Goal: Task Accomplishment & Management: Use online tool/utility

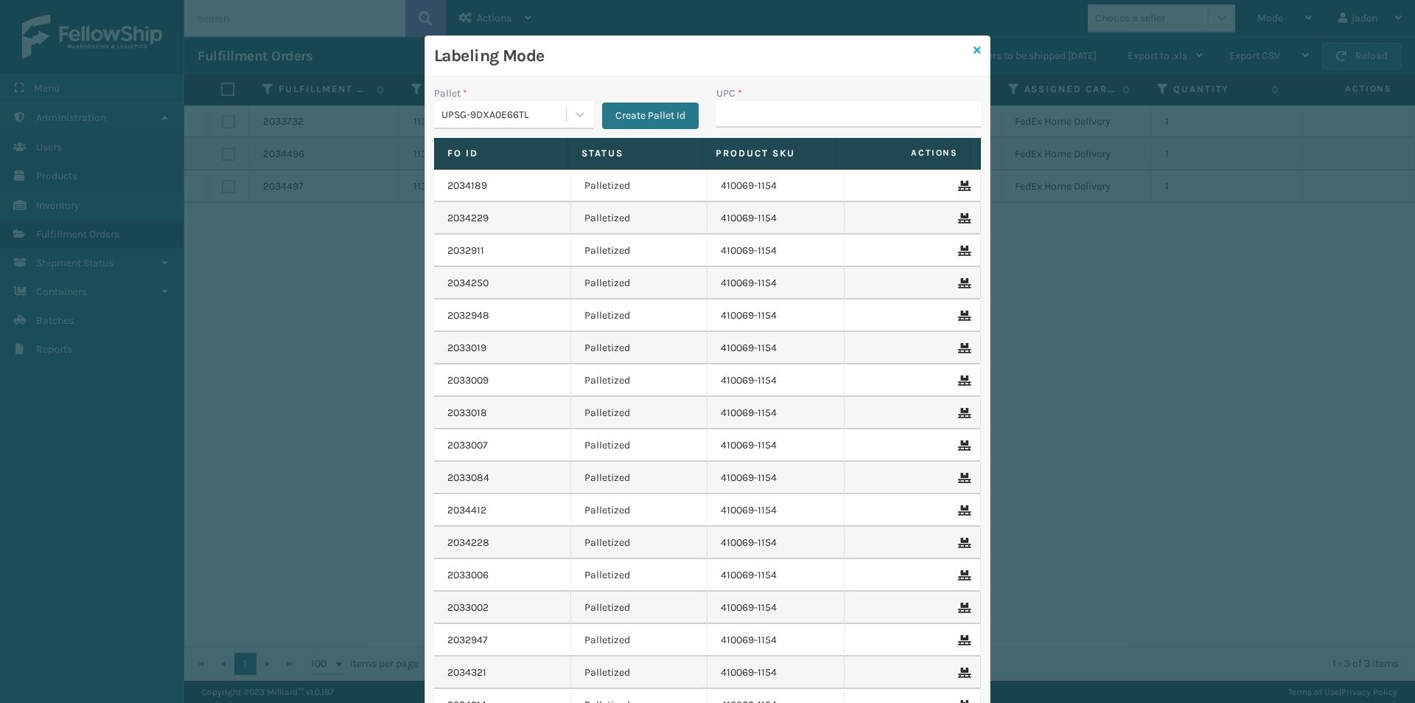
click at [974, 46] on icon at bounding box center [977, 50] width 7 height 10
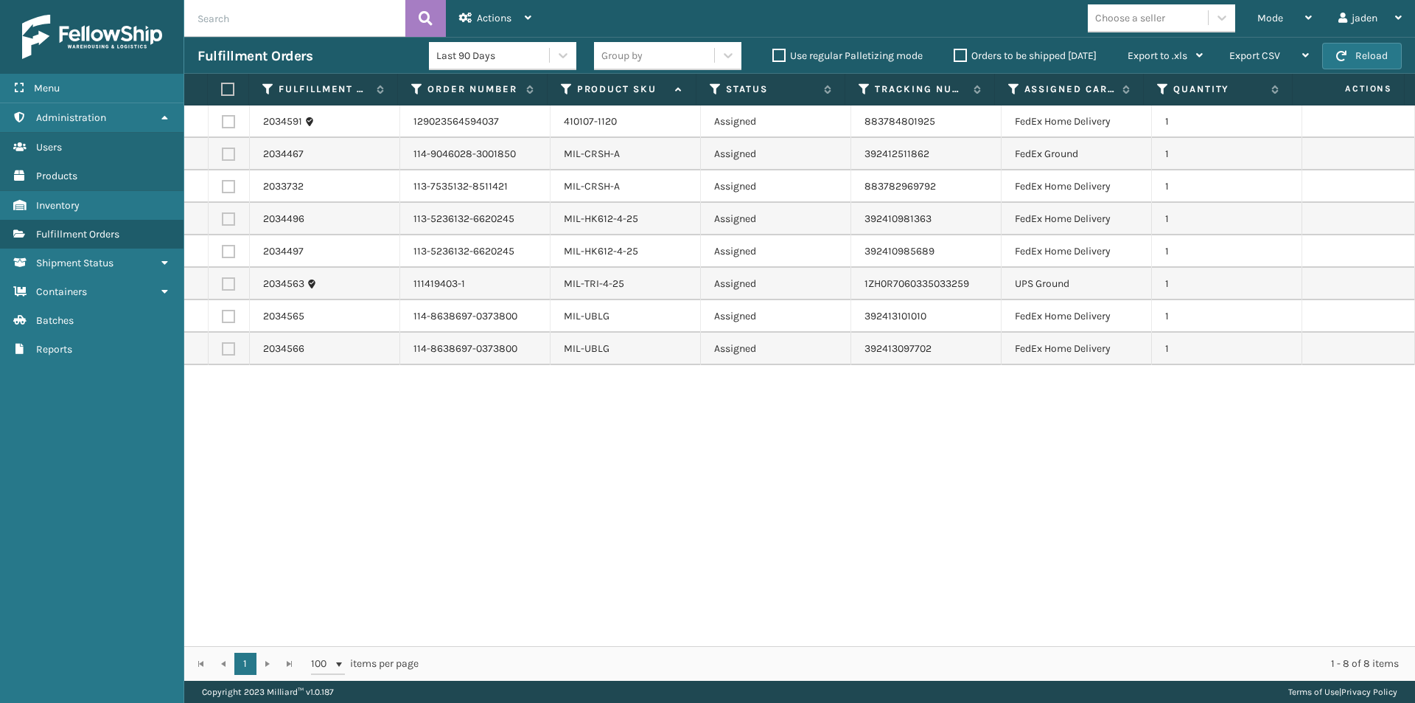
drag, startPoint x: 893, startPoint y: 437, endPoint x: 540, endPoint y: 530, distance: 365.1
click at [540, 530] on div "2034591 129023564594037 410107-1120 Assigned 883784801925 FedEx Home Delivery 1…" at bounding box center [799, 375] width 1231 height 540
drag, startPoint x: 1023, startPoint y: 539, endPoint x: 627, endPoint y: 541, distance: 395.9
click at [627, 541] on div "2034591 129023564594037 410107-1120 Assigned 883784801925 FedEx Home Delivery 1…" at bounding box center [799, 375] width 1231 height 540
click at [1376, 56] on button "Reload" at bounding box center [1362, 56] width 80 height 27
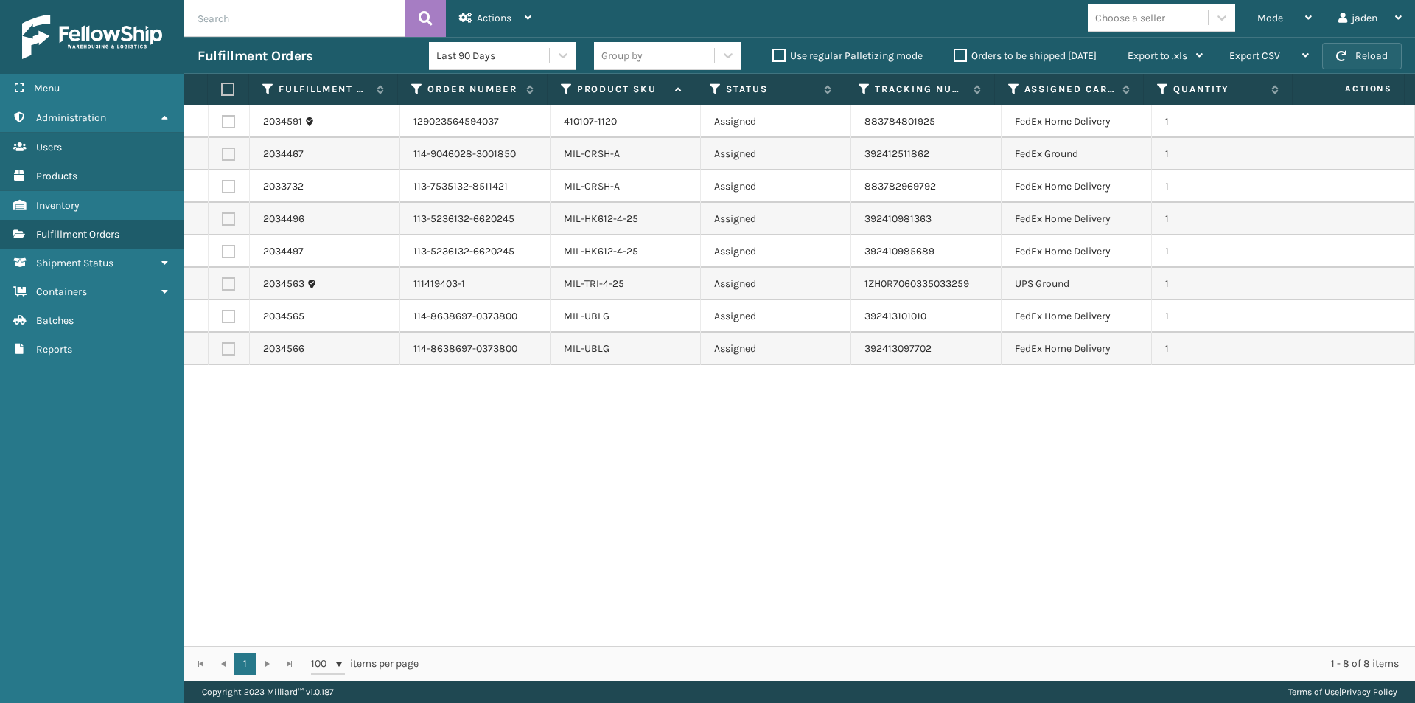
click at [1376, 56] on button "Reload" at bounding box center [1362, 56] width 80 height 27
drag, startPoint x: 944, startPoint y: 459, endPoint x: 525, endPoint y: 498, distance: 420.6
click at [525, 498] on div "2034591 129023564594037 410107-1120 Assigned 883784801925 FedEx Home Delivery 1…" at bounding box center [799, 375] width 1231 height 540
click at [1287, 20] on div "Mode" at bounding box center [1285, 18] width 55 height 37
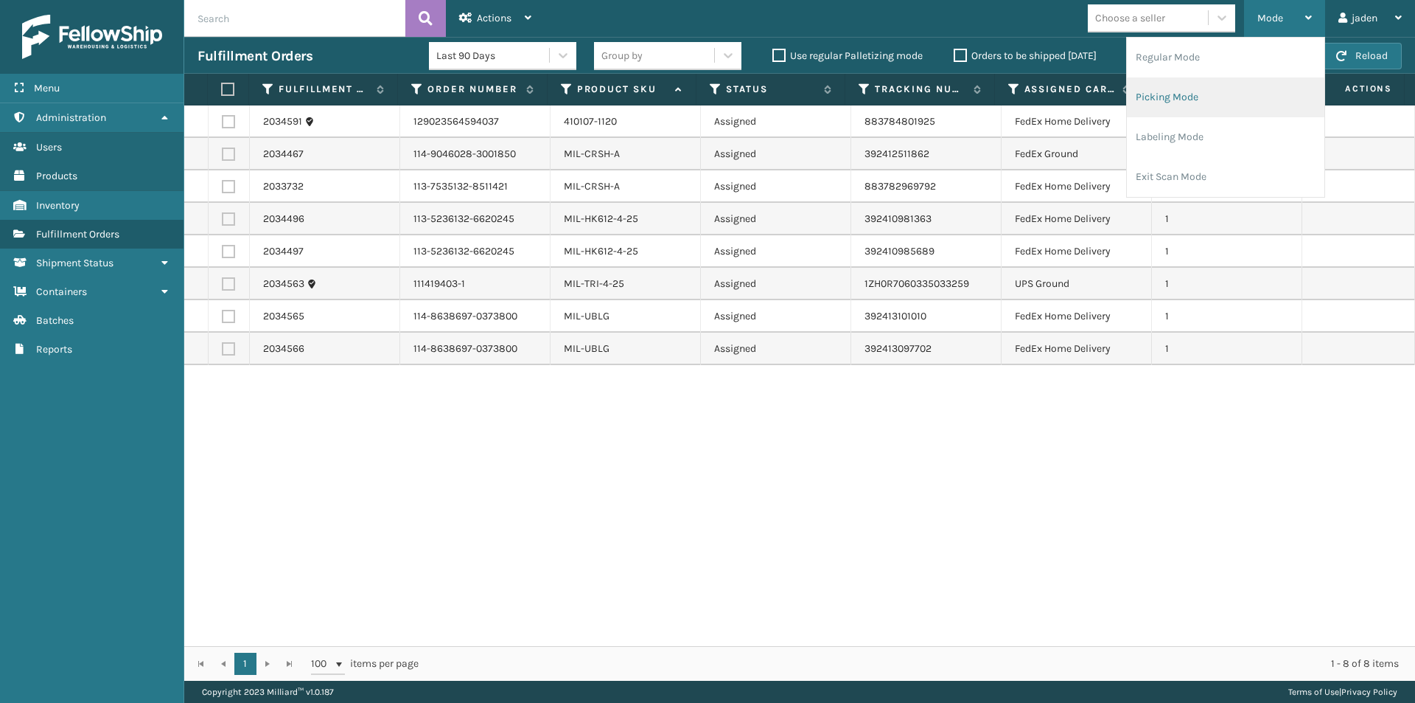
click at [1163, 103] on li "Picking Mode" at bounding box center [1226, 97] width 198 height 40
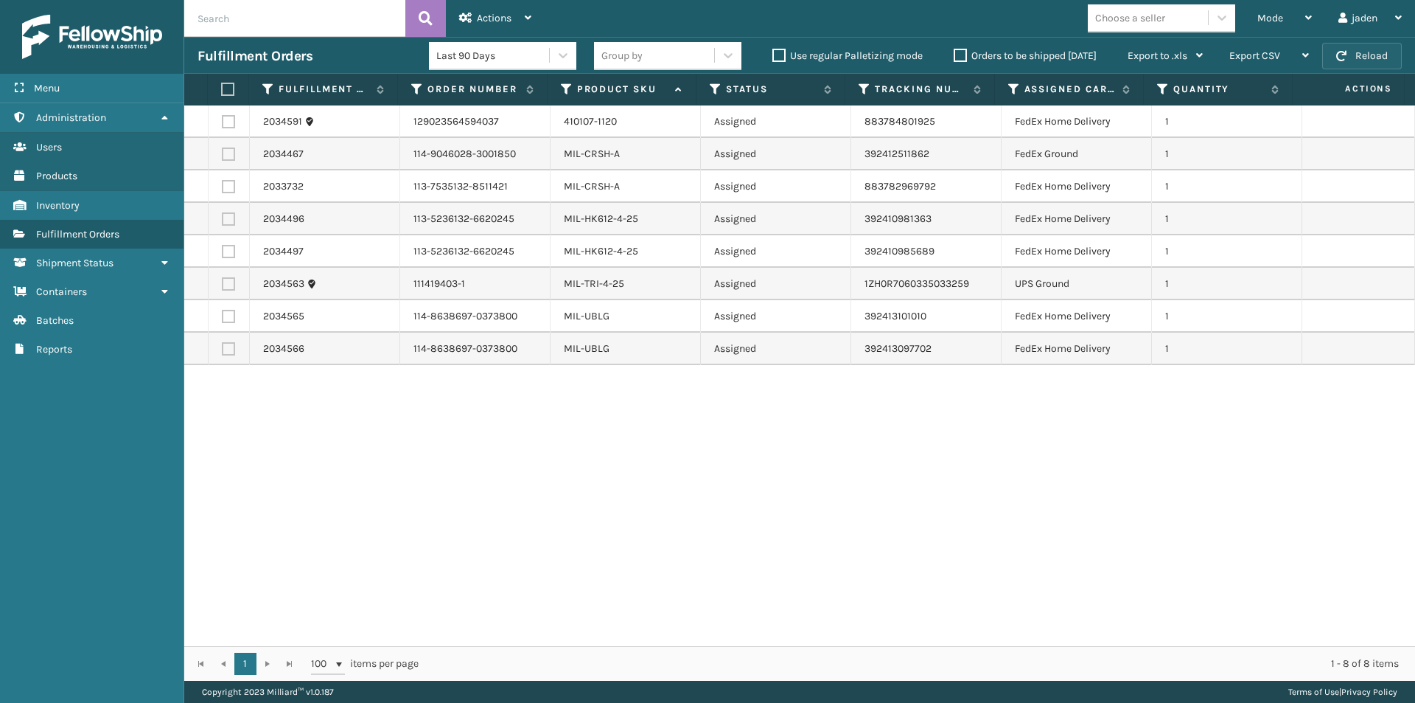
click at [1349, 55] on button "Reload" at bounding box center [1362, 56] width 80 height 27
drag, startPoint x: 882, startPoint y: 491, endPoint x: 455, endPoint y: 310, distance: 463.7
click at [582, 511] on div "2034591 129023564594037 410107-1120 Assigned 883784801925 FedEx Home Delivery 1…" at bounding box center [799, 375] width 1231 height 540
click at [224, 86] on label at bounding box center [226, 89] width 10 height 13
click at [222, 86] on input "checkbox" at bounding box center [221, 90] width 1 height 10
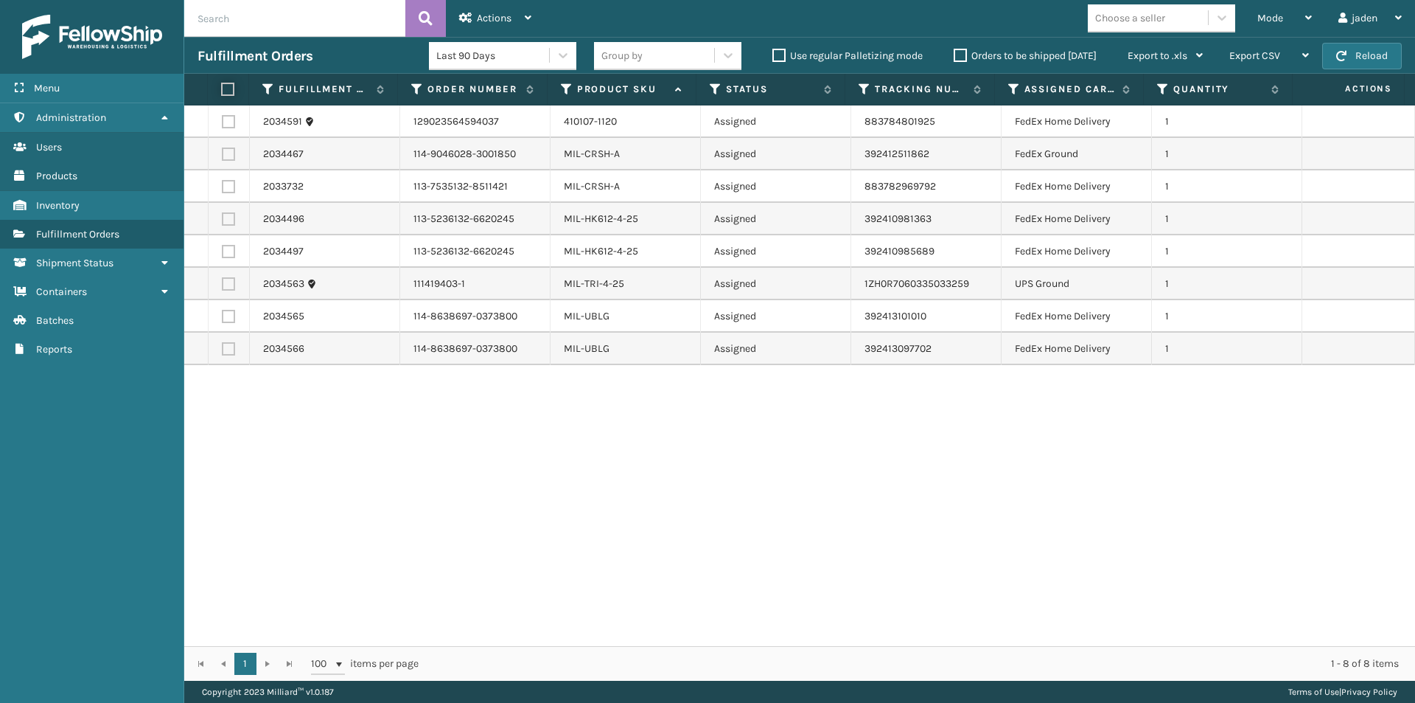
checkbox input "true"
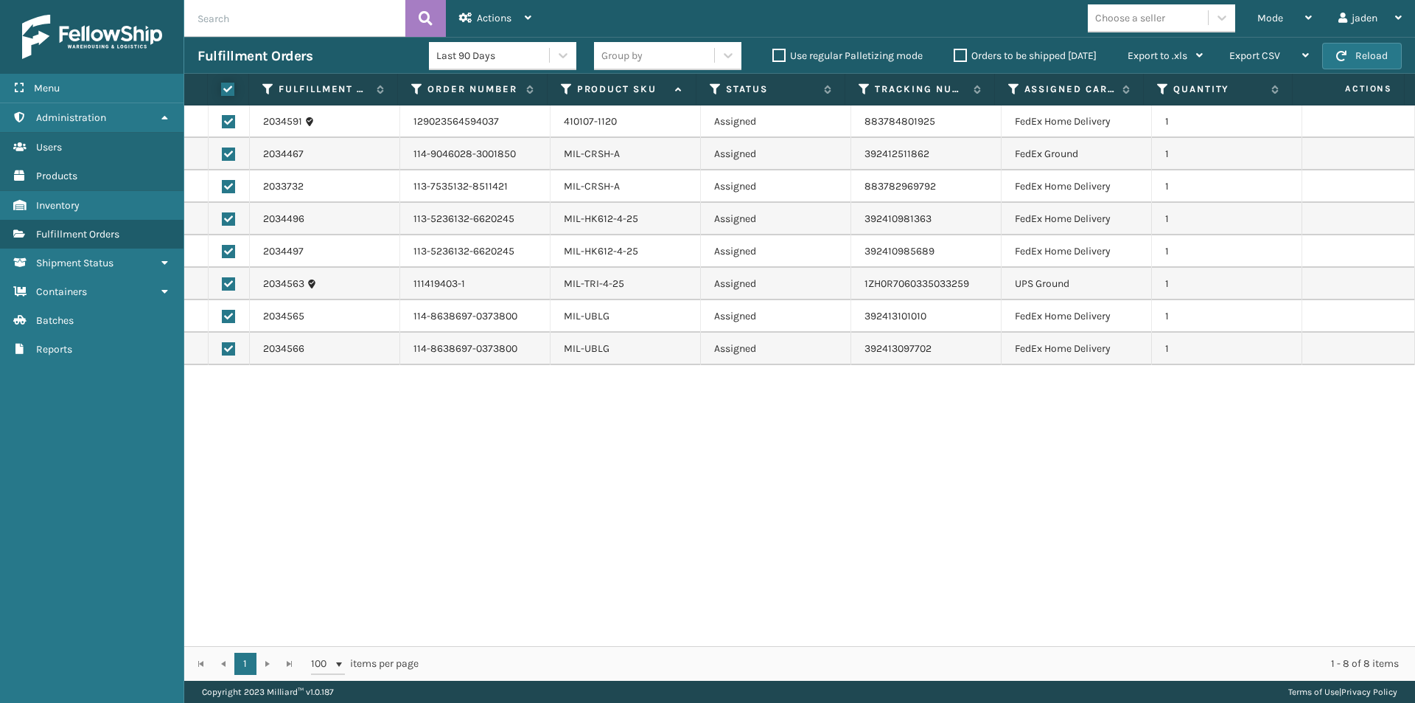
checkbox input "true"
click at [223, 284] on label at bounding box center [228, 283] width 13 height 13
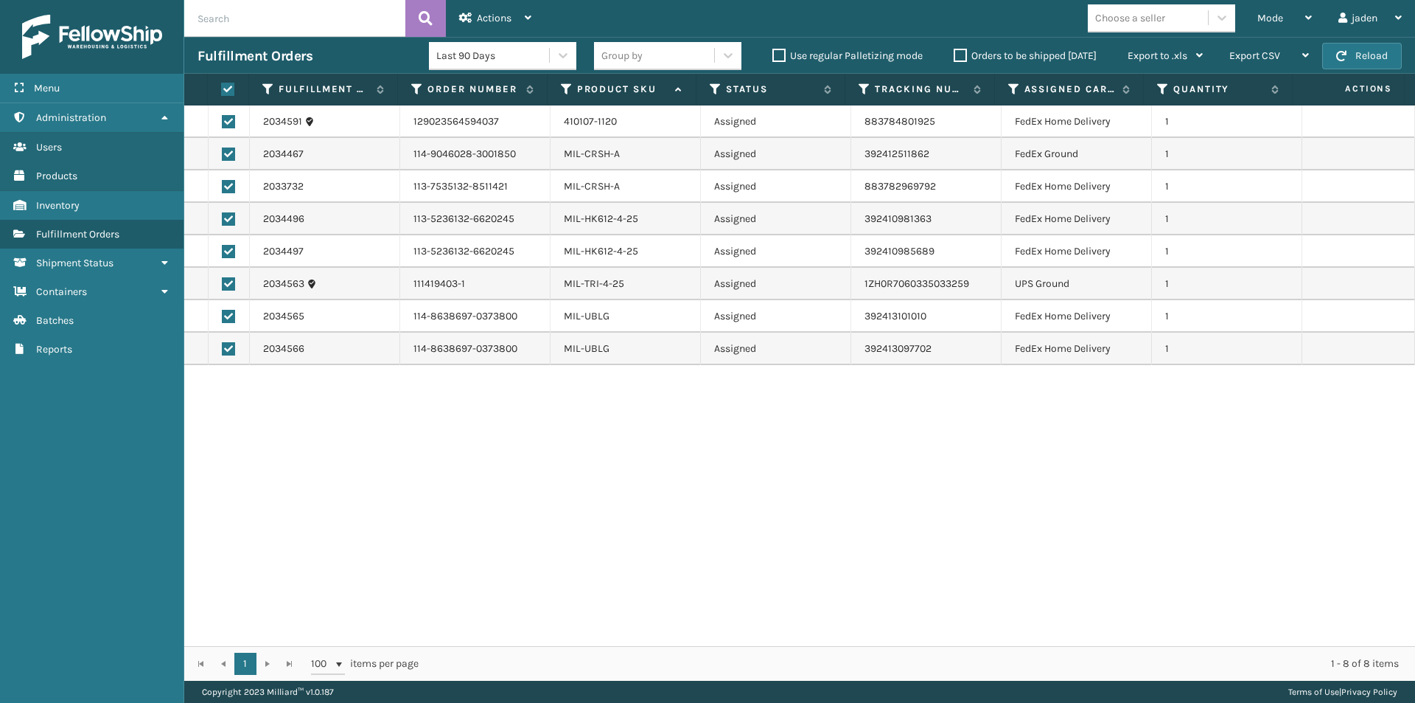
click at [223, 284] on input "checkbox" at bounding box center [222, 282] width 1 height 10
checkbox input "false"
click at [481, 7] on div "Actions" at bounding box center [495, 18] width 72 height 37
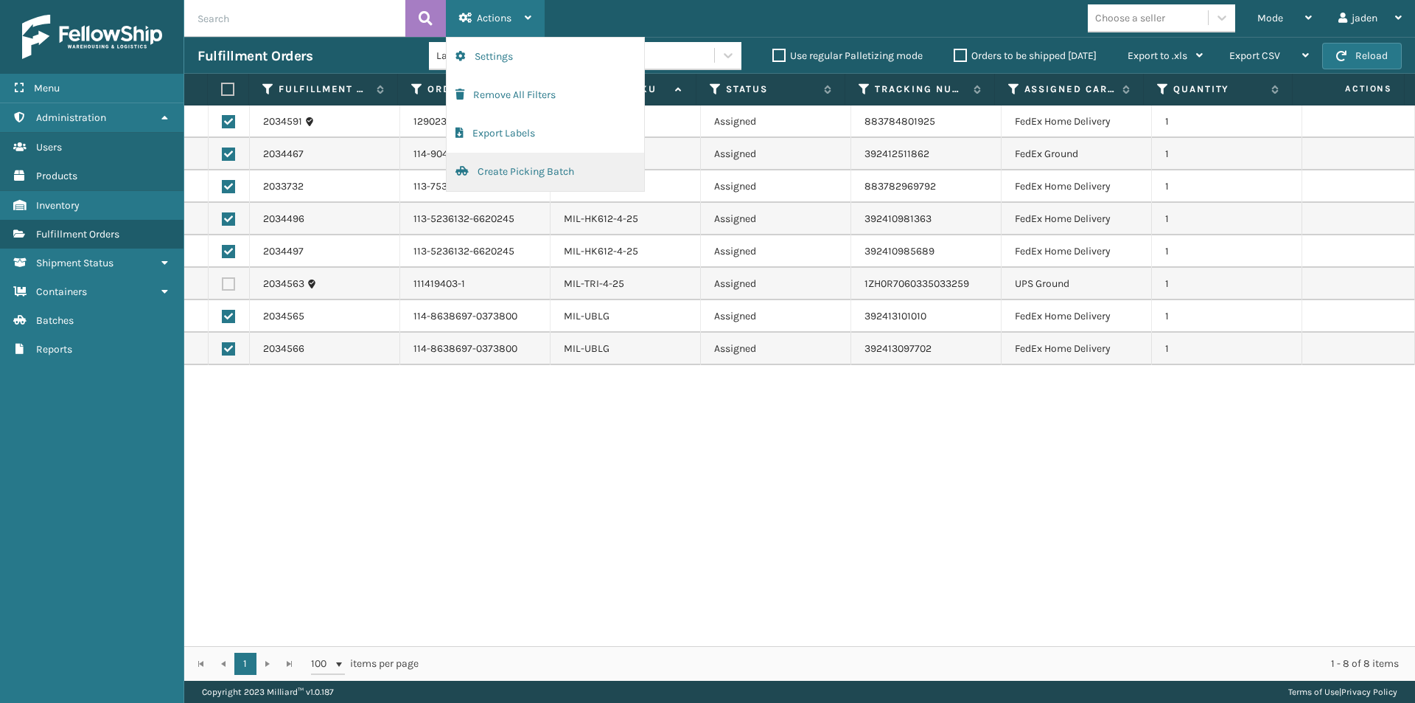
click at [479, 175] on button "Create Picking Batch" at bounding box center [546, 172] width 198 height 38
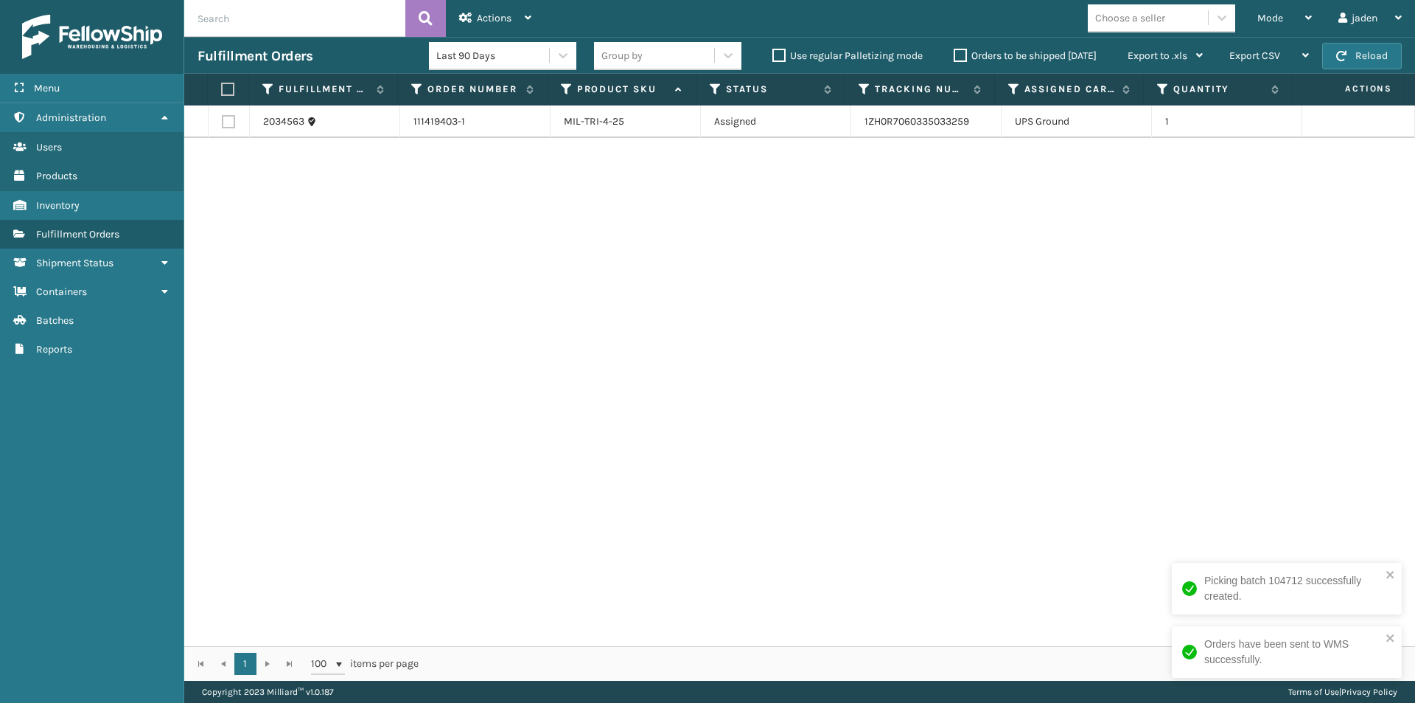
drag, startPoint x: 940, startPoint y: 282, endPoint x: 270, endPoint y: 235, distance: 671.7
click at [393, 280] on div "2034563 111419403-1 MIL-TRI-4-25 Assigned 1ZH0R7060335033259 UPS Ground 1" at bounding box center [799, 375] width 1231 height 540
click at [237, 89] on th at bounding box center [228, 90] width 41 height 32
click at [229, 88] on label at bounding box center [226, 89] width 10 height 13
click at [222, 88] on input "checkbox" at bounding box center [221, 90] width 1 height 10
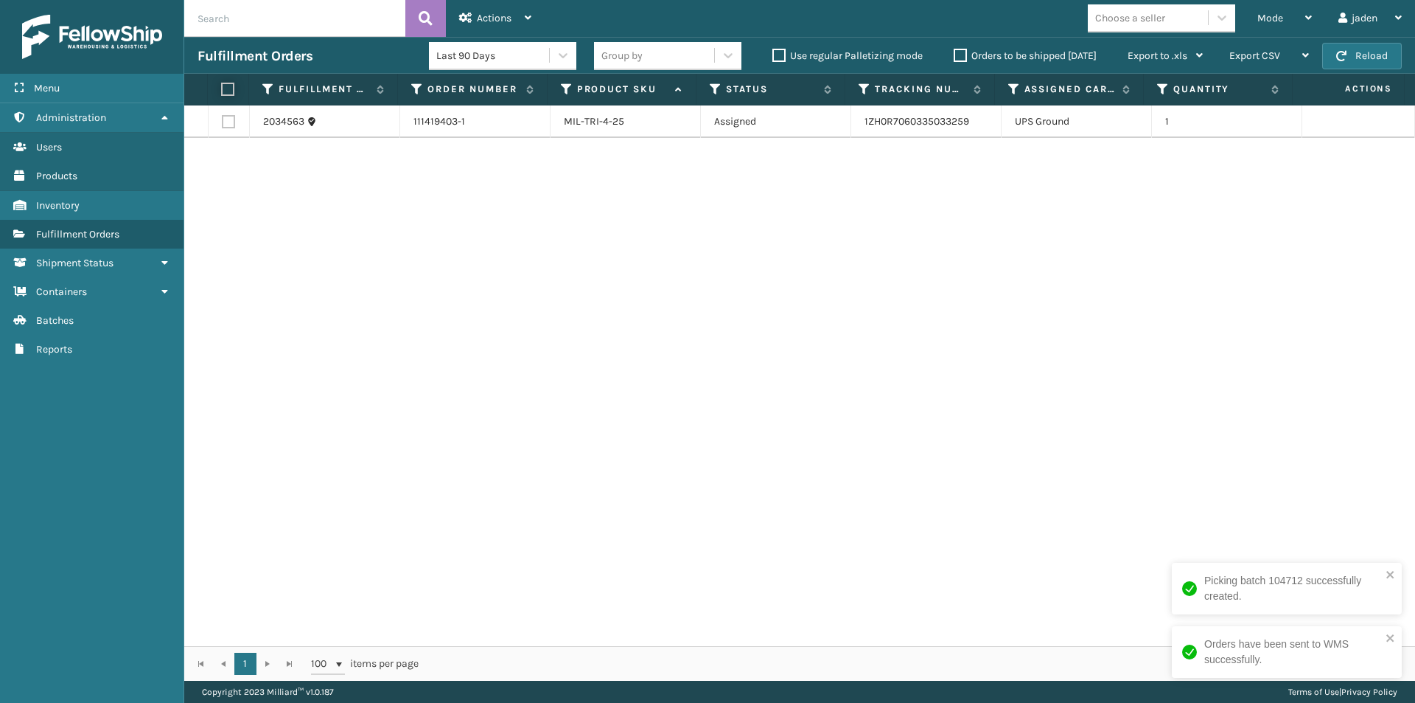
checkbox input "true"
click at [473, 15] on div "Actions" at bounding box center [495, 18] width 72 height 37
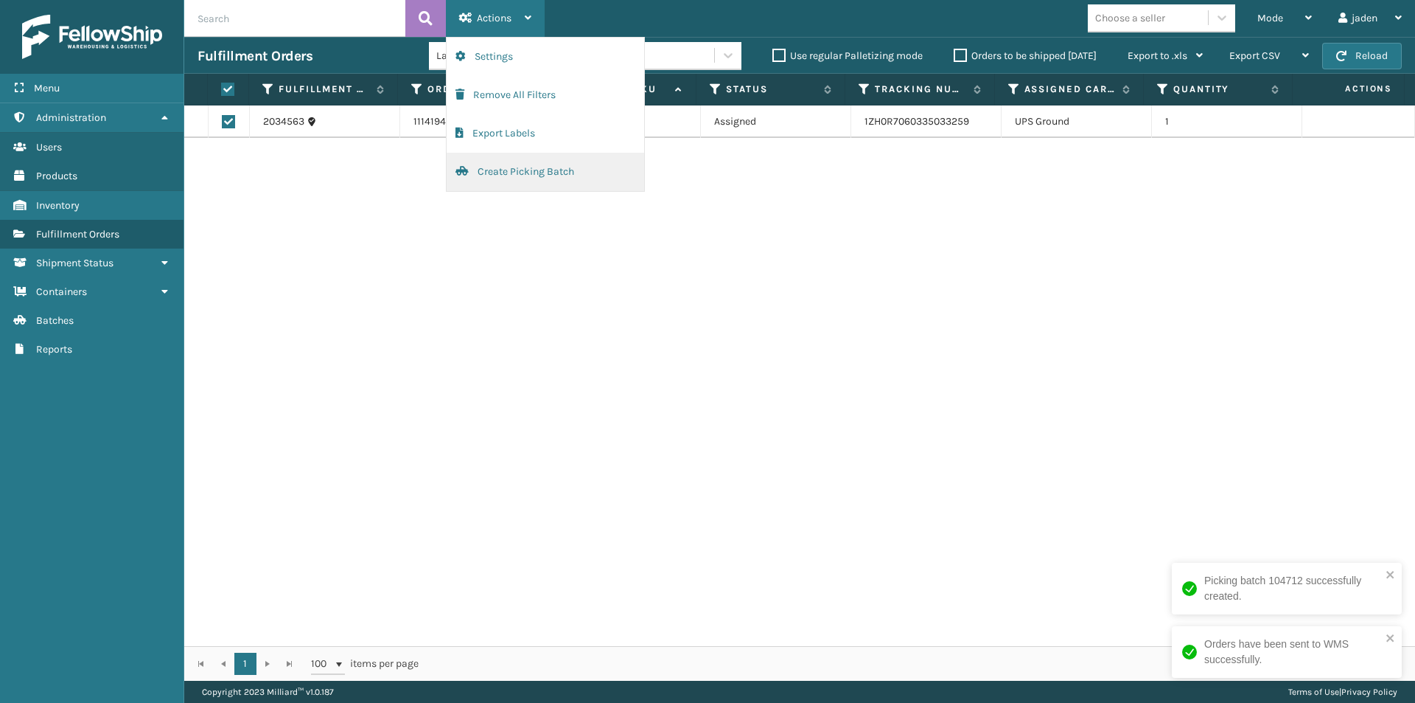
click at [498, 172] on button "Create Picking Batch" at bounding box center [546, 172] width 198 height 38
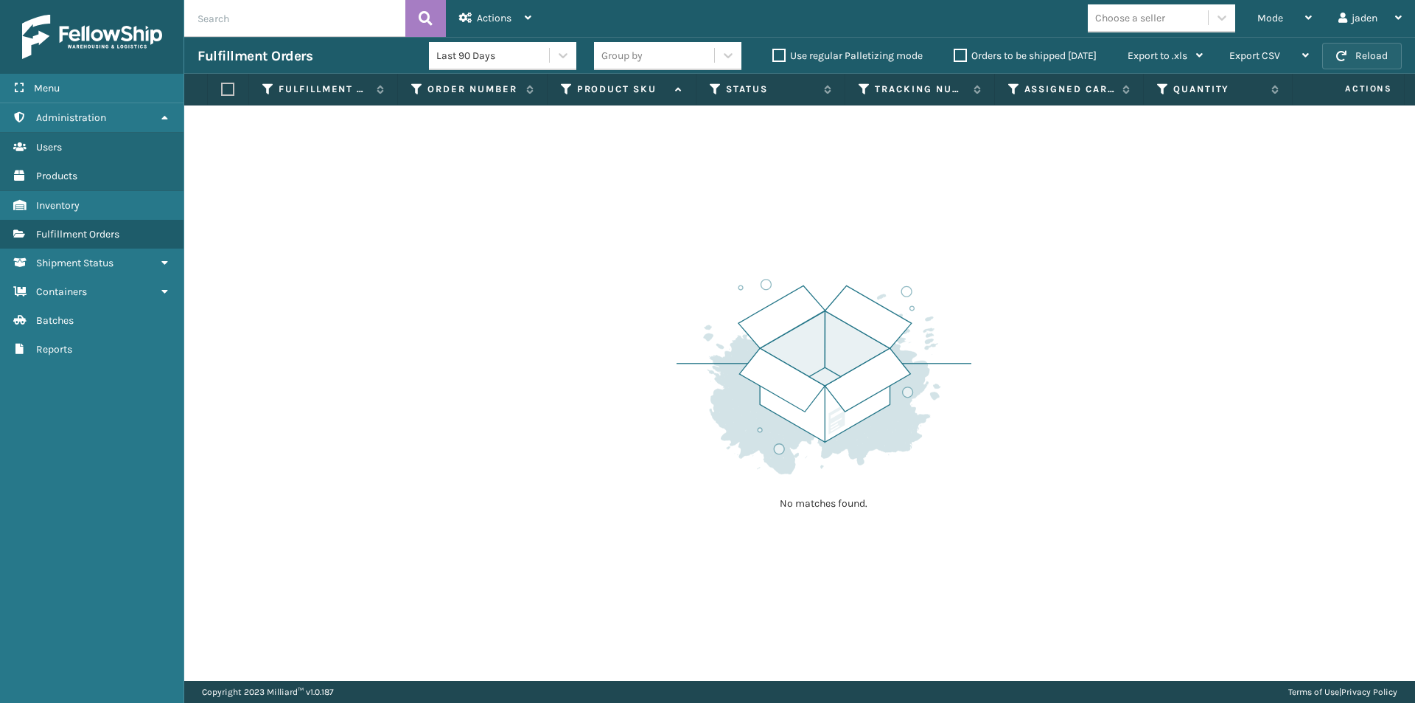
click at [1358, 57] on button "Reload" at bounding box center [1362, 56] width 80 height 27
click at [1284, 7] on div "Mode" at bounding box center [1285, 18] width 55 height 37
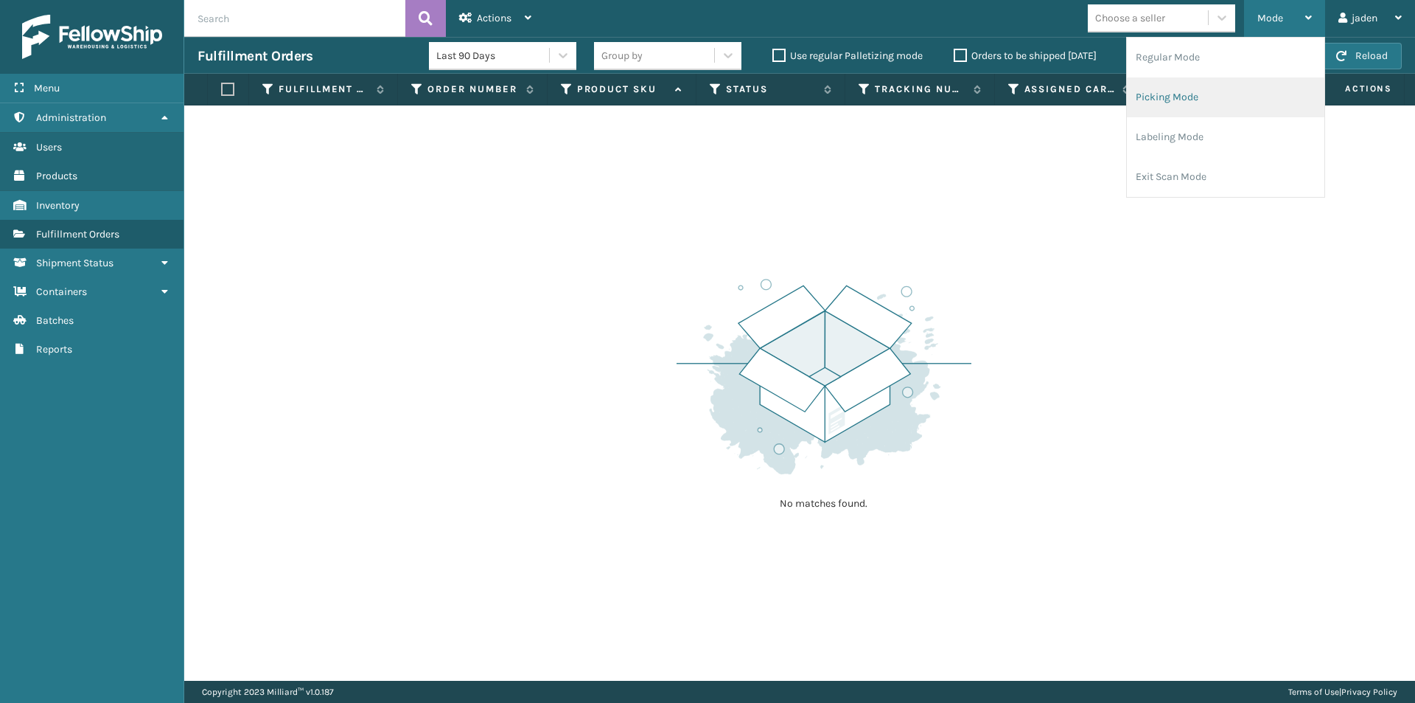
click at [1200, 91] on li "Picking Mode" at bounding box center [1226, 97] width 198 height 40
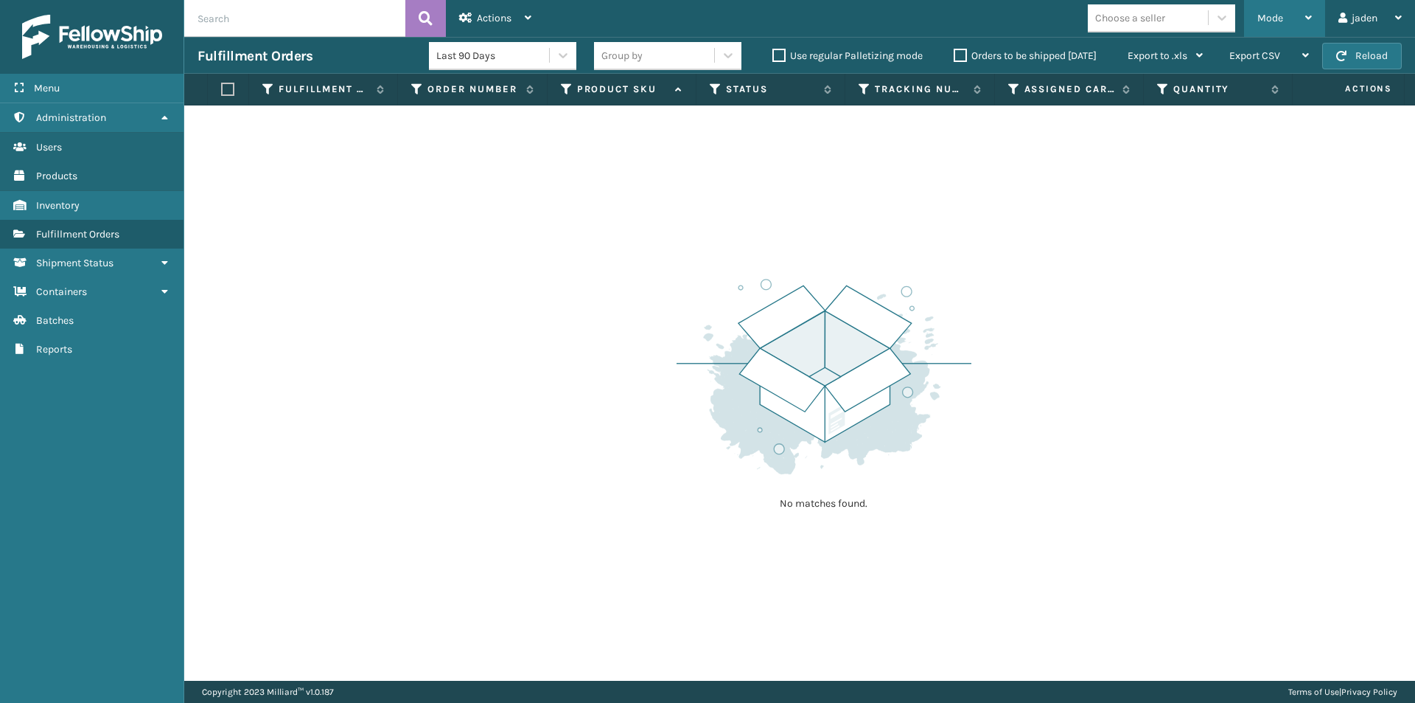
click at [1285, 26] on div "Mode" at bounding box center [1285, 18] width 55 height 37
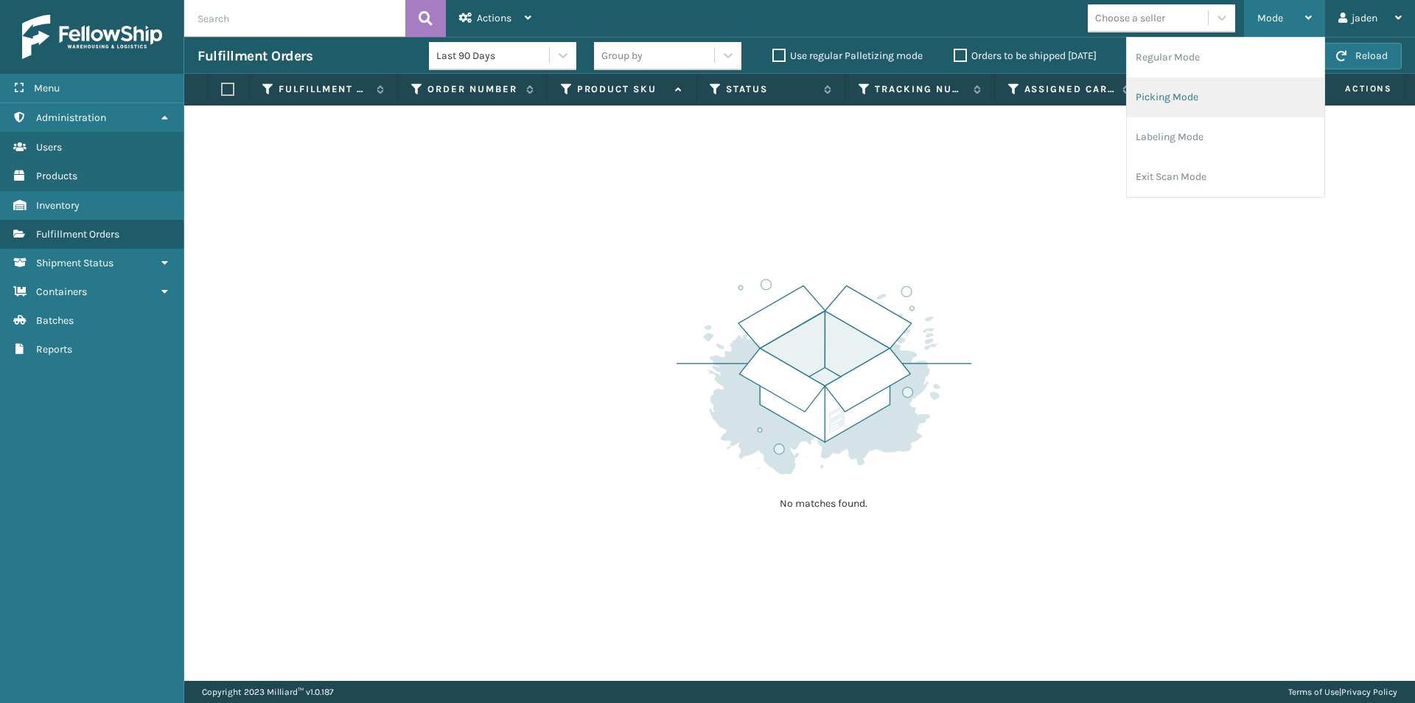
click at [1168, 93] on li "Picking Mode" at bounding box center [1226, 97] width 198 height 40
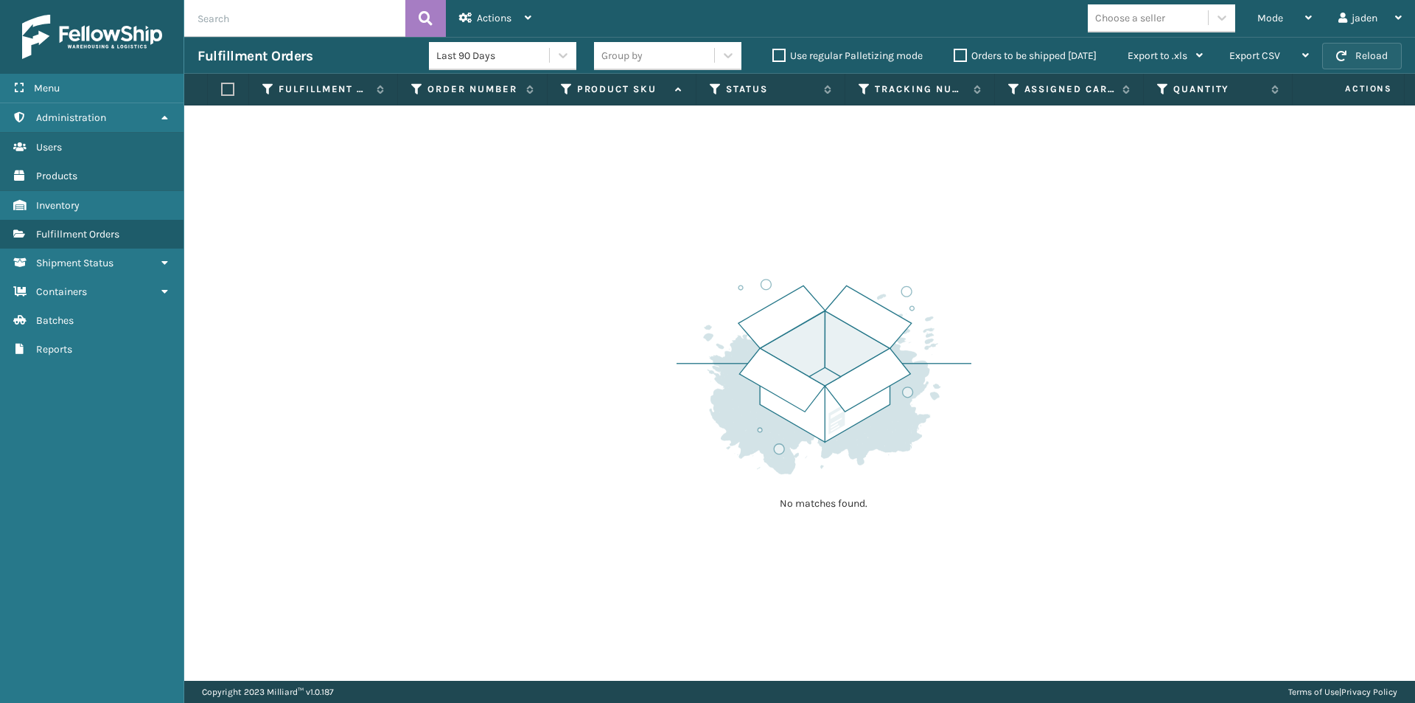
click at [1353, 49] on button "Reload" at bounding box center [1362, 56] width 80 height 27
click at [1365, 53] on button "Reload" at bounding box center [1362, 56] width 80 height 27
click at [1291, 17] on div "Mode" at bounding box center [1285, 18] width 55 height 37
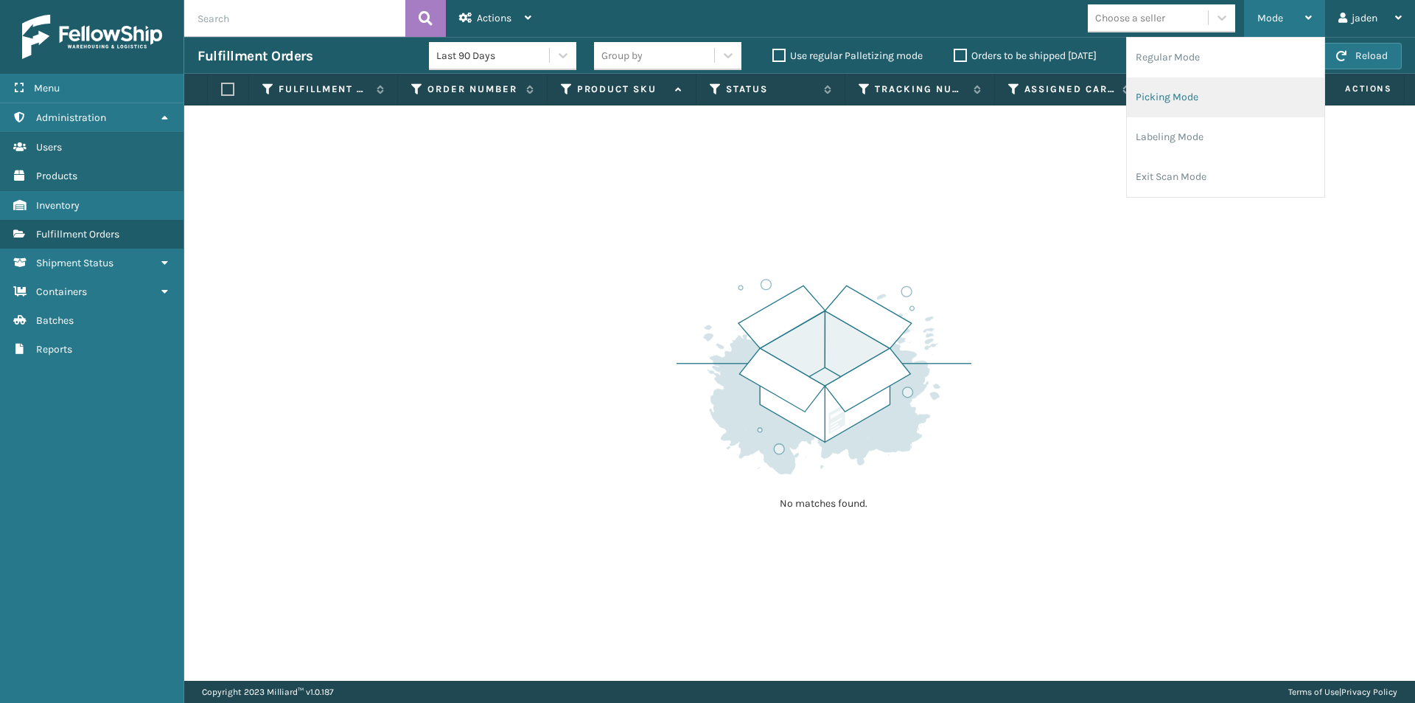
click at [1227, 91] on li "Picking Mode" at bounding box center [1226, 97] width 198 height 40
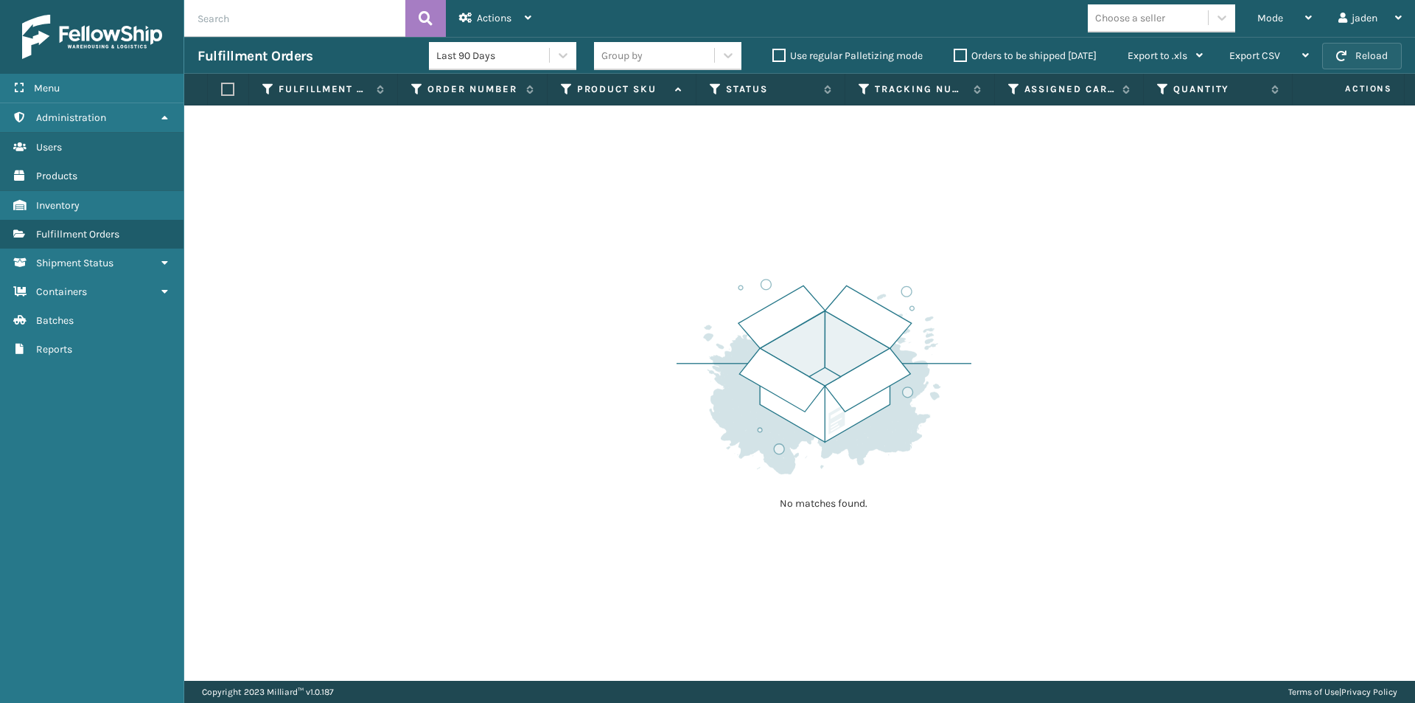
click at [1342, 63] on button "Reload" at bounding box center [1362, 56] width 80 height 27
click at [1281, 24] on div "Mode" at bounding box center [1285, 18] width 55 height 37
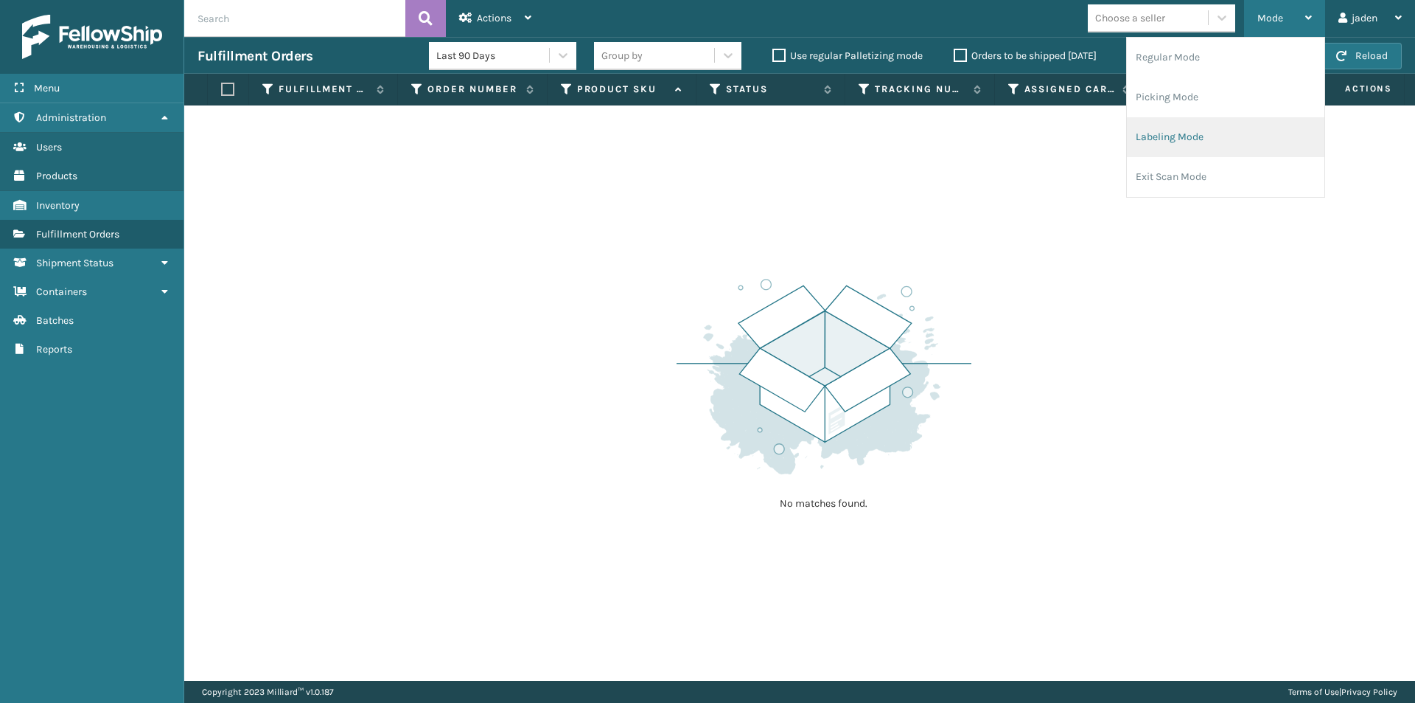
click at [1162, 144] on li "Labeling Mode" at bounding box center [1226, 137] width 198 height 40
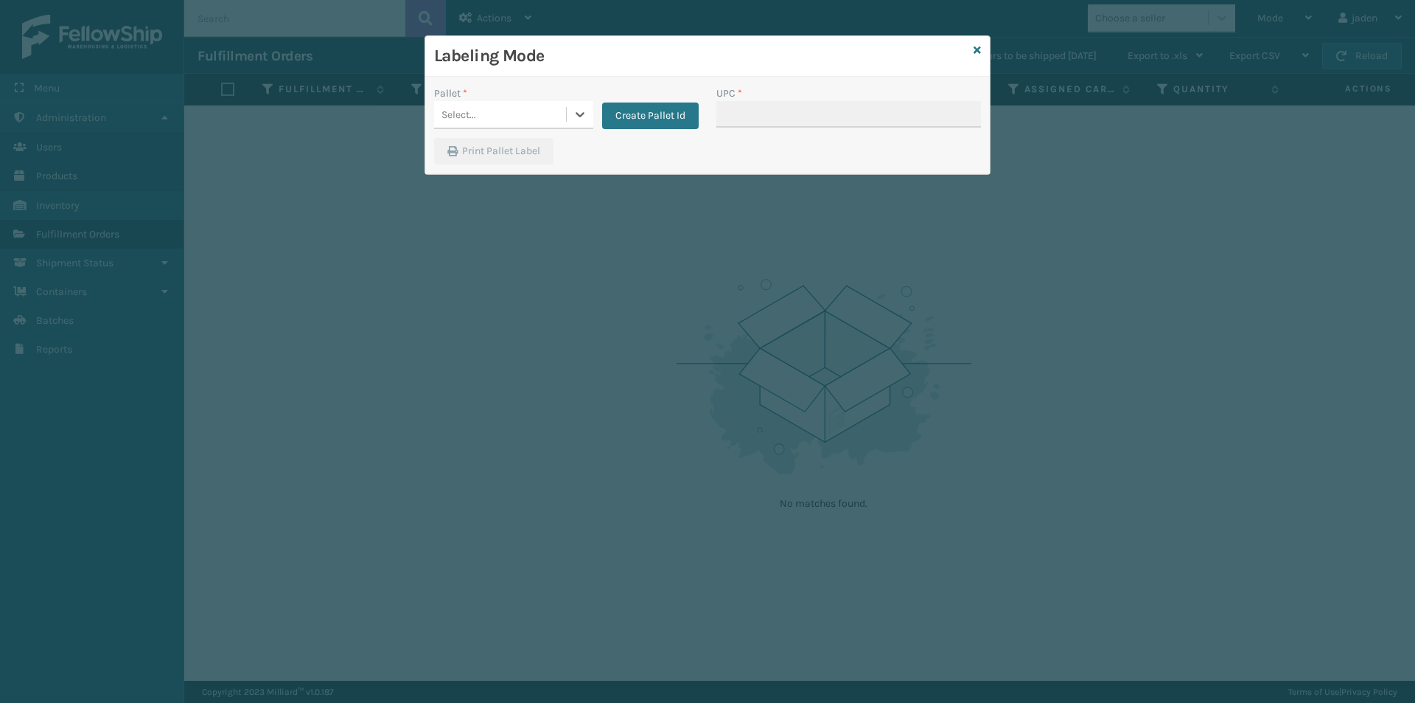
click at [561, 119] on div "Select..." at bounding box center [500, 114] width 132 height 24
click at [531, 177] on div "UPSG-9DXA0E66TL" at bounding box center [513, 178] width 159 height 27
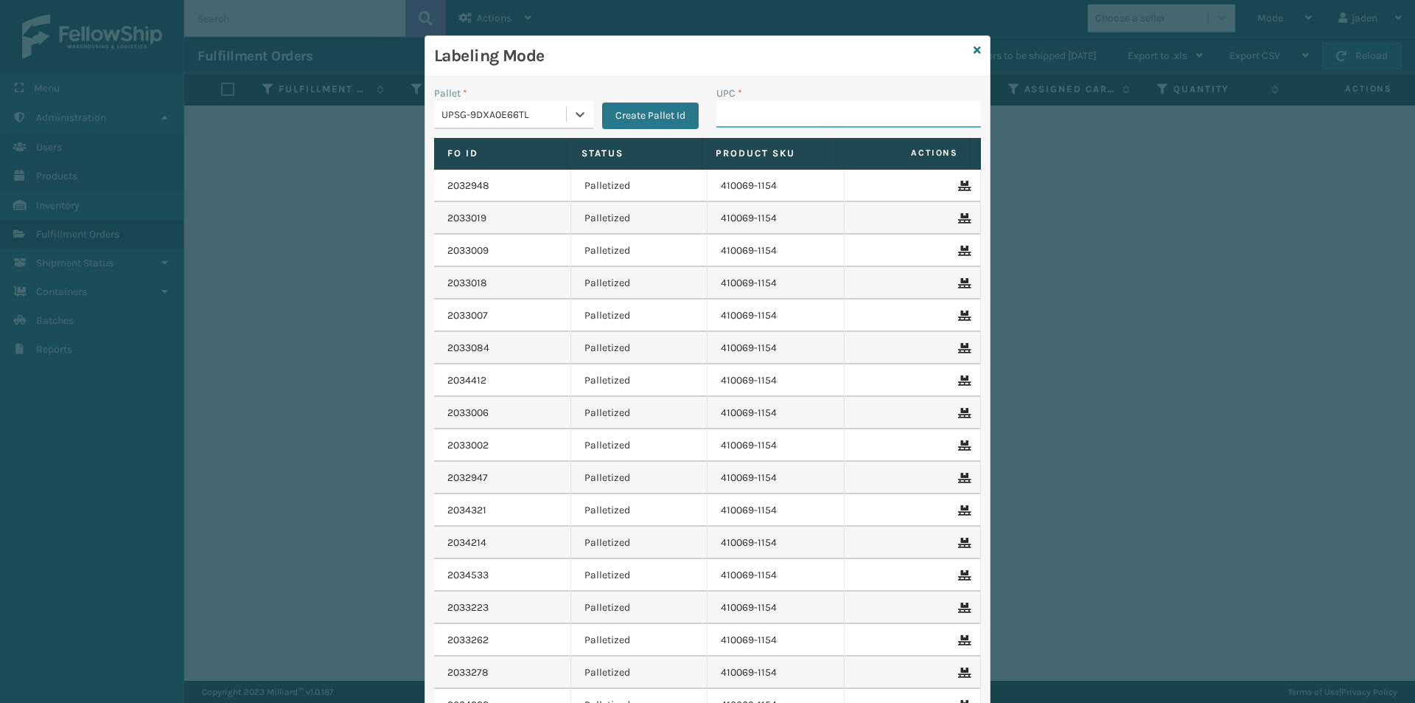
click at [791, 104] on input "UPC *" at bounding box center [849, 114] width 265 height 27
type input "410069-1110"
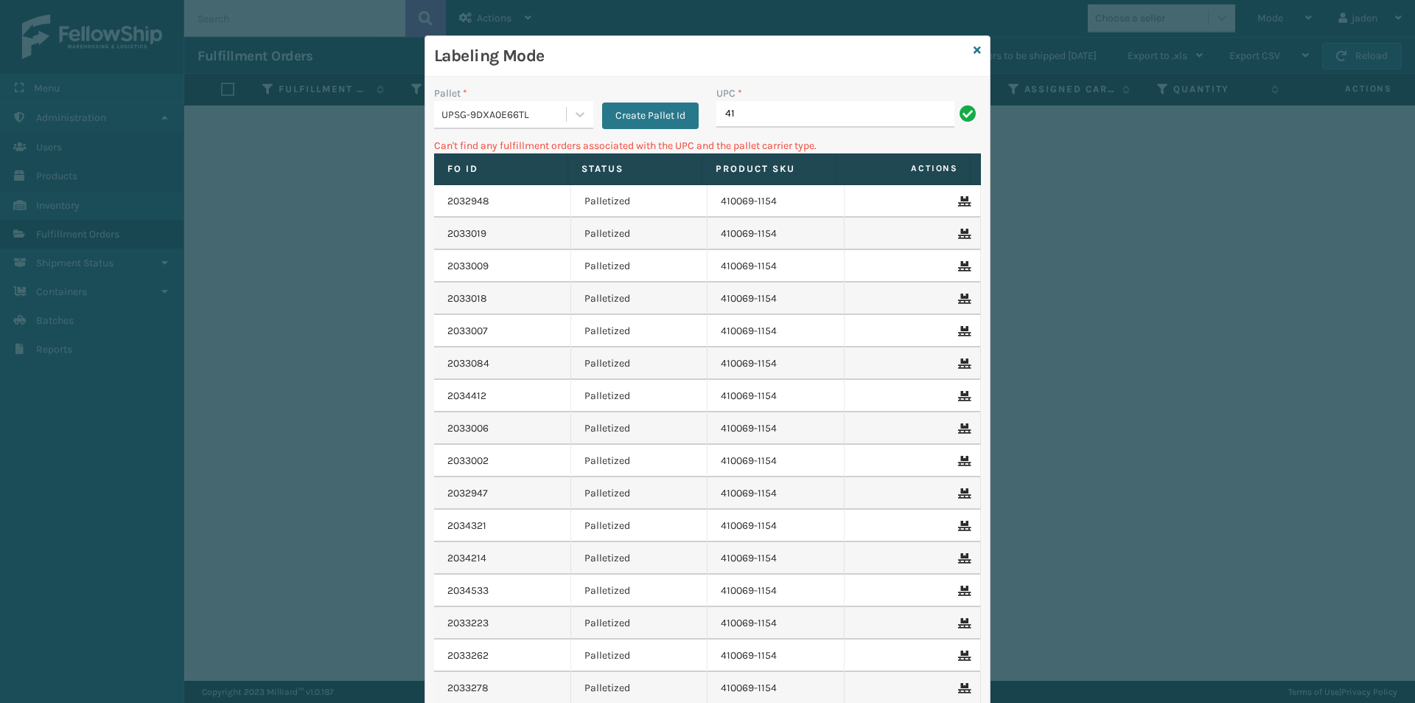
type input "4"
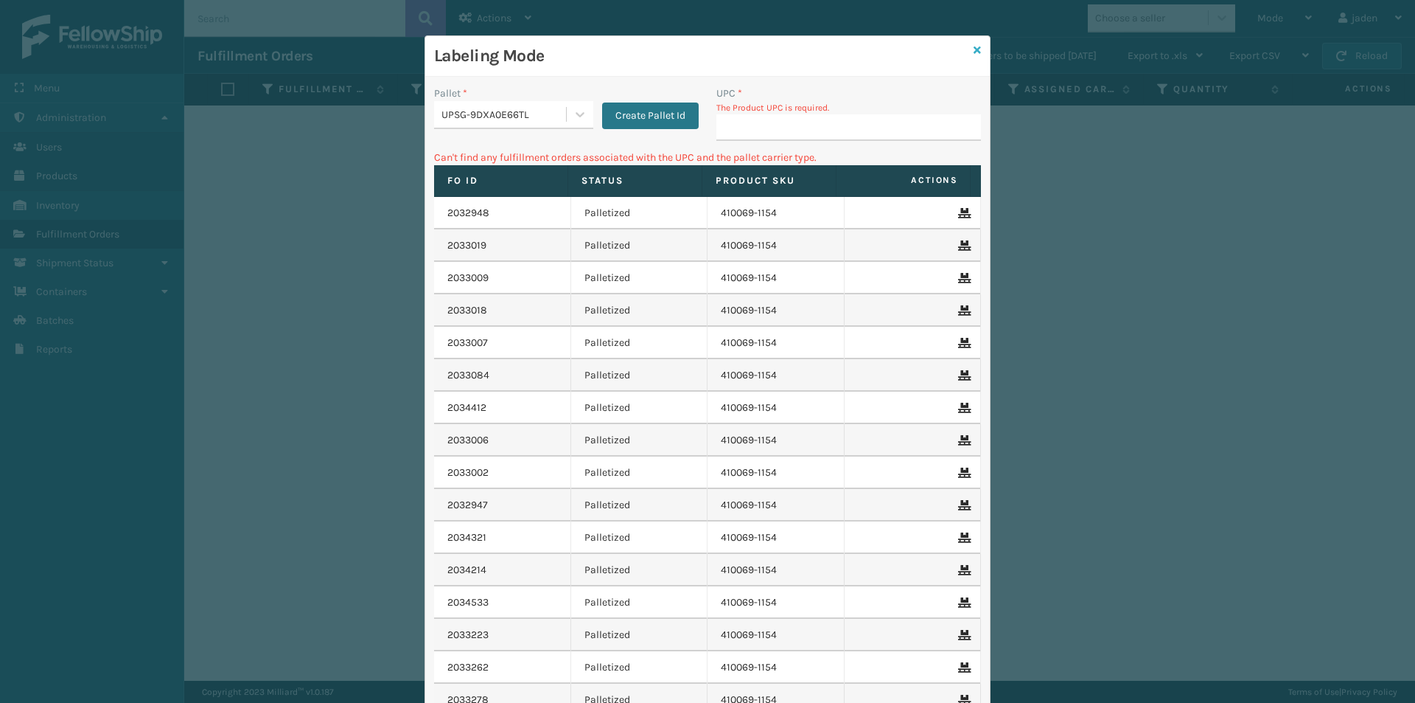
click at [974, 53] on icon at bounding box center [977, 50] width 7 height 10
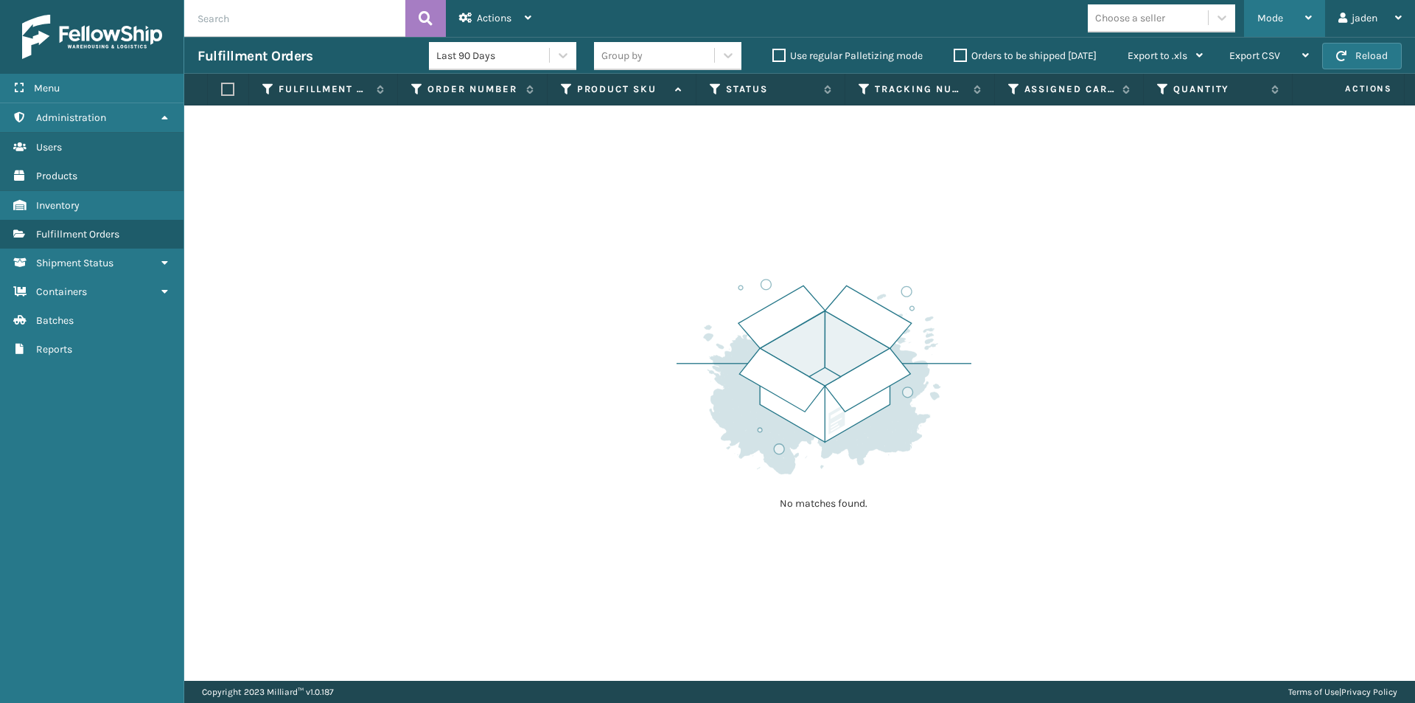
click at [1295, 26] on div "Mode" at bounding box center [1285, 18] width 55 height 37
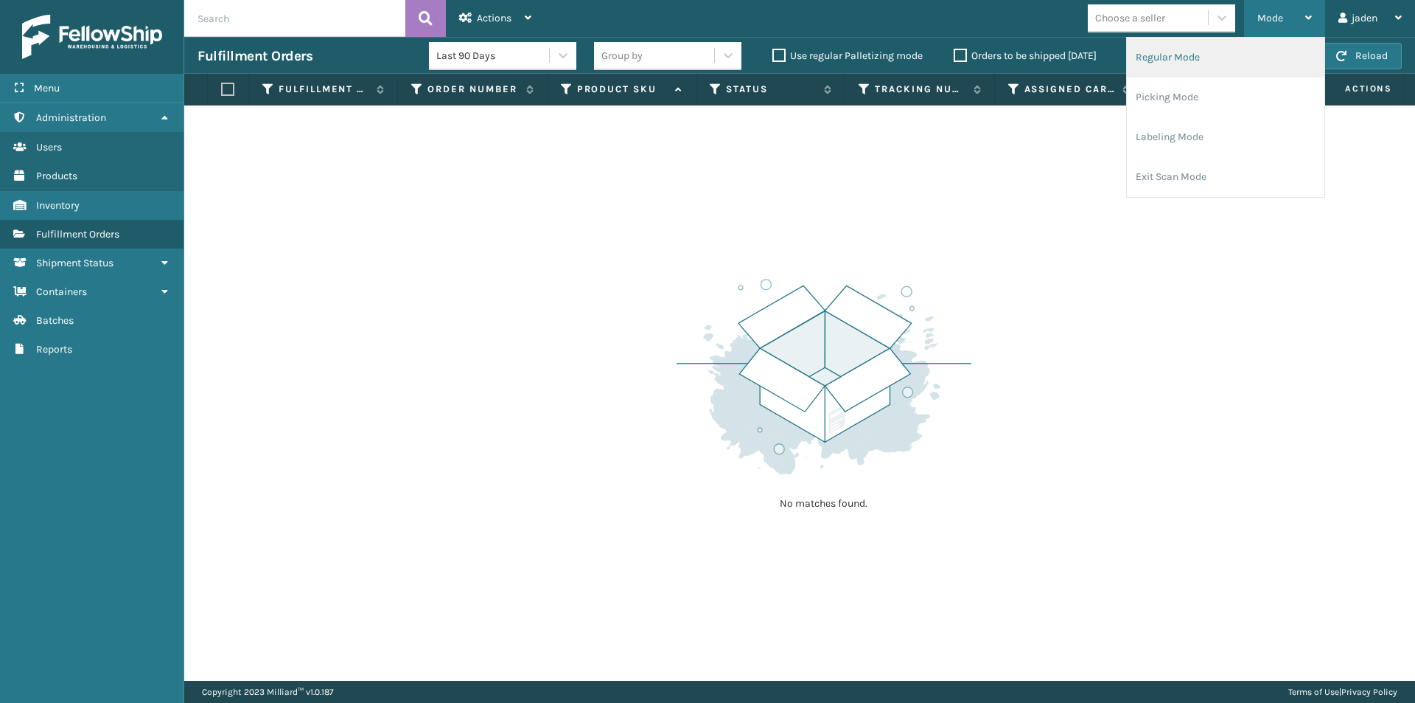
click at [1137, 71] on li "Regular Mode" at bounding box center [1226, 58] width 198 height 40
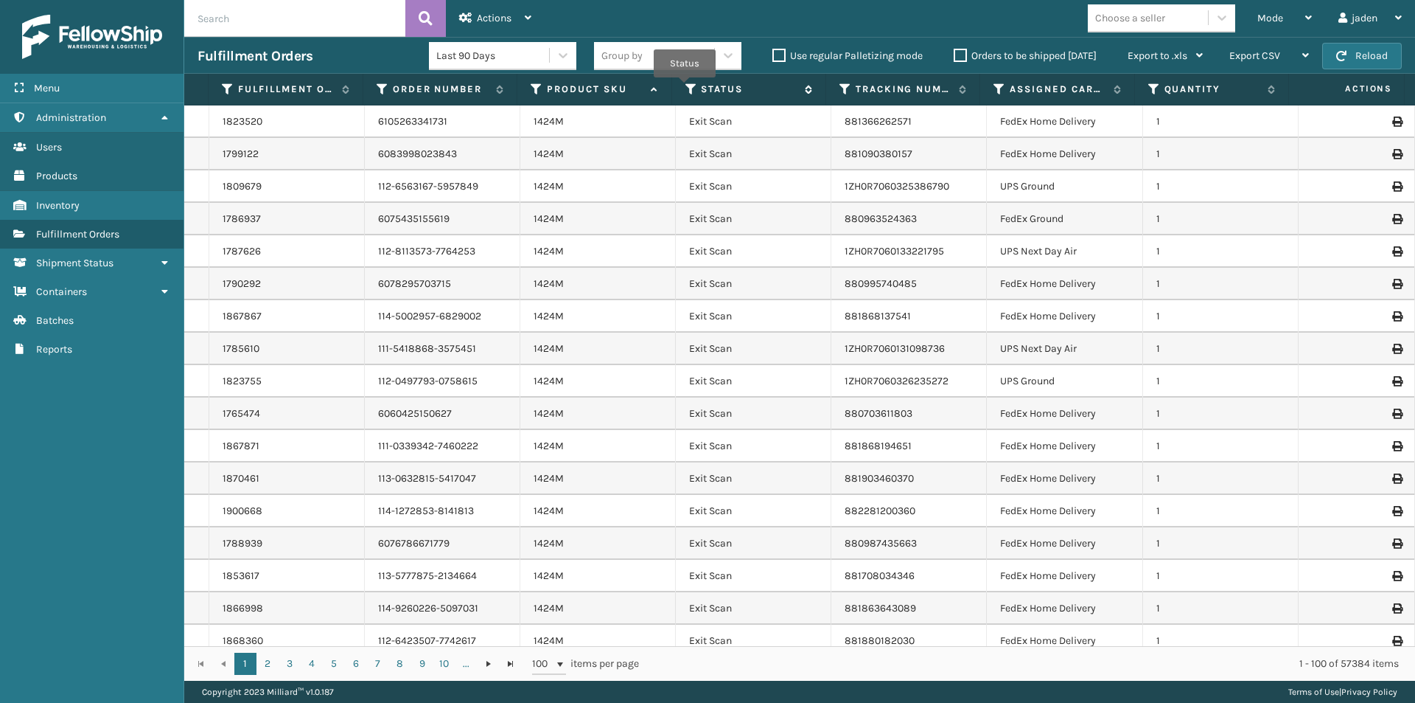
click at [687, 91] on icon at bounding box center [692, 89] width 12 height 13
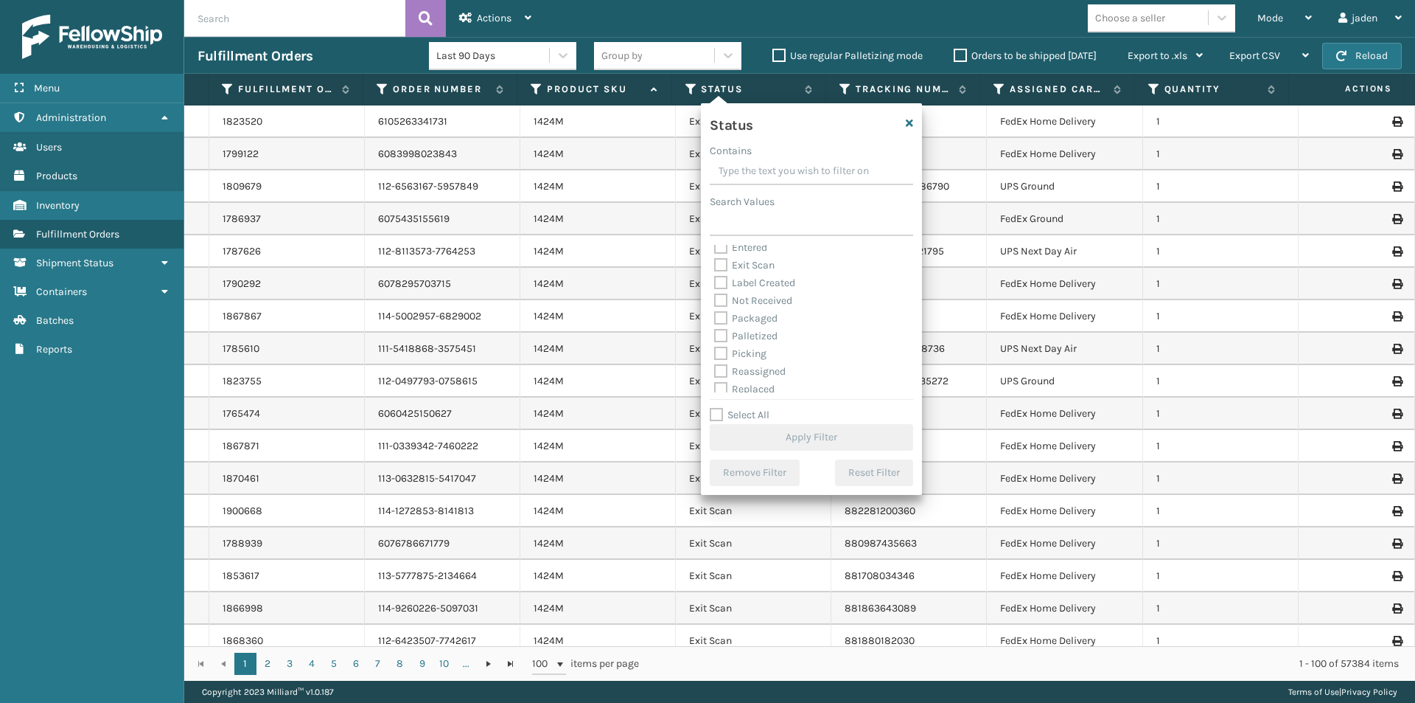
scroll to position [74, 0]
click at [736, 318] on label "Picking" at bounding box center [740, 321] width 52 height 13
click at [715, 318] on input "Picking" at bounding box center [714, 318] width 1 height 10
checkbox input "true"
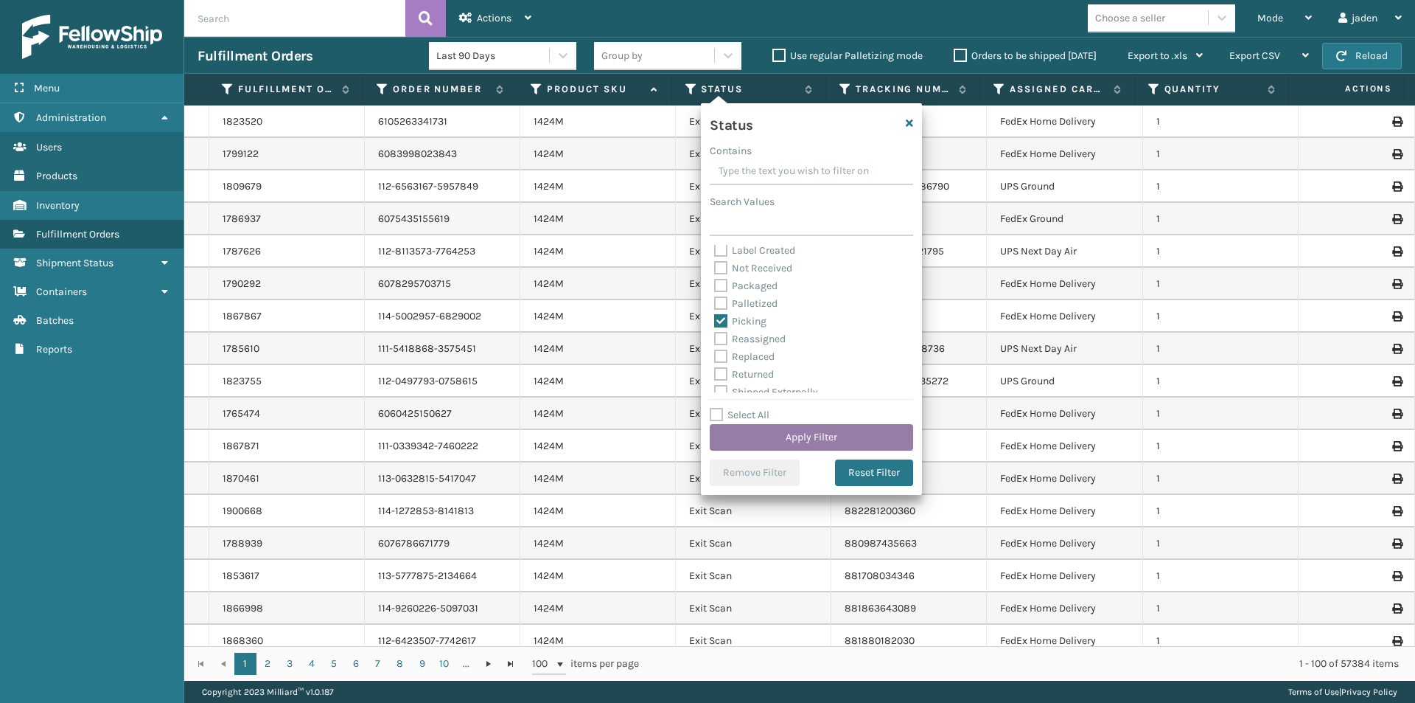
click at [769, 436] on button "Apply Filter" at bounding box center [811, 437] width 203 height 27
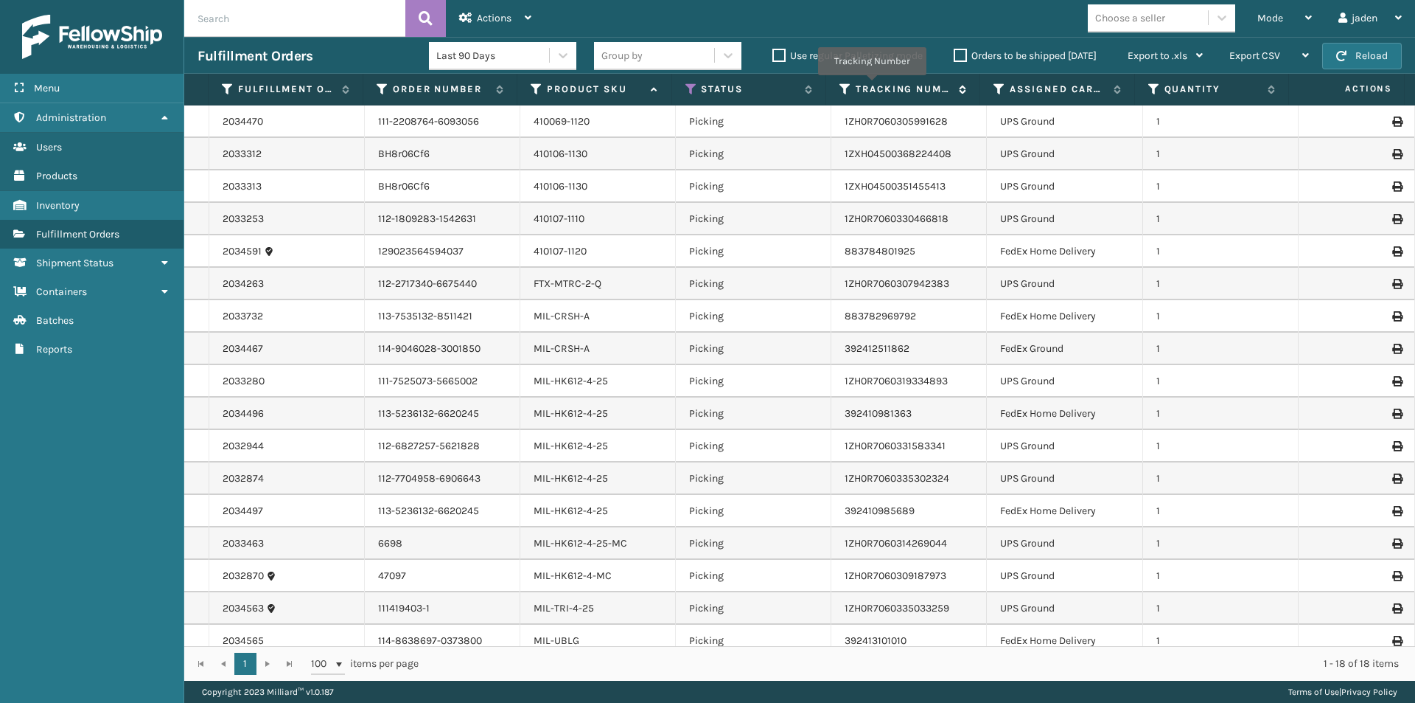
click at [872, 86] on label "Tracking Number" at bounding box center [904, 89] width 96 height 13
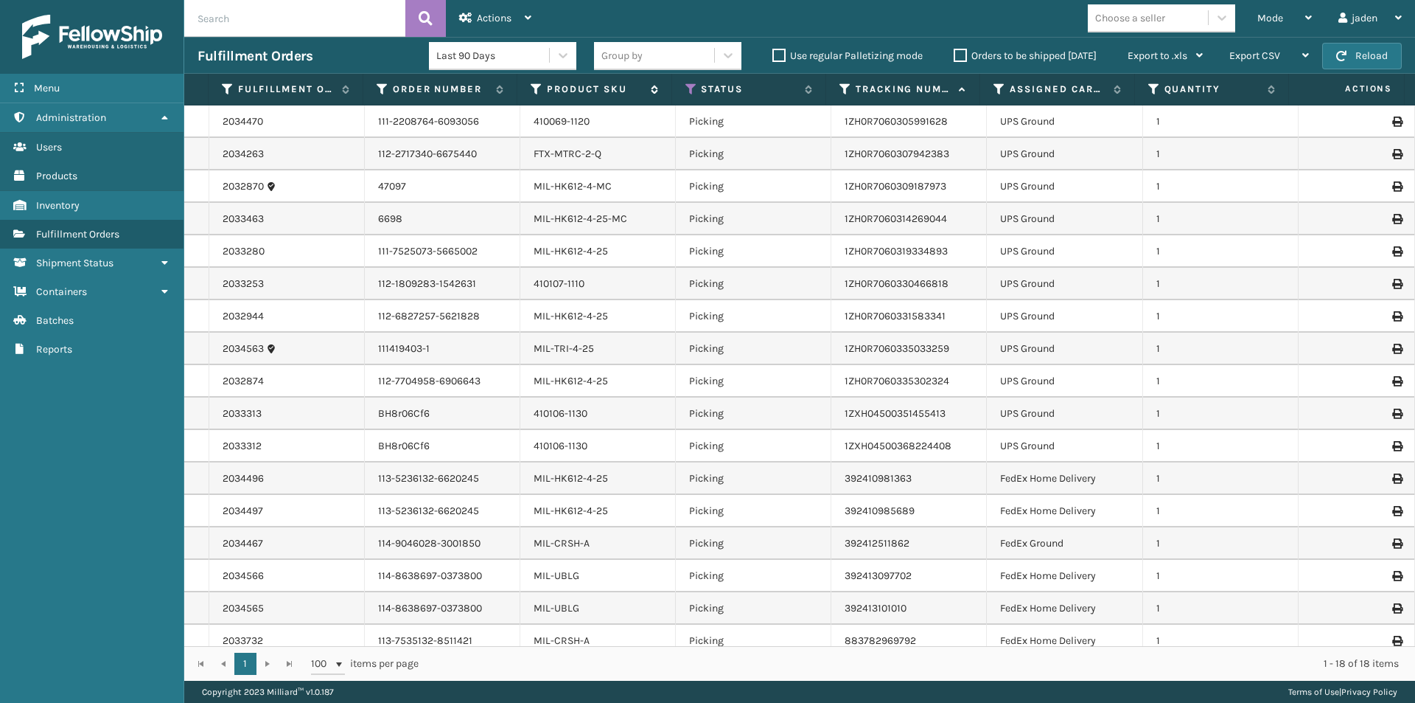
click at [561, 89] on label "Product SKU" at bounding box center [595, 89] width 96 height 13
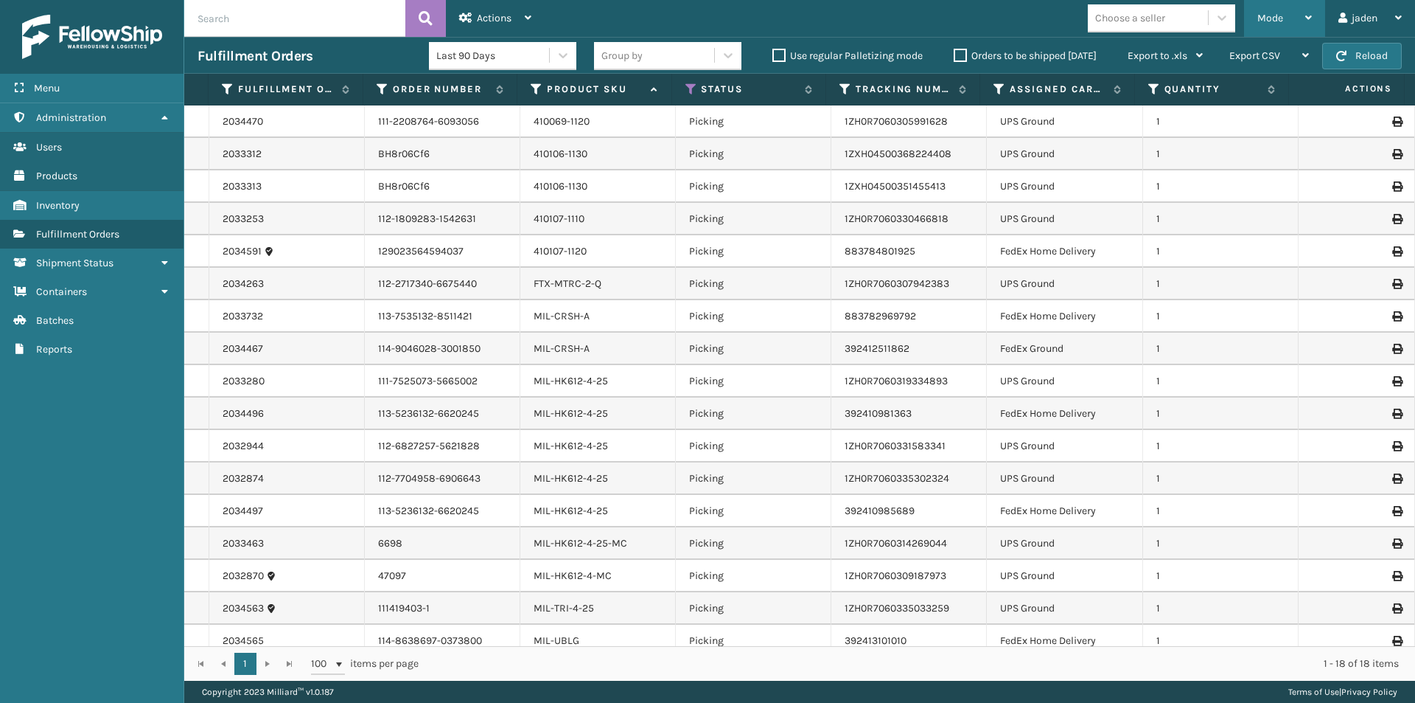
click at [1281, 10] on div "Mode" at bounding box center [1285, 18] width 55 height 37
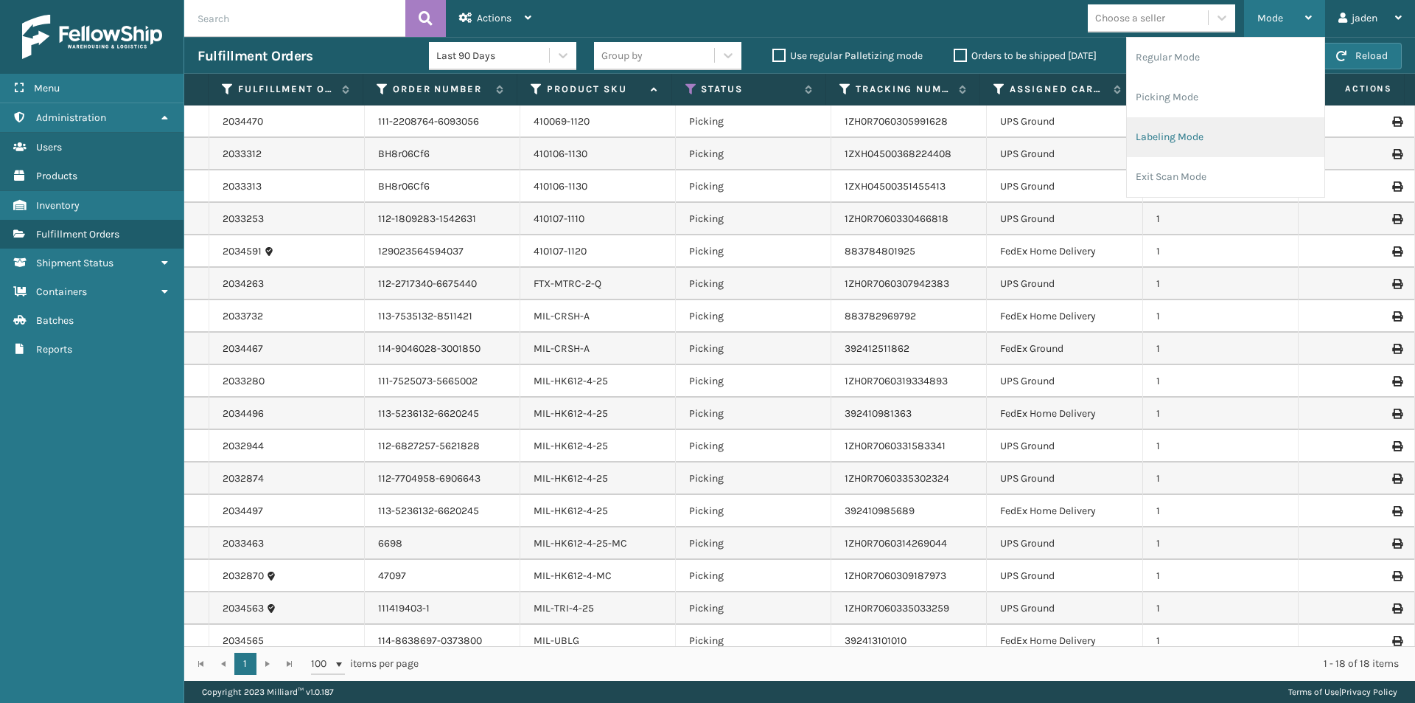
click at [1196, 136] on li "Labeling Mode" at bounding box center [1226, 137] width 198 height 40
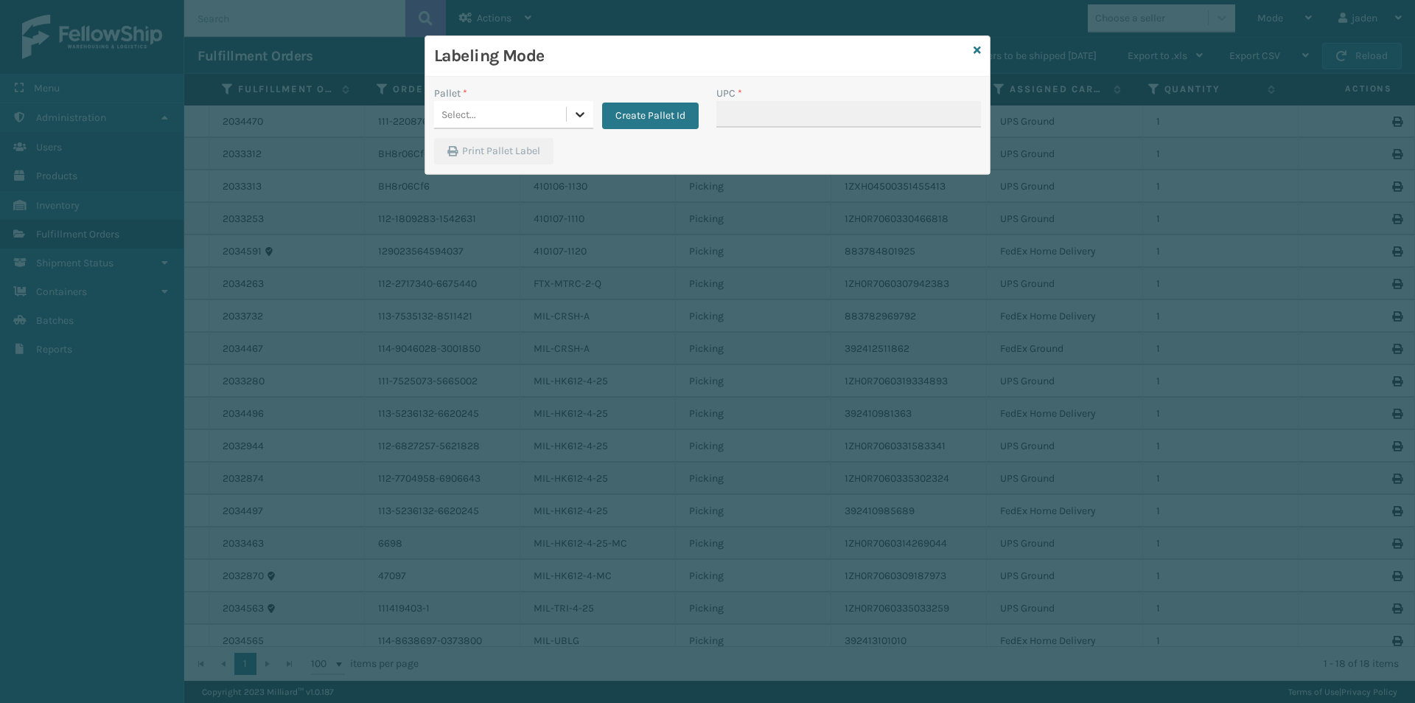
click at [573, 111] on icon at bounding box center [580, 114] width 15 height 15
click at [483, 180] on div "UPSG-9DXA0E66TL" at bounding box center [513, 178] width 159 height 27
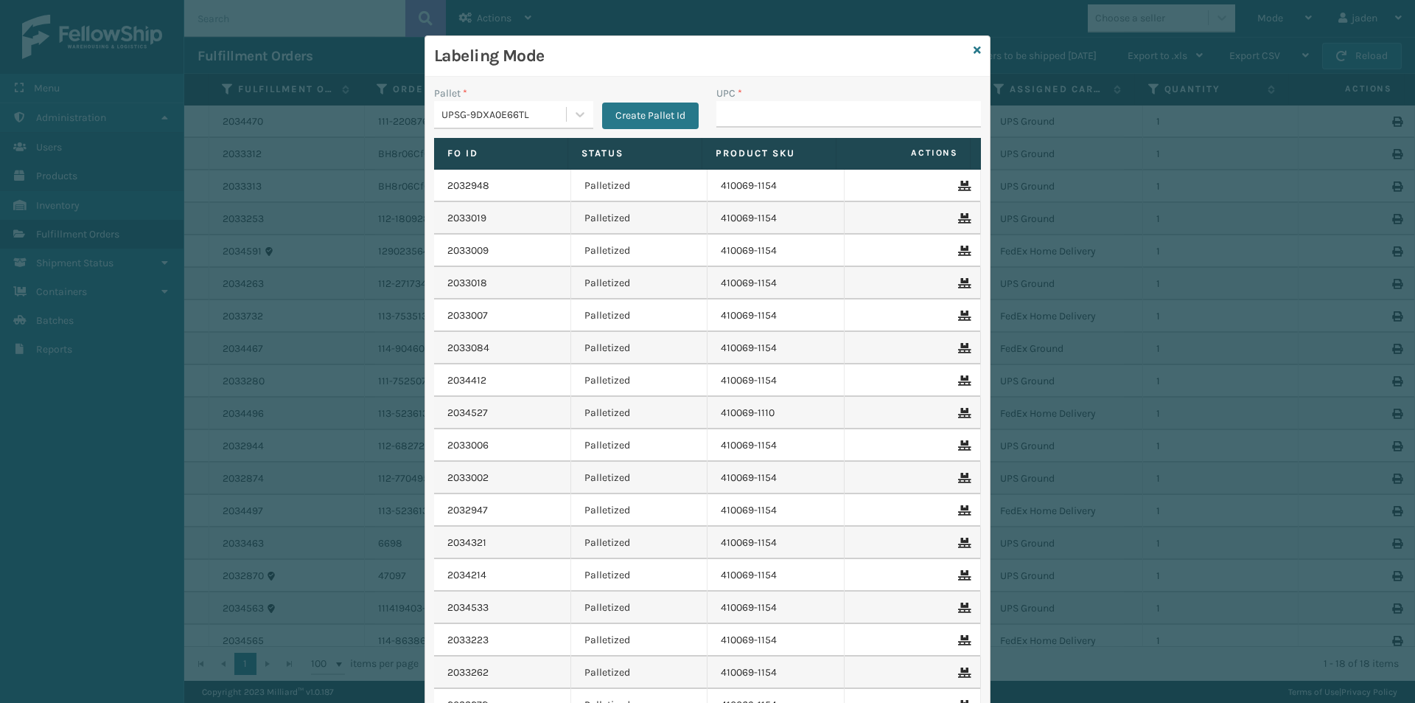
click at [865, 100] on div "UPC *" at bounding box center [849, 93] width 265 height 15
click at [860, 114] on input "UPC *" at bounding box center [849, 114] width 265 height 27
type input "849986009399"
type input "410106-1130"
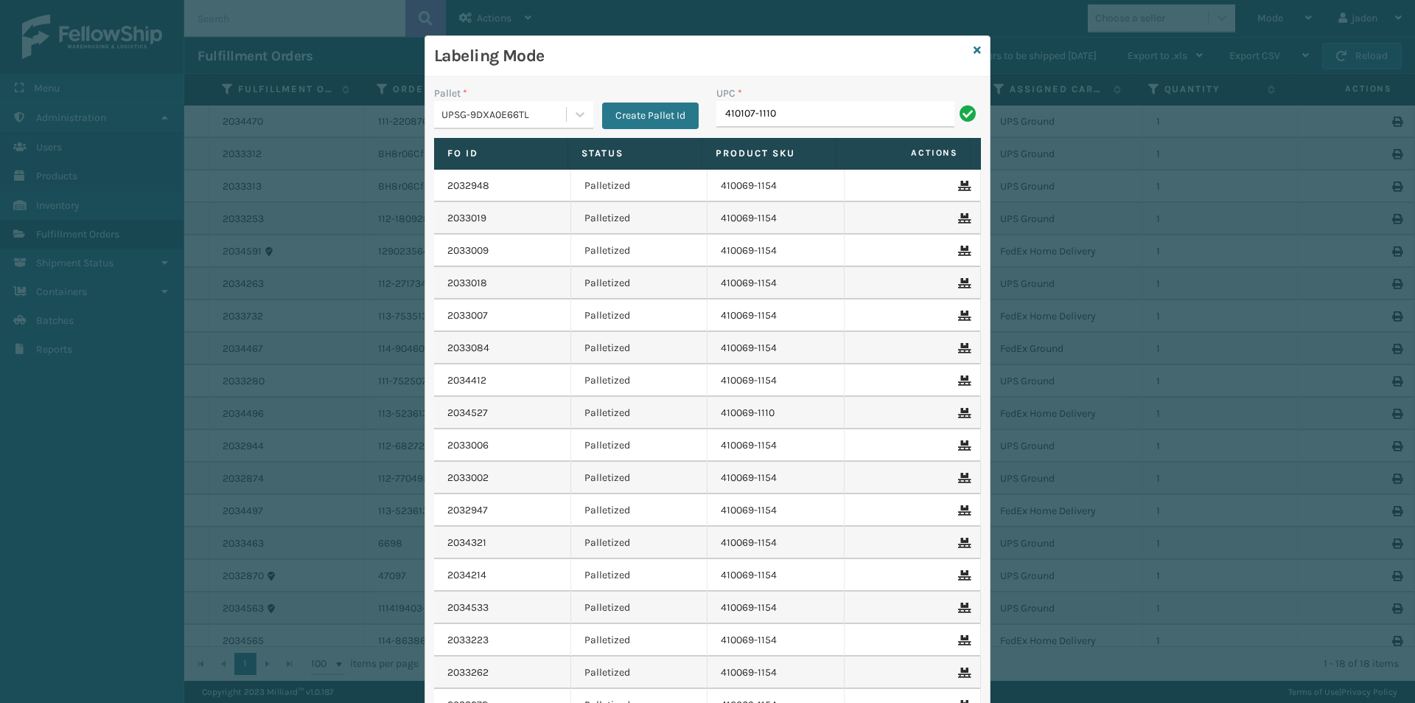
type input "410107-1110"
type input "8048794"
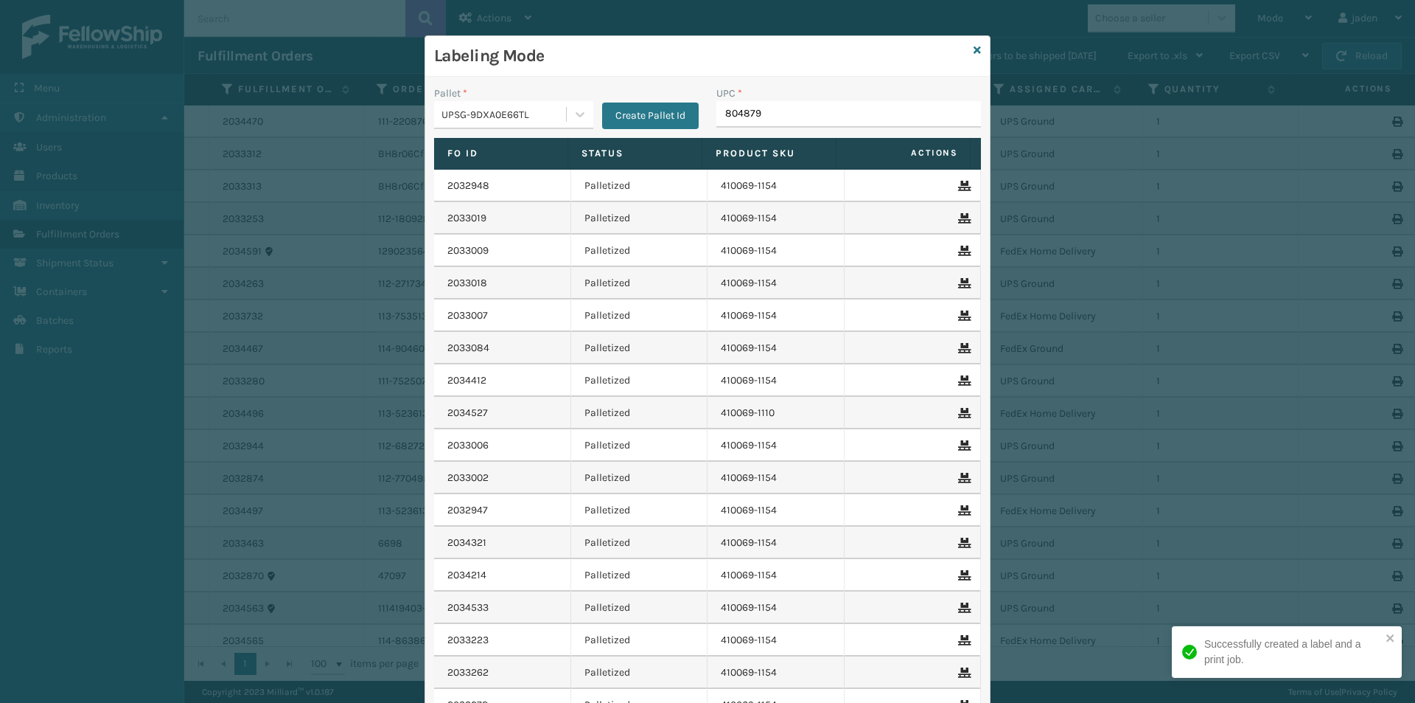
type input "8048794"
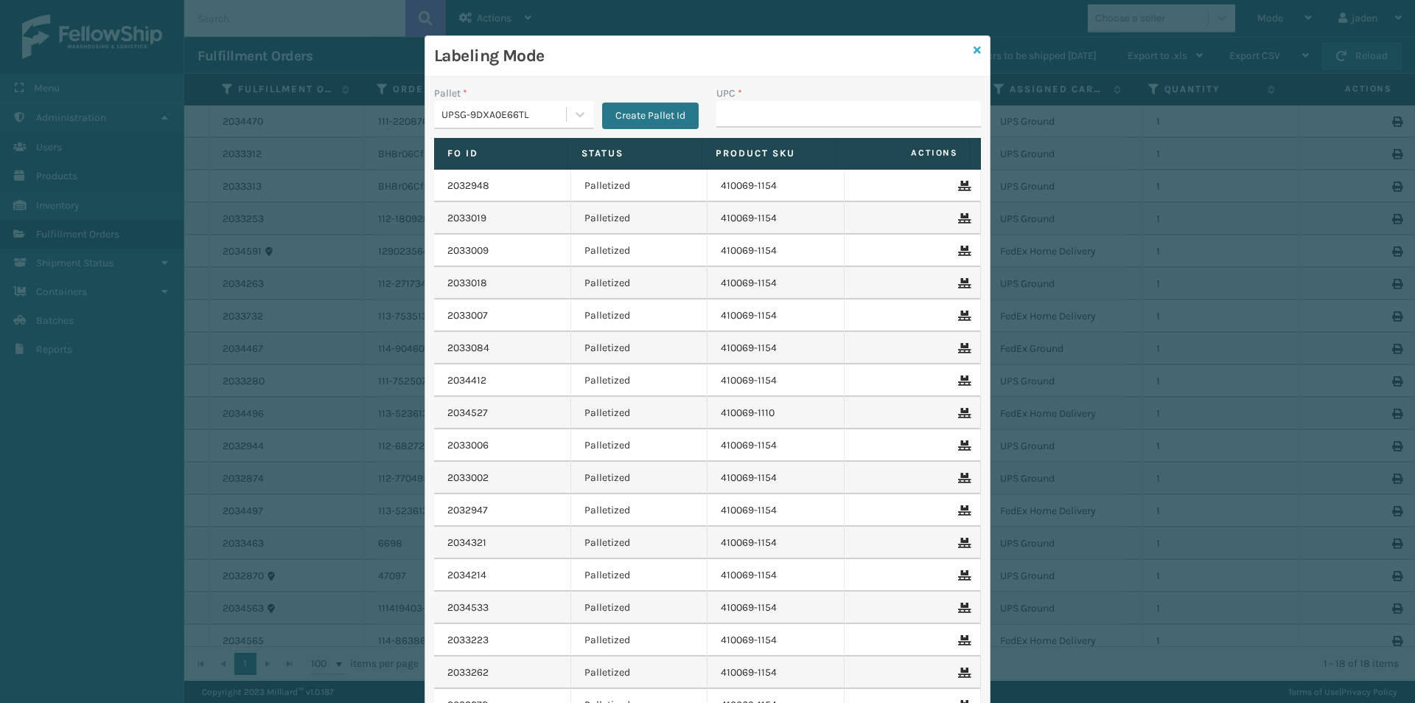
click at [974, 52] on icon at bounding box center [977, 50] width 7 height 10
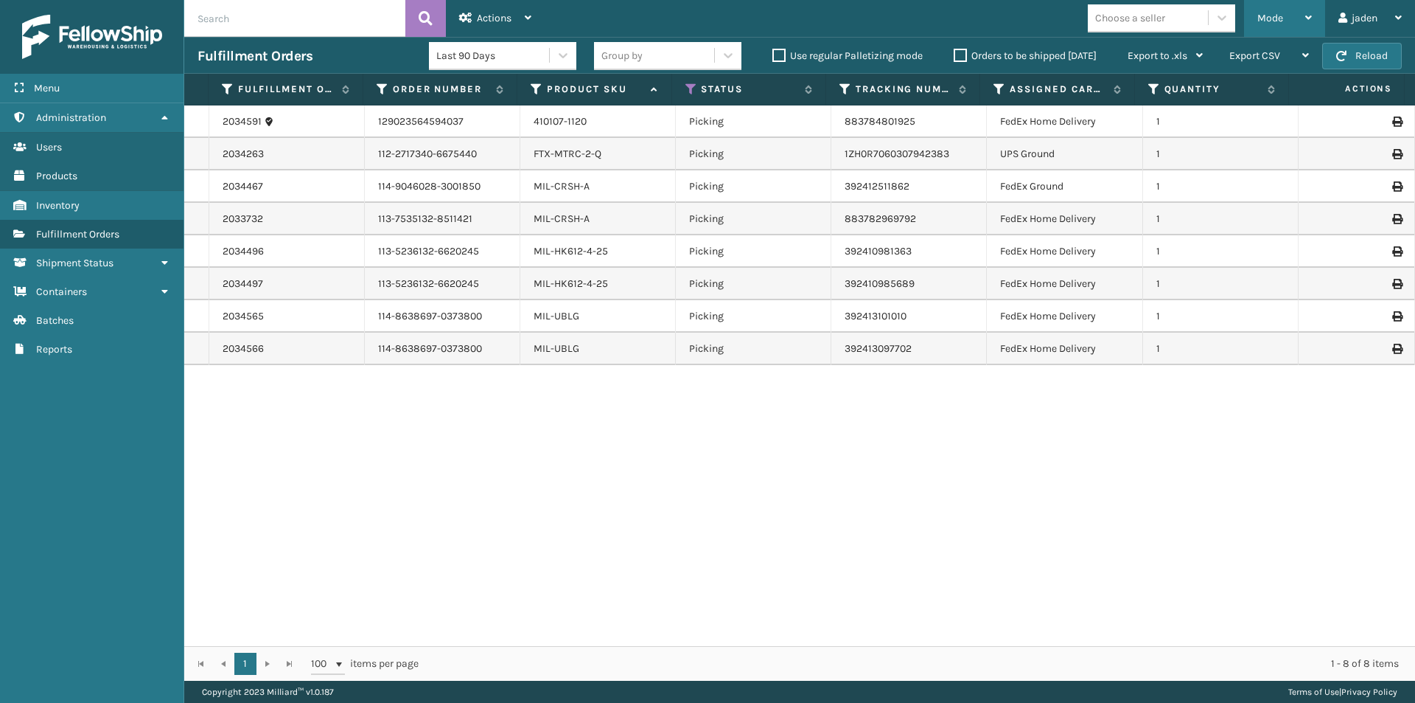
click at [1268, 22] on span "Mode" at bounding box center [1271, 18] width 26 height 13
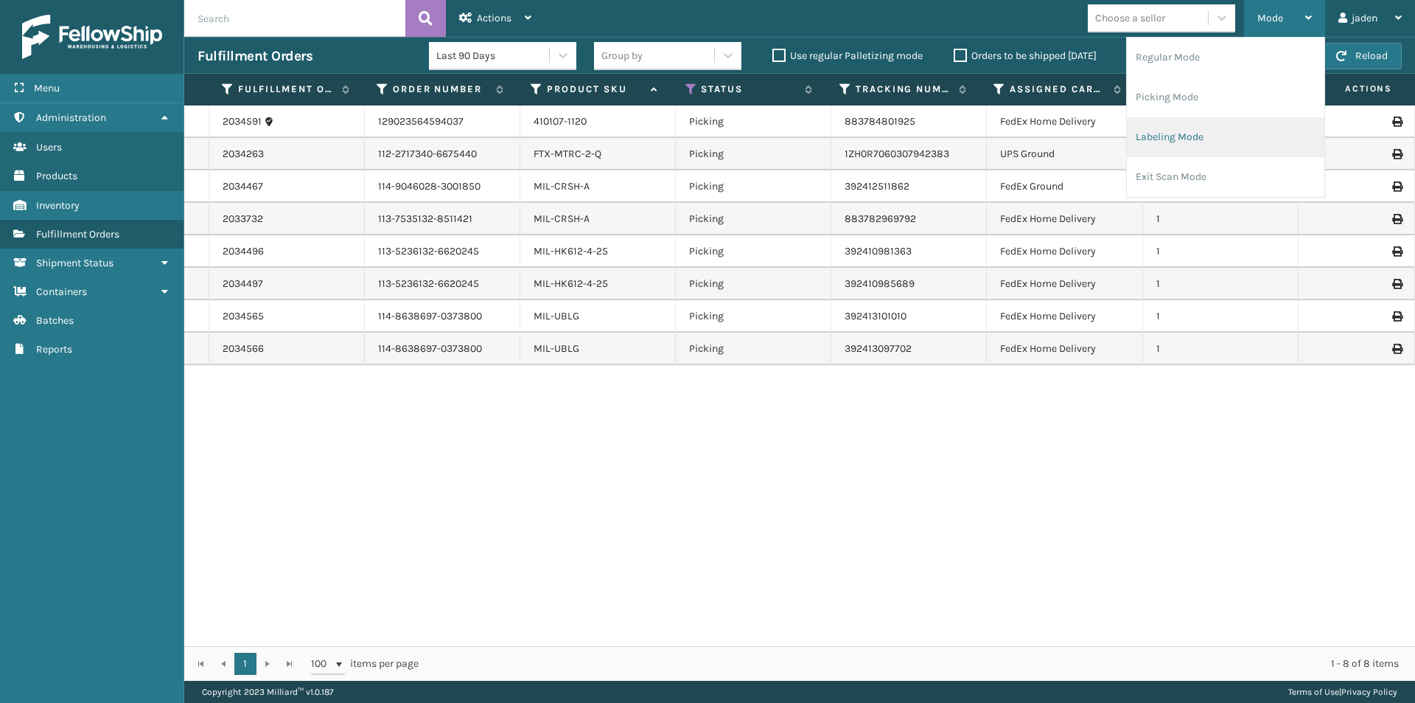
click at [1182, 136] on li "Labeling Mode" at bounding box center [1226, 137] width 198 height 40
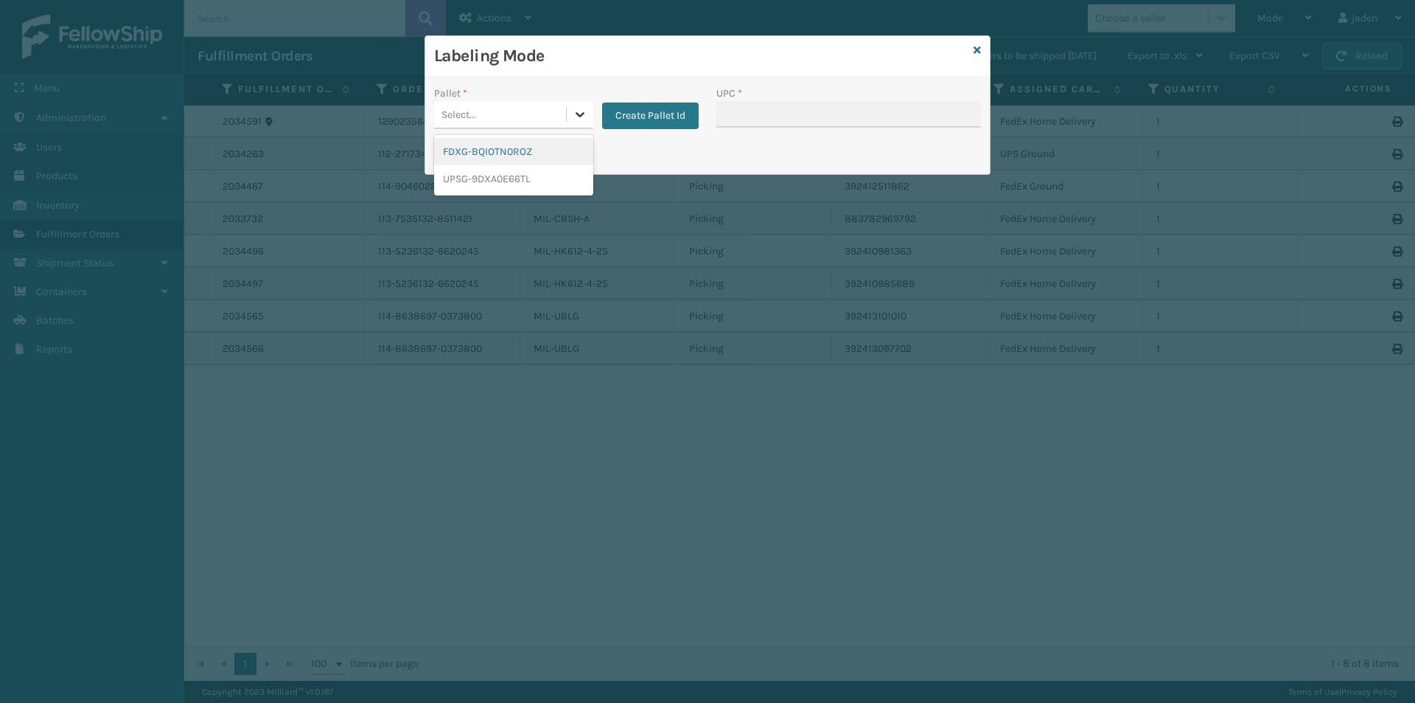
click at [587, 118] on icon at bounding box center [580, 114] width 15 height 15
click at [483, 158] on div "FDXG-BQIOTN0ROZ" at bounding box center [513, 151] width 159 height 27
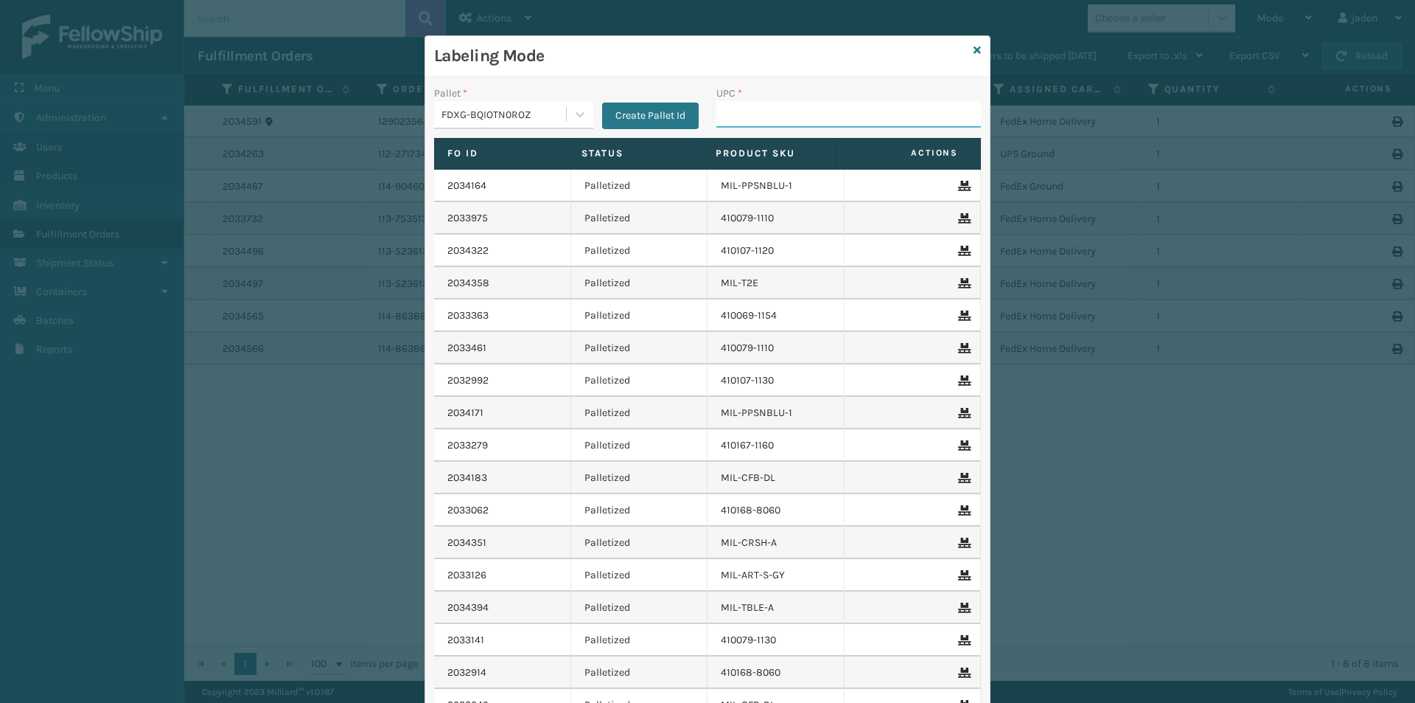
click at [786, 116] on input "UPC *" at bounding box center [849, 114] width 265 height 27
click at [584, 108] on div at bounding box center [580, 114] width 27 height 27
click at [492, 182] on div "UPSG-9DXA0E66TL" at bounding box center [513, 178] width 159 height 27
click at [800, 96] on div "UPC *" at bounding box center [849, 93] width 265 height 15
click at [801, 102] on input "UPC *" at bounding box center [849, 114] width 265 height 27
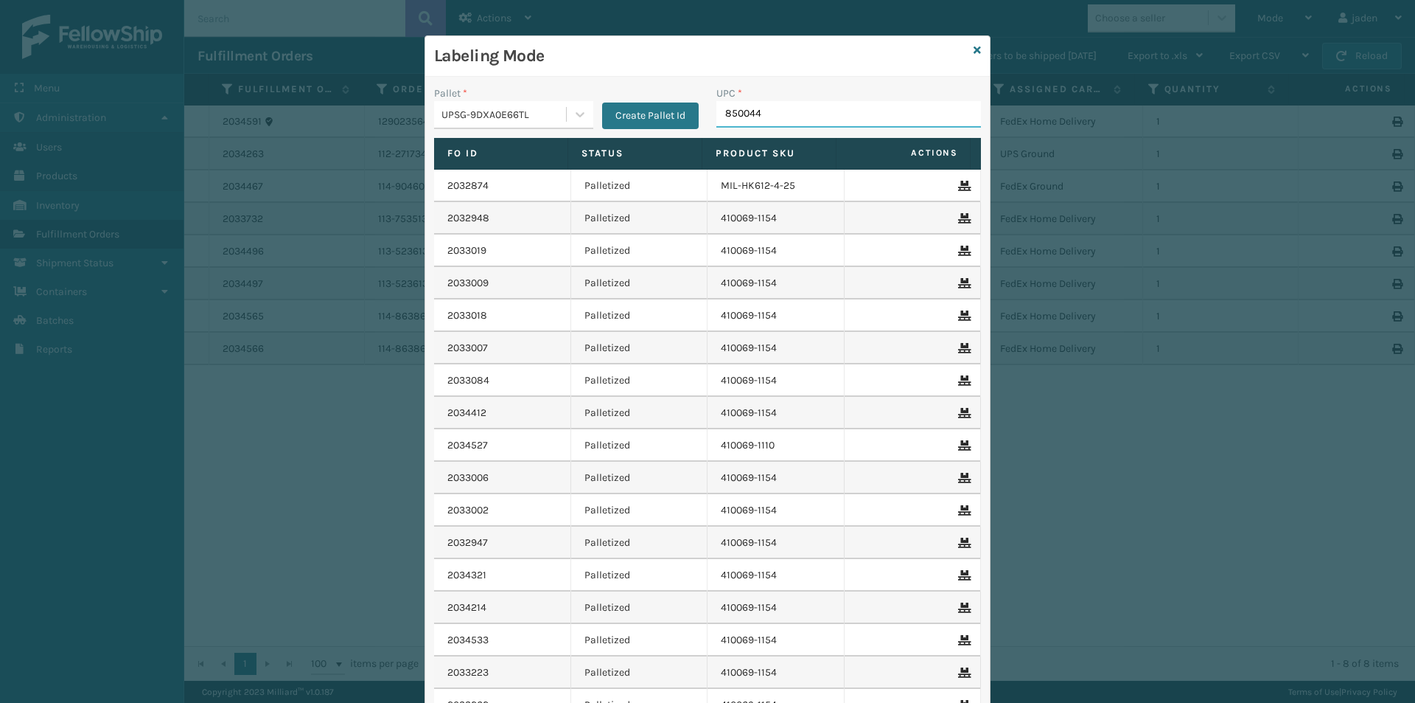
type input "8500442"
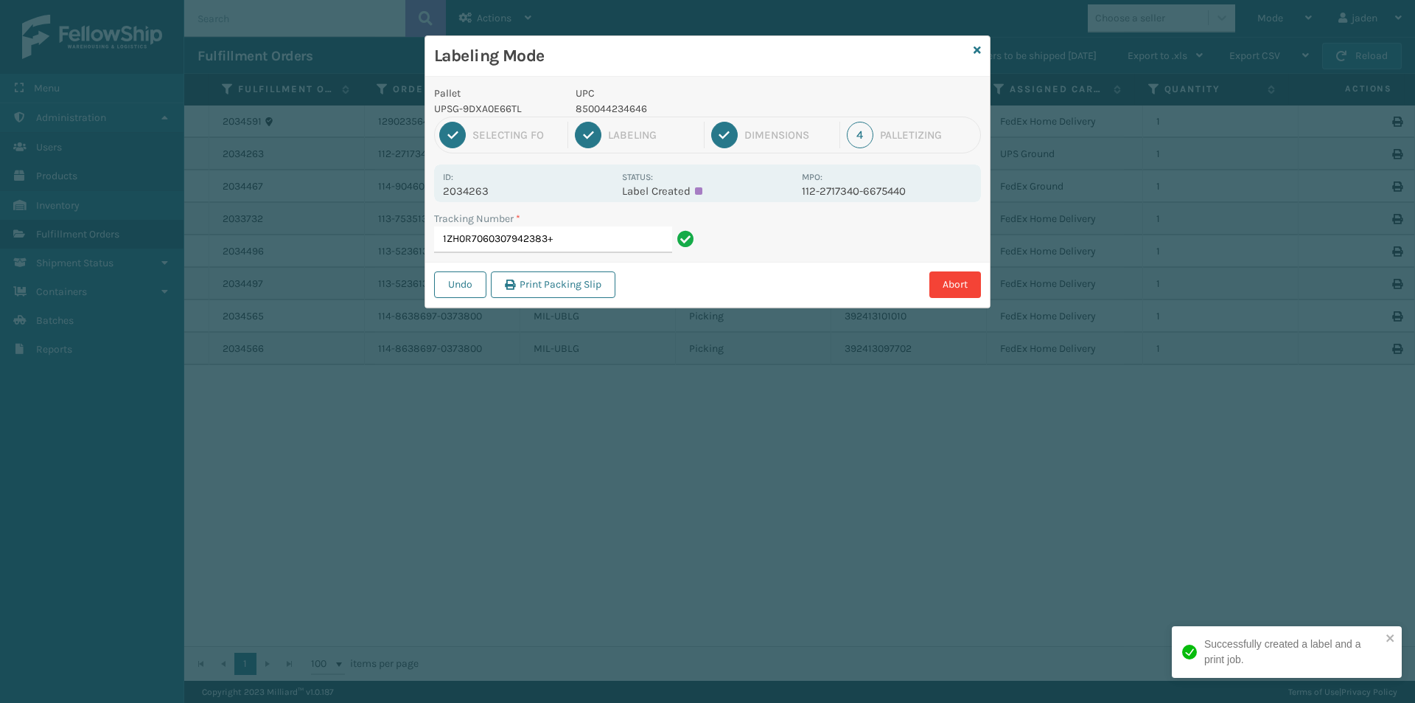
type input "1ZH0R7060307942383"
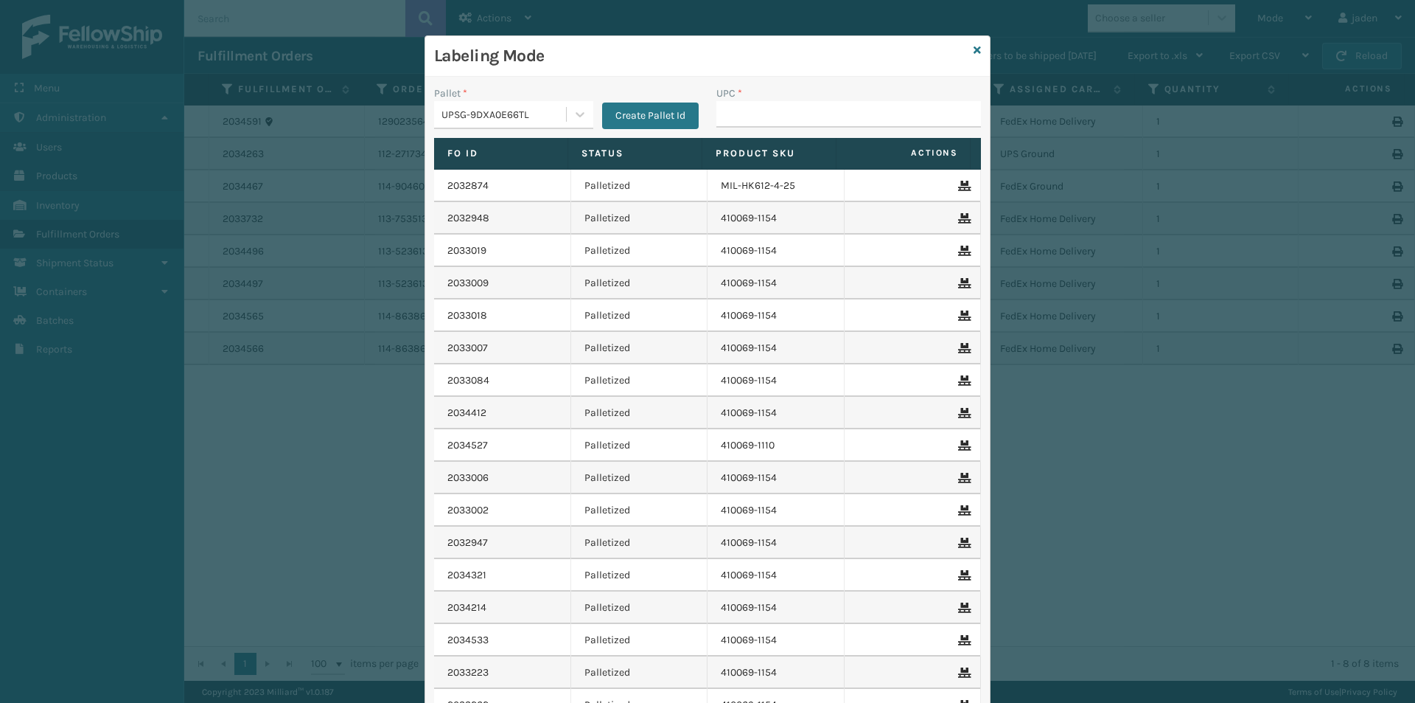
click at [801, 102] on input "UPC *" at bounding box center [849, 114] width 265 height 27
drag, startPoint x: 571, startPoint y: 115, endPoint x: 549, endPoint y: 138, distance: 31.3
click at [573, 115] on icon at bounding box center [580, 114] width 15 height 15
click at [529, 154] on div "FDXG-BQIOTN0ROZ" at bounding box center [513, 151] width 159 height 27
click at [809, 118] on input "UPC *" at bounding box center [849, 114] width 265 height 27
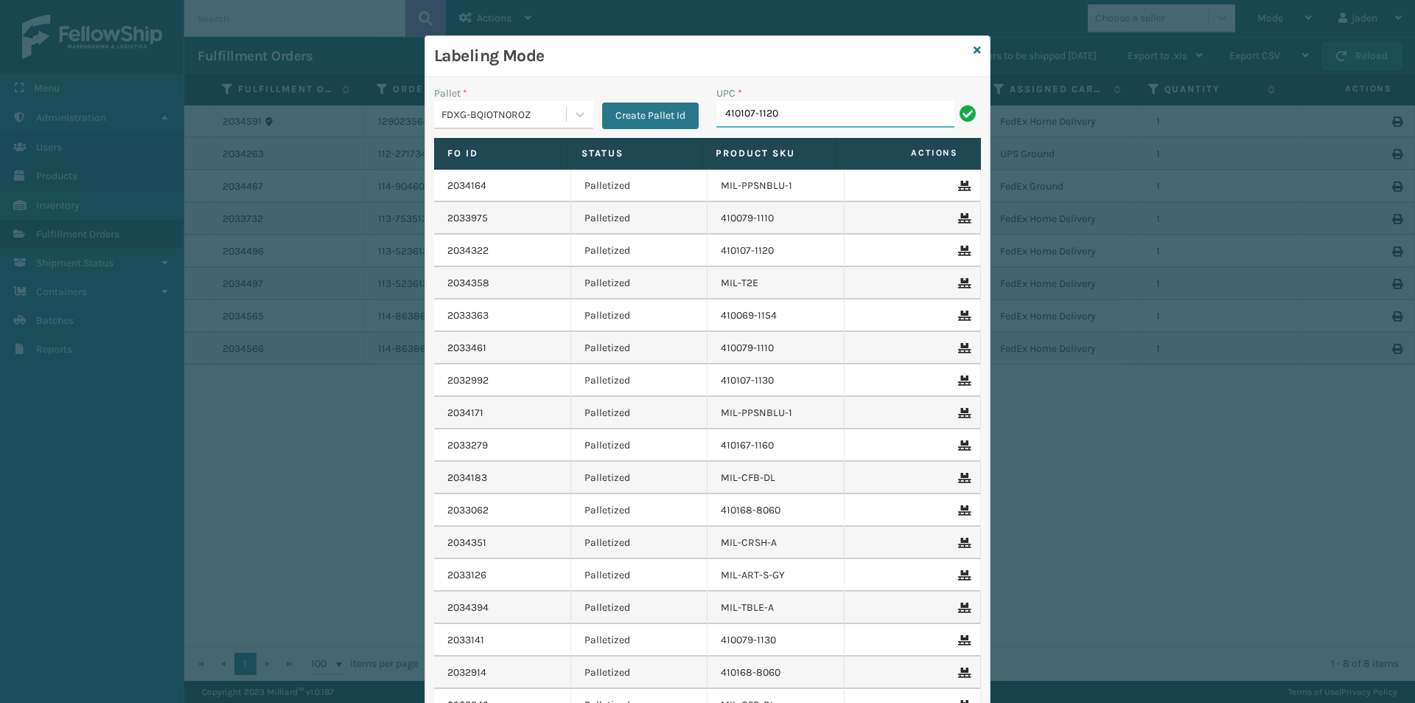
type input "410107-1120"
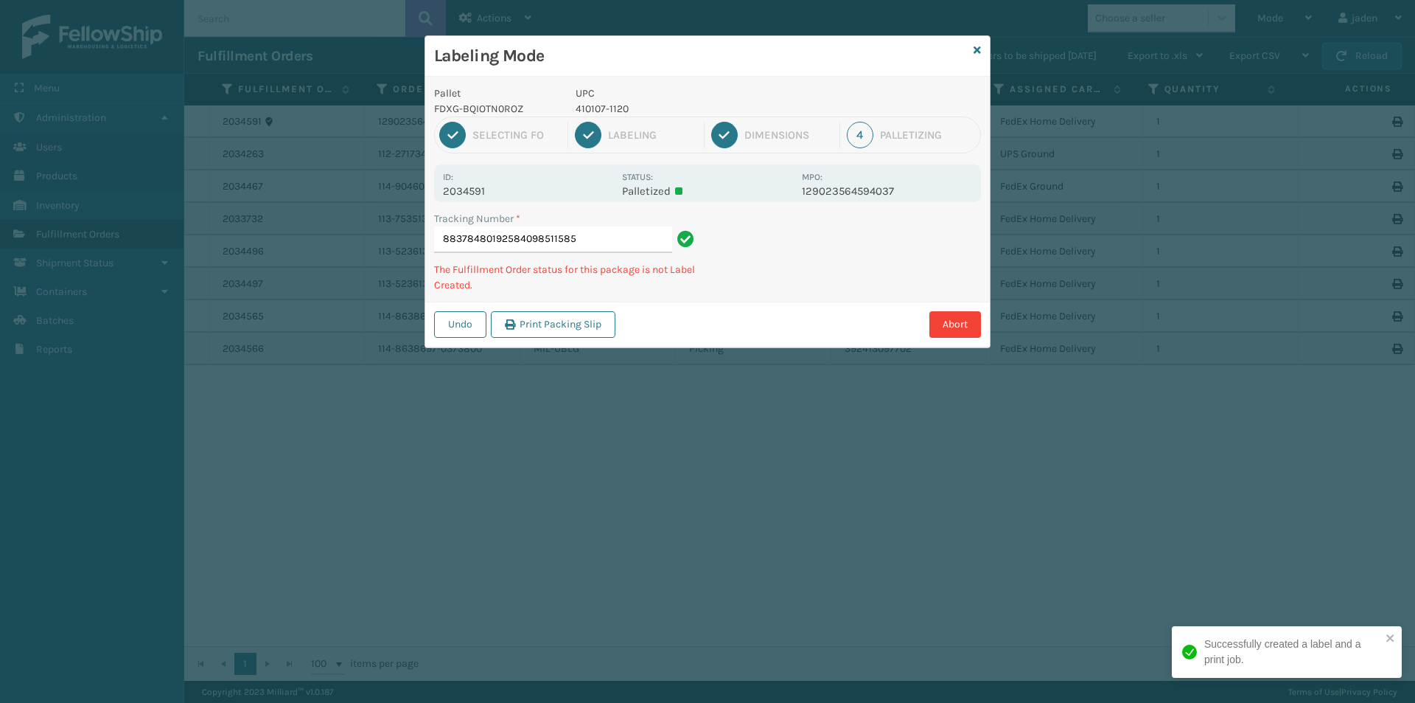
type input "883784801925840985115852"
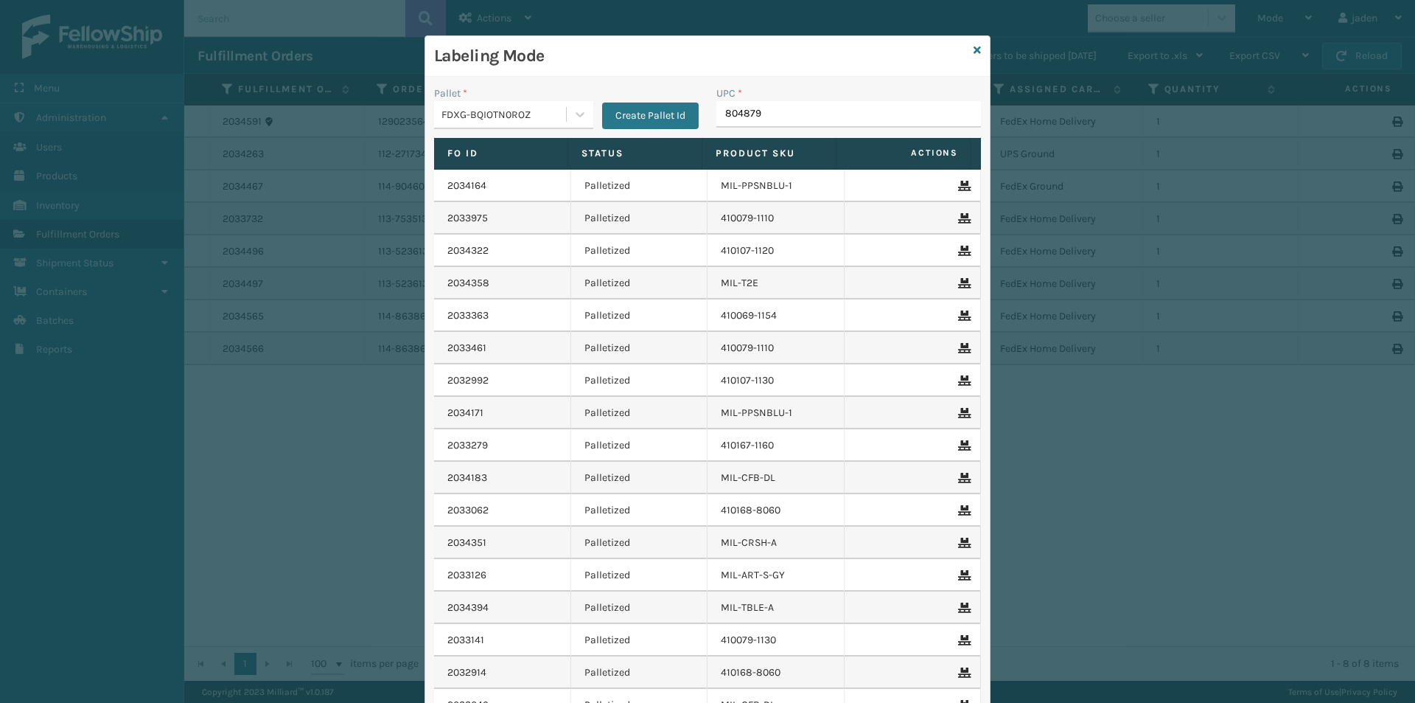
type input "8048794"
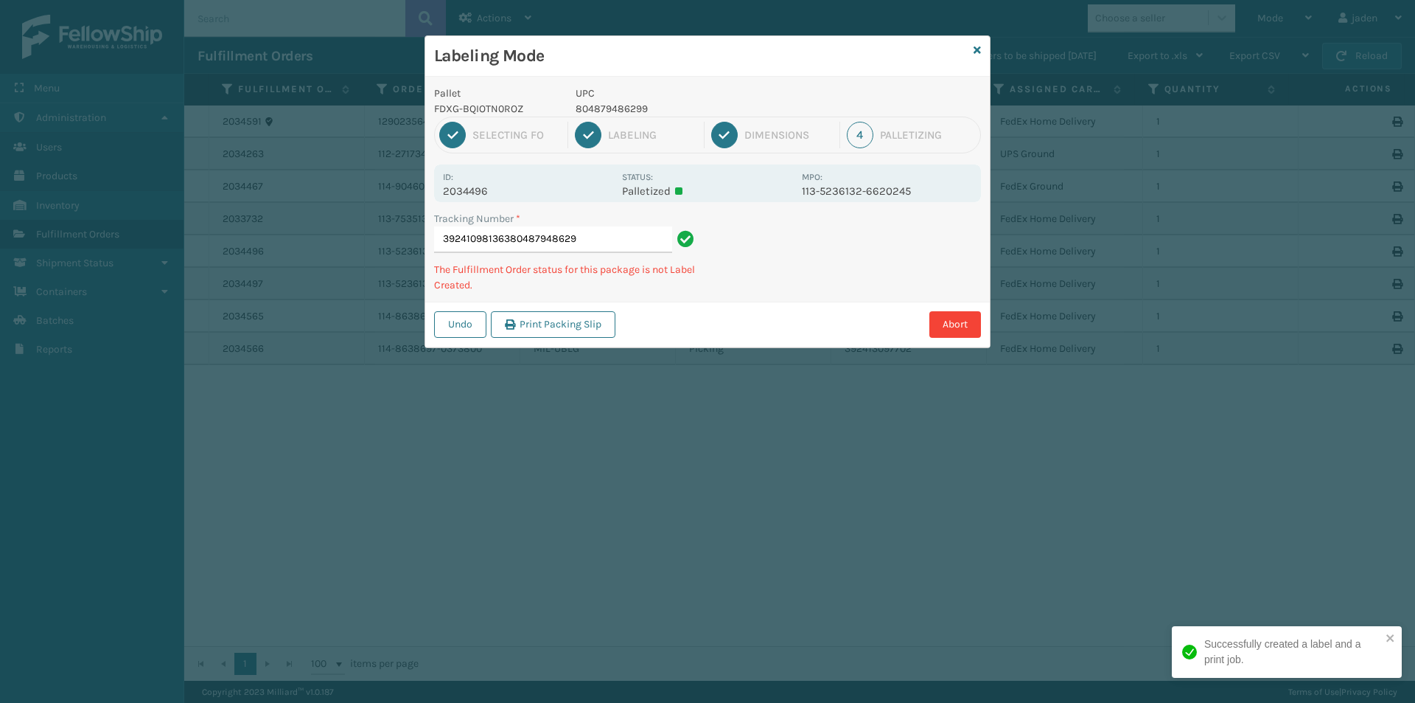
type input "392410981363804879486299"
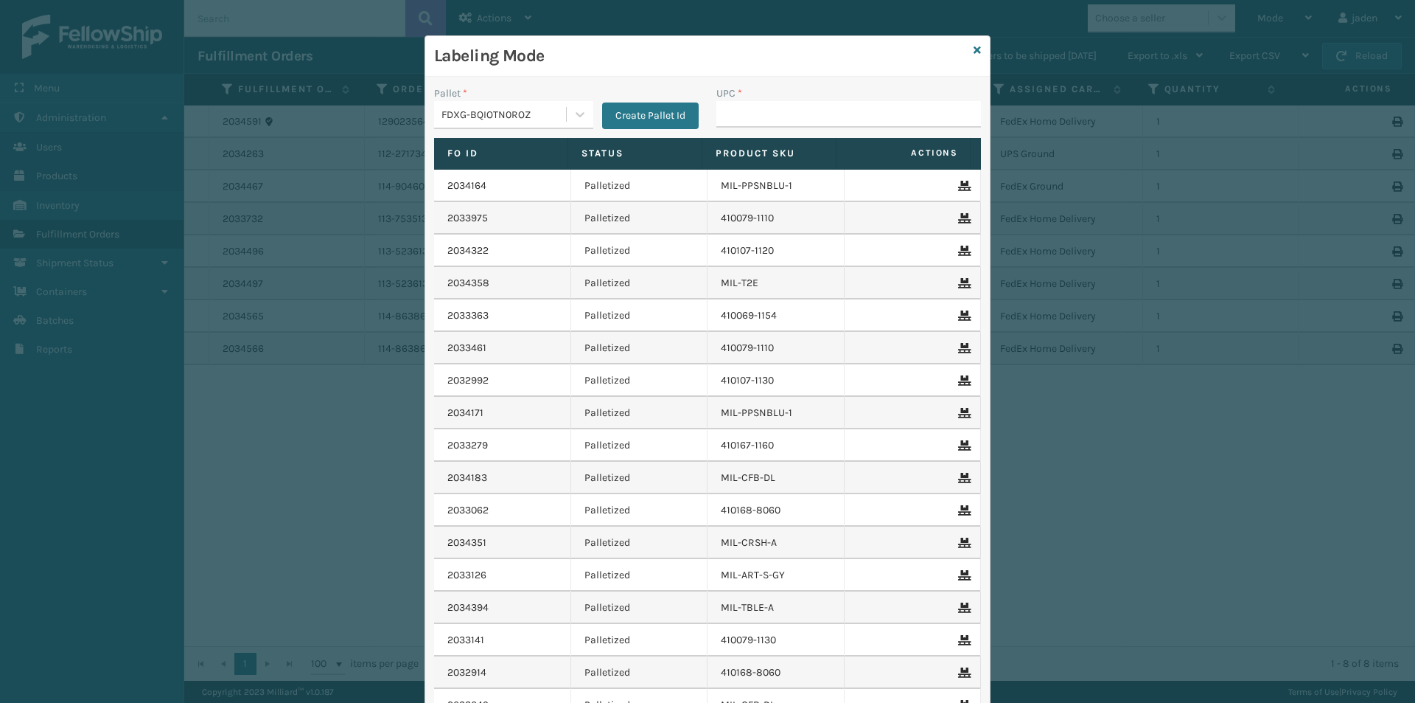
click at [966, 49] on div "Labeling Mode" at bounding box center [707, 56] width 565 height 41
click at [974, 49] on icon at bounding box center [977, 50] width 7 height 10
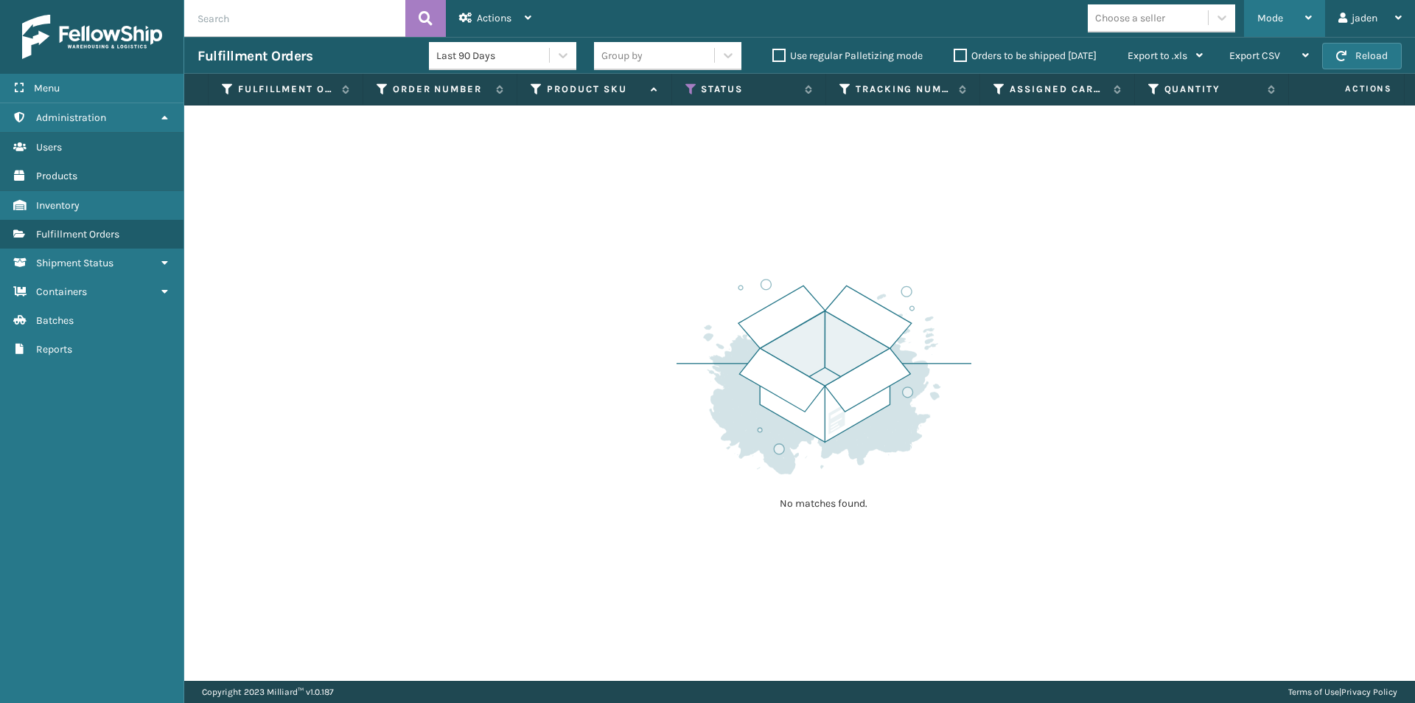
click at [1283, 21] on div "Mode" at bounding box center [1285, 18] width 55 height 37
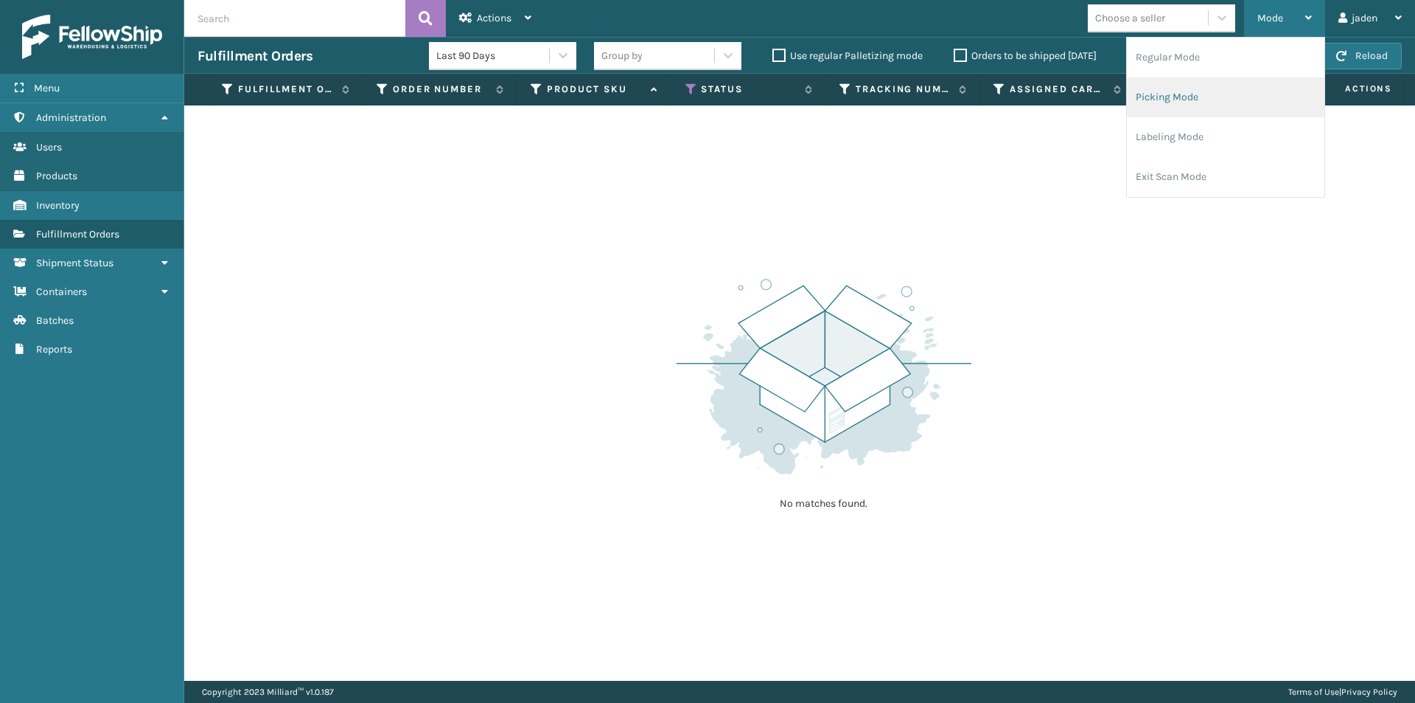
click at [1218, 105] on li "Picking Mode" at bounding box center [1226, 97] width 198 height 40
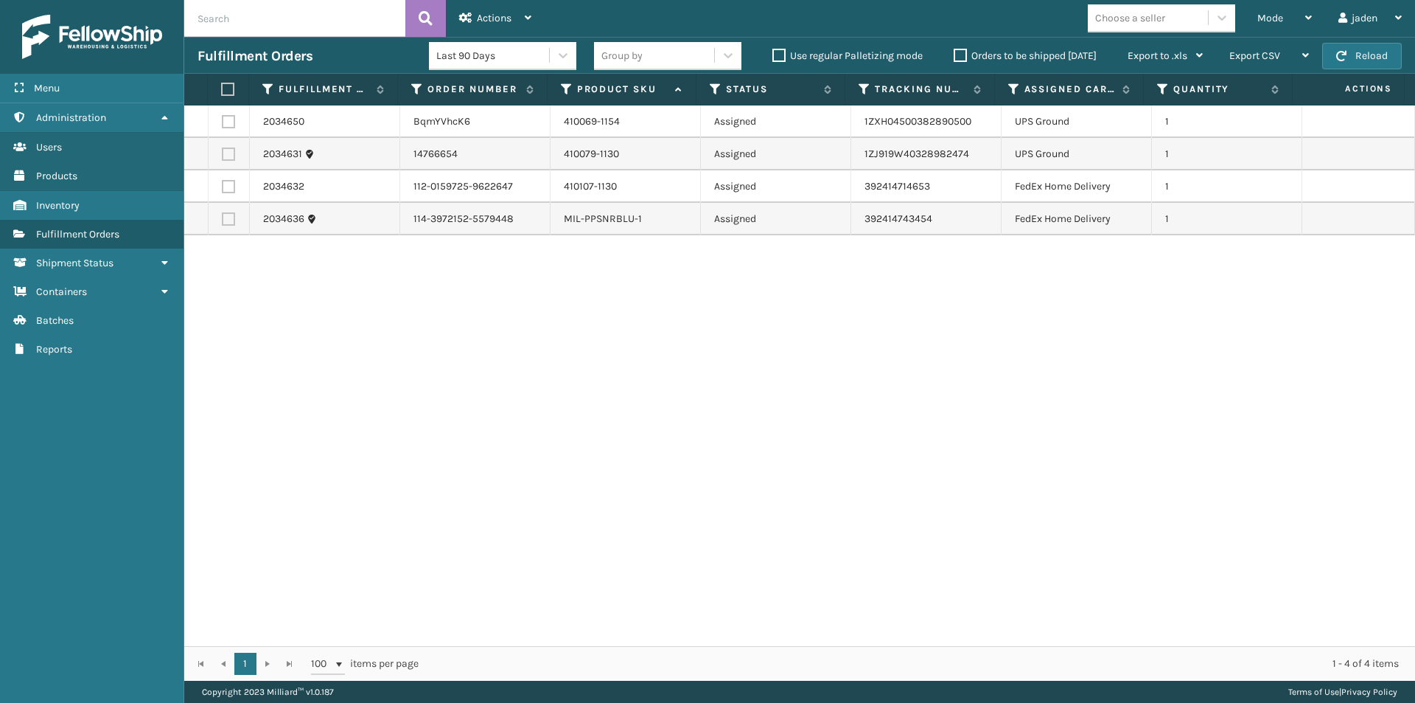
drag, startPoint x: 947, startPoint y: 403, endPoint x: 409, endPoint y: 318, distance: 544.8
click at [453, 395] on div "2034650 BqmYVhcK6 410069-1154 Assigned 1ZXH04500382890500 UPS Ground 1 2034631 …" at bounding box center [799, 375] width 1231 height 540
click at [231, 188] on label at bounding box center [228, 186] width 13 height 13
click at [223, 188] on input "checkbox" at bounding box center [222, 185] width 1 height 10
checkbox input "true"
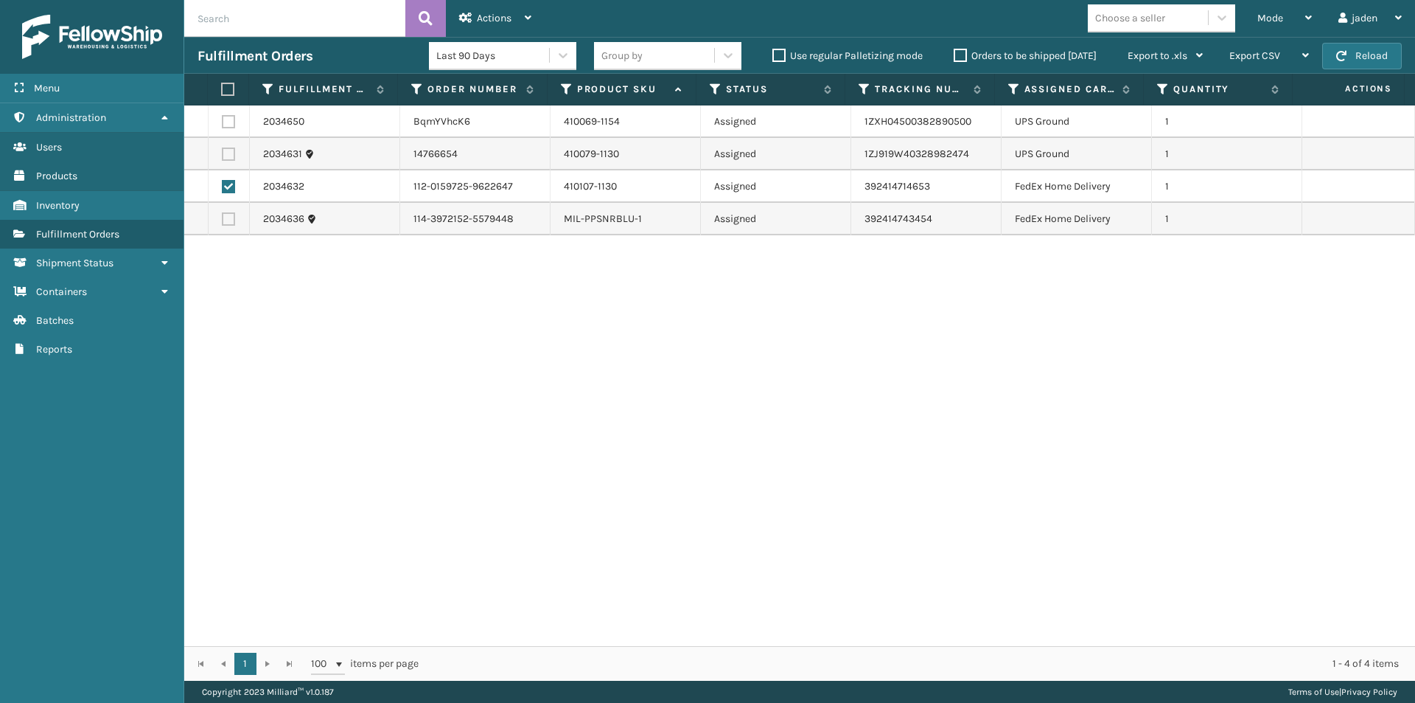
click at [224, 221] on label at bounding box center [228, 218] width 13 height 13
click at [223, 221] on input "checkbox" at bounding box center [222, 217] width 1 height 10
checkbox input "true"
click at [230, 89] on label at bounding box center [226, 89] width 10 height 13
click at [222, 89] on input "checkbox" at bounding box center [221, 90] width 1 height 10
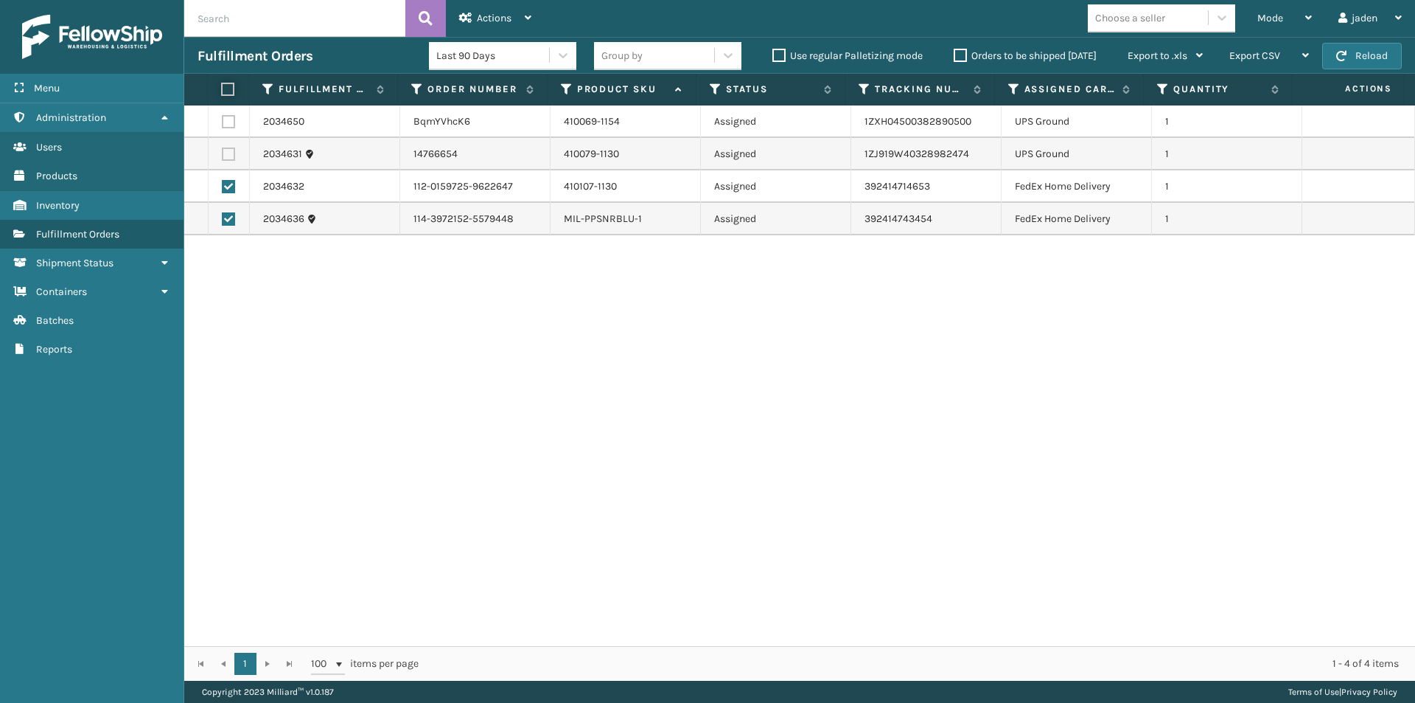
checkbox input "true"
click at [231, 89] on label at bounding box center [226, 89] width 10 height 13
click at [222, 89] on input "checkbox" at bounding box center [221, 90] width 1 height 10
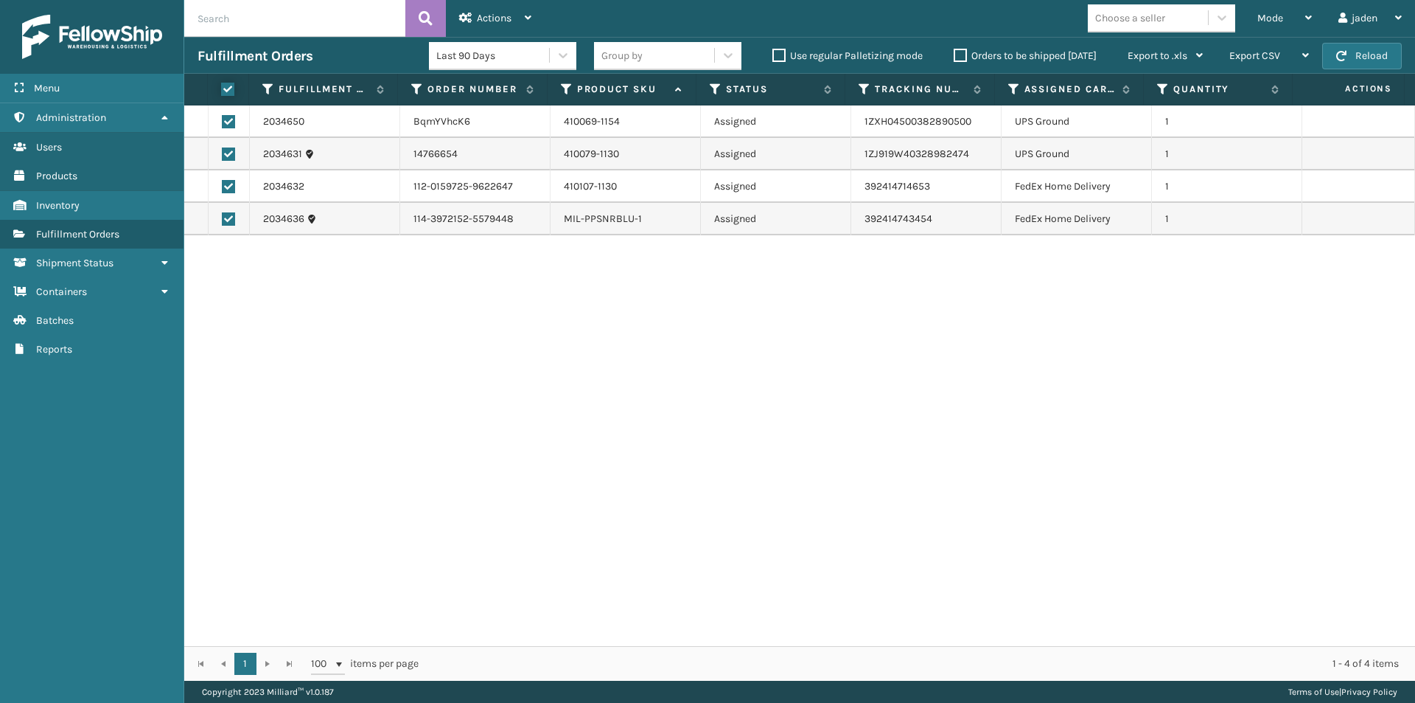
checkbox input "false"
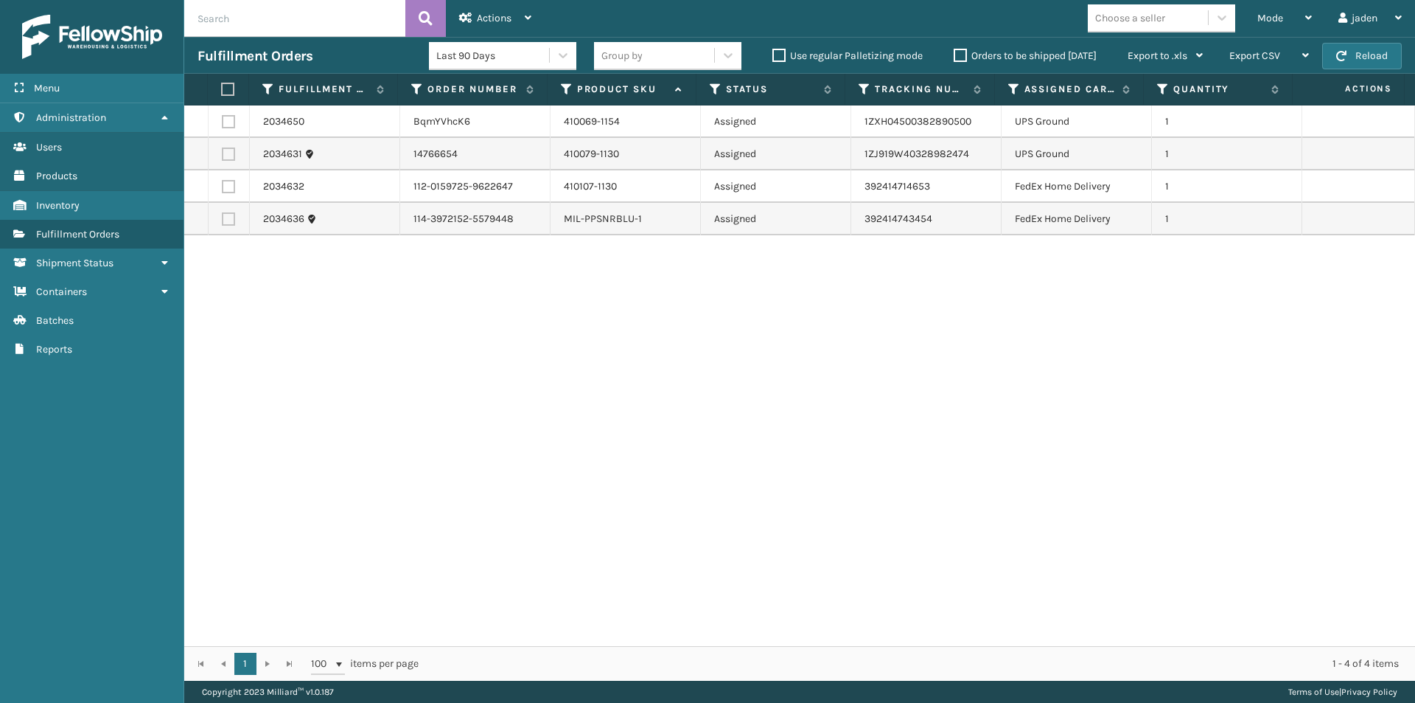
click at [230, 119] on label at bounding box center [228, 121] width 13 height 13
click at [223, 119] on input "checkbox" at bounding box center [222, 120] width 1 height 10
checkbox input "true"
click at [228, 161] on td at bounding box center [229, 154] width 41 height 32
click at [229, 156] on label at bounding box center [228, 153] width 13 height 13
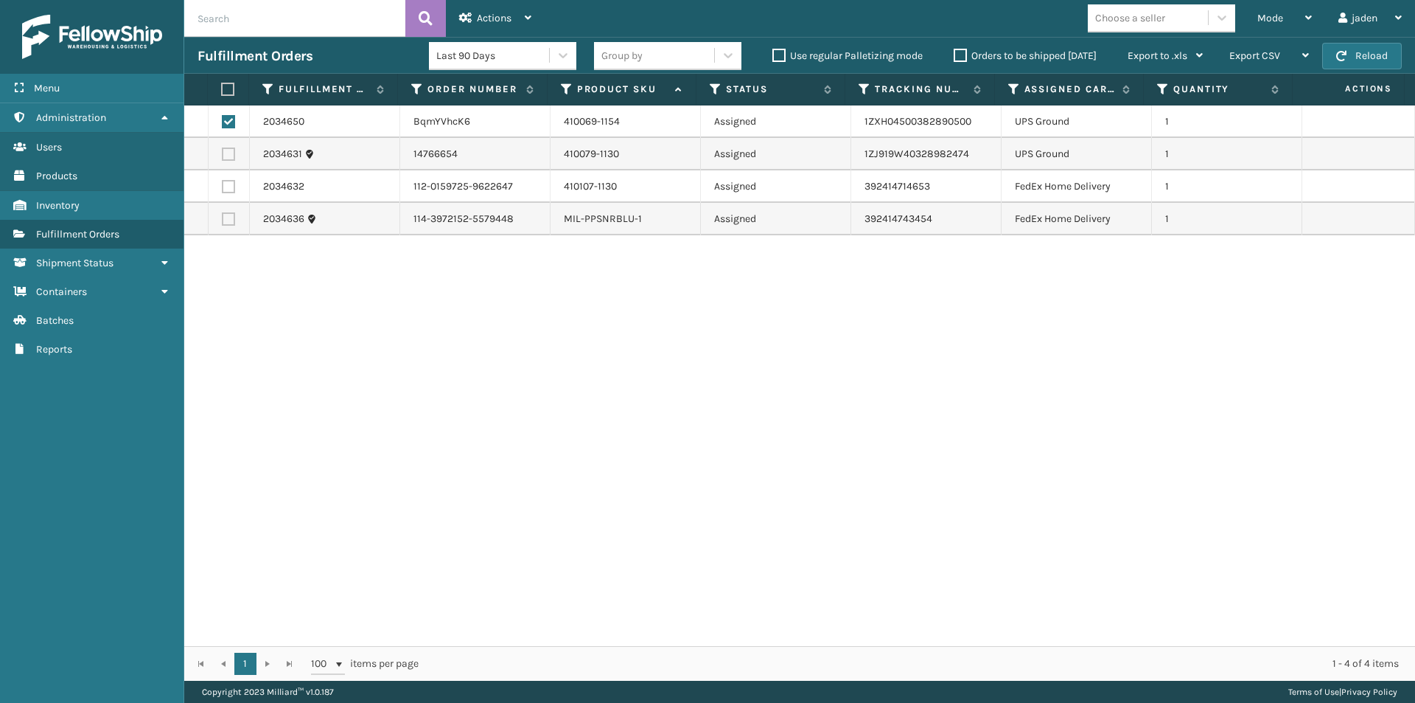
click at [223, 156] on input "checkbox" at bounding box center [222, 152] width 1 height 10
checkbox input "true"
click at [498, 21] on span "Actions" at bounding box center [494, 18] width 35 height 13
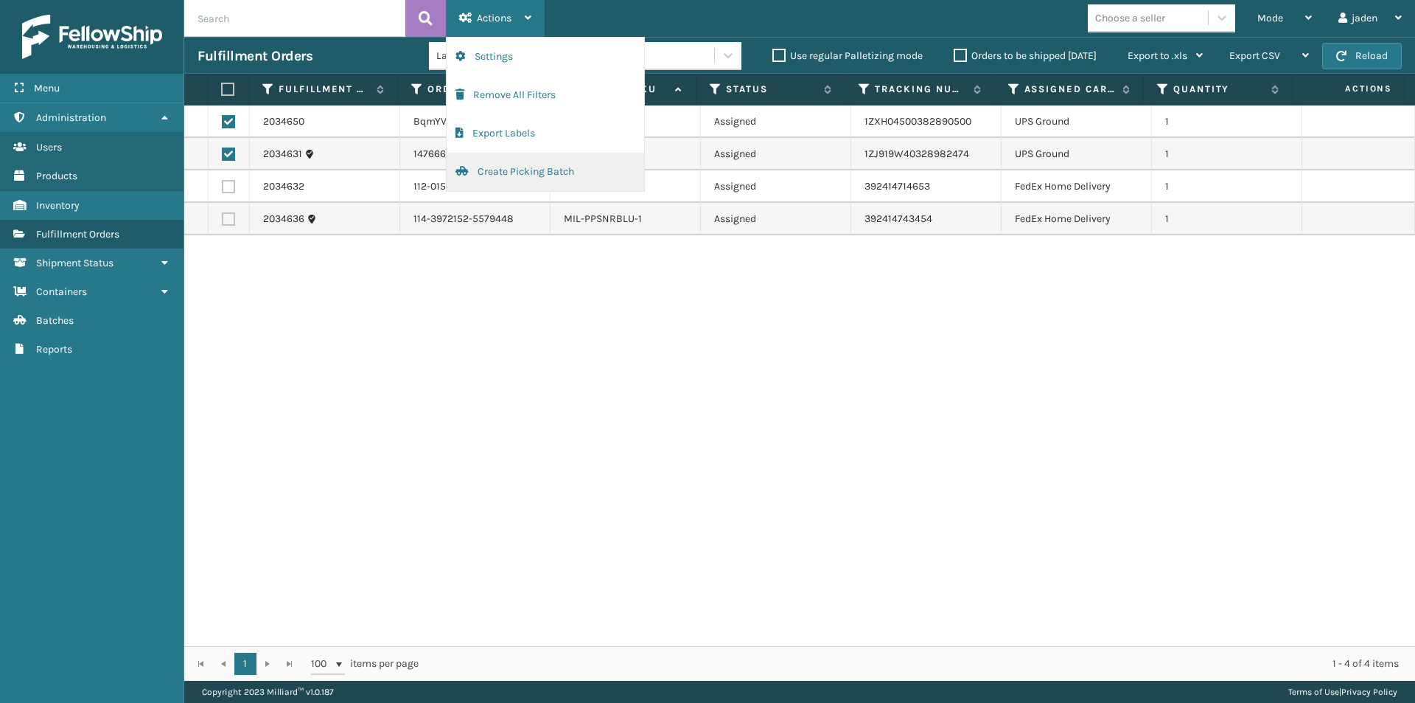
click at [511, 181] on button "Create Picking Batch" at bounding box center [546, 172] width 198 height 38
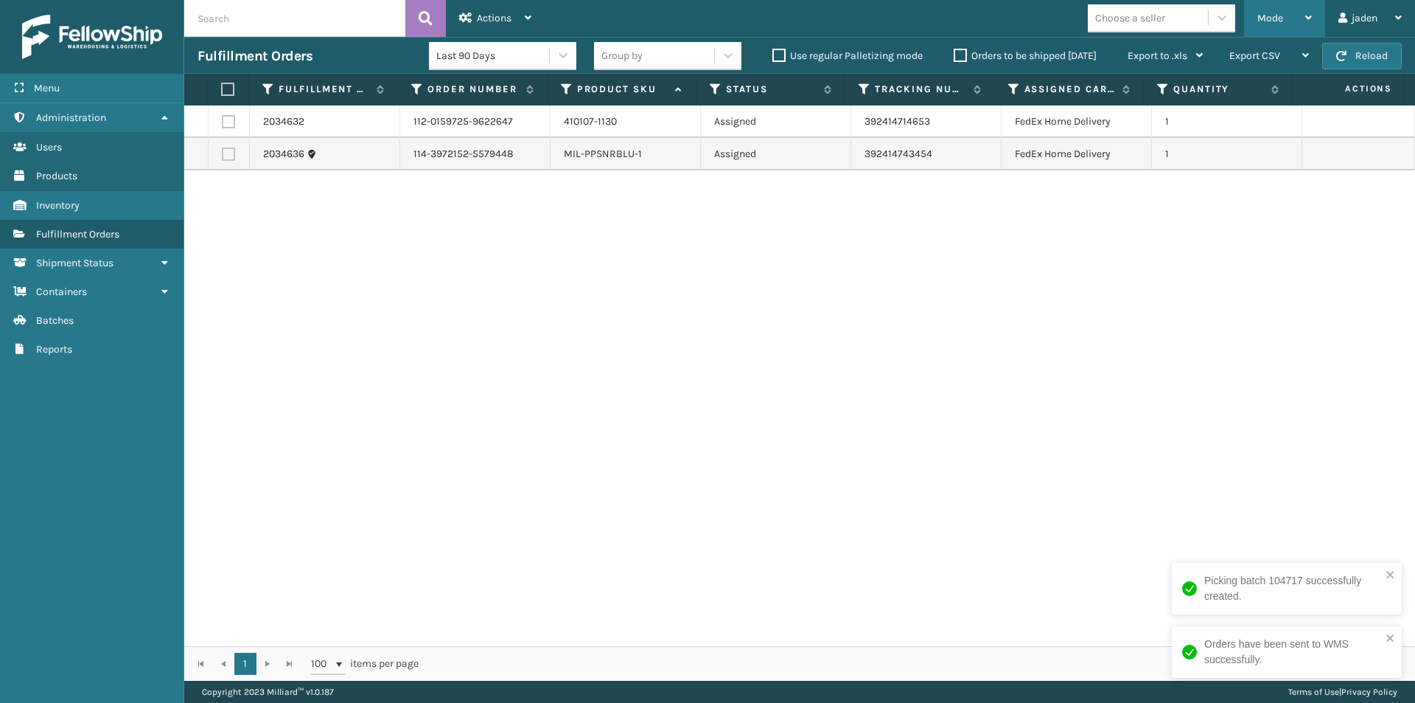
click at [1278, 17] on span "Mode" at bounding box center [1271, 18] width 26 height 13
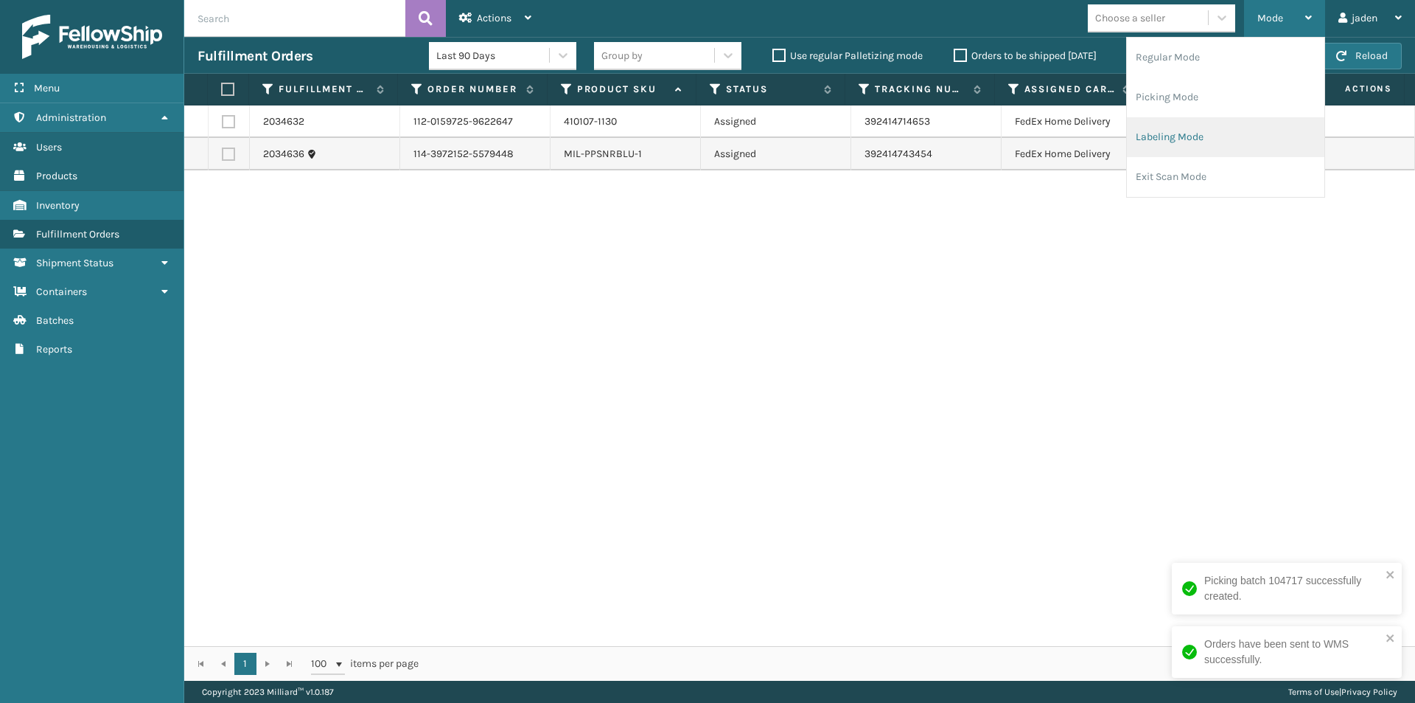
click at [1202, 133] on li "Labeling Mode" at bounding box center [1226, 137] width 198 height 40
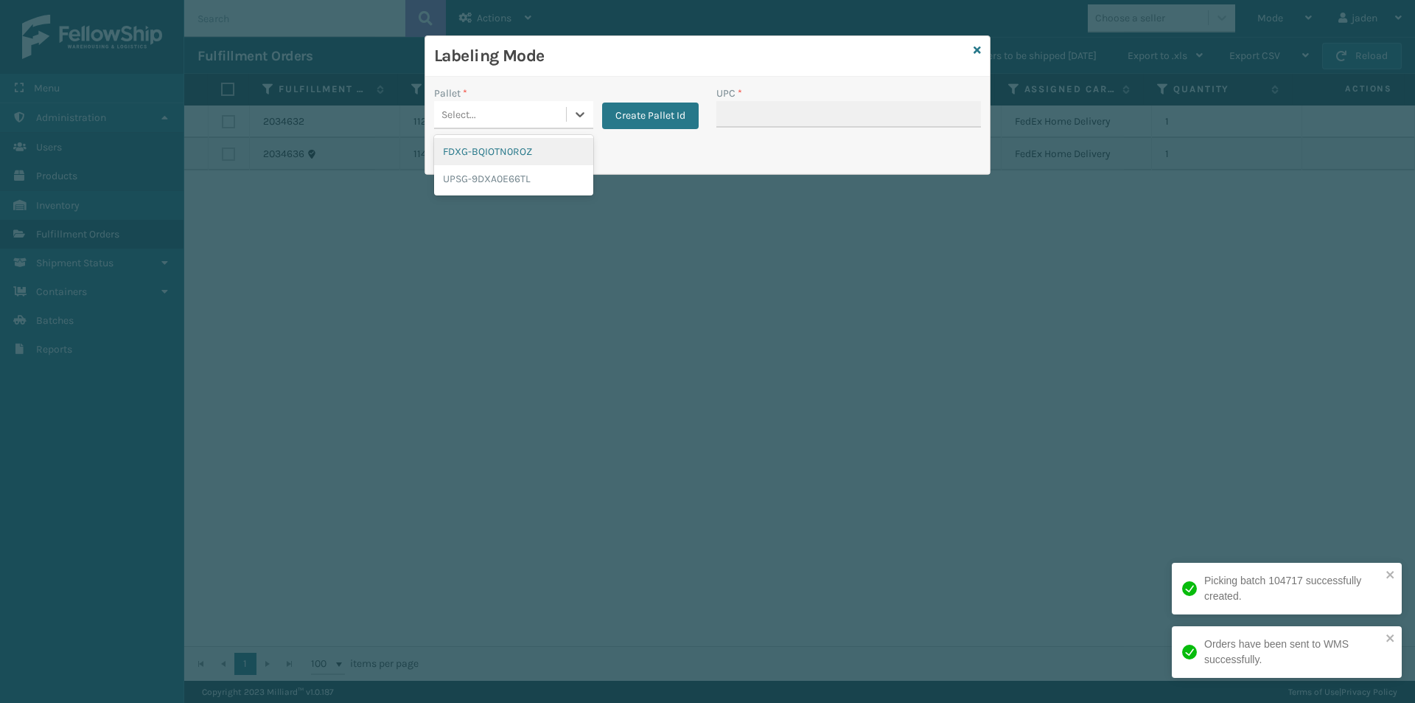
drag, startPoint x: 579, startPoint y: 114, endPoint x: 564, endPoint y: 125, distance: 18.4
click at [571, 119] on div at bounding box center [580, 114] width 27 height 27
click at [478, 183] on div "UPSG-9DXA0E66TL" at bounding box center [513, 178] width 159 height 27
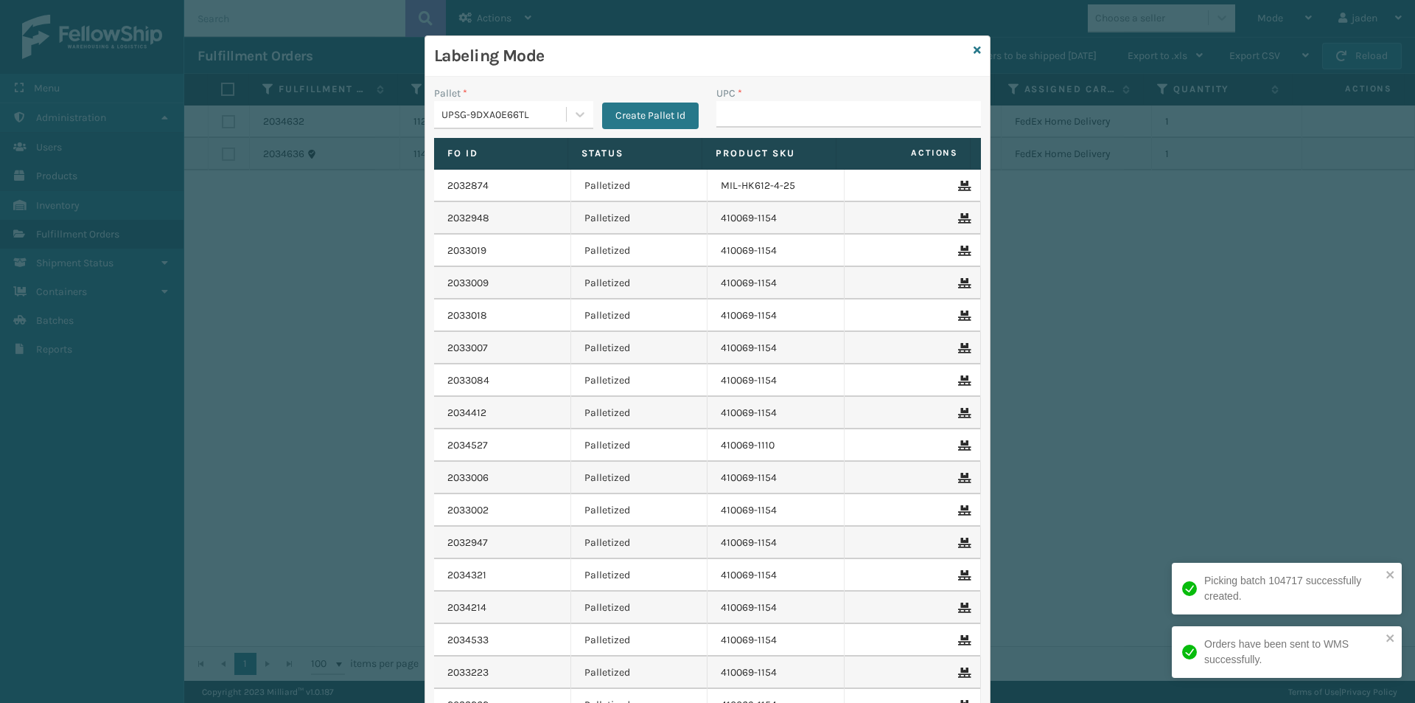
click at [769, 100] on div "UPC *" at bounding box center [849, 93] width 265 height 15
click at [771, 112] on input "UPC *" at bounding box center [849, 114] width 265 height 27
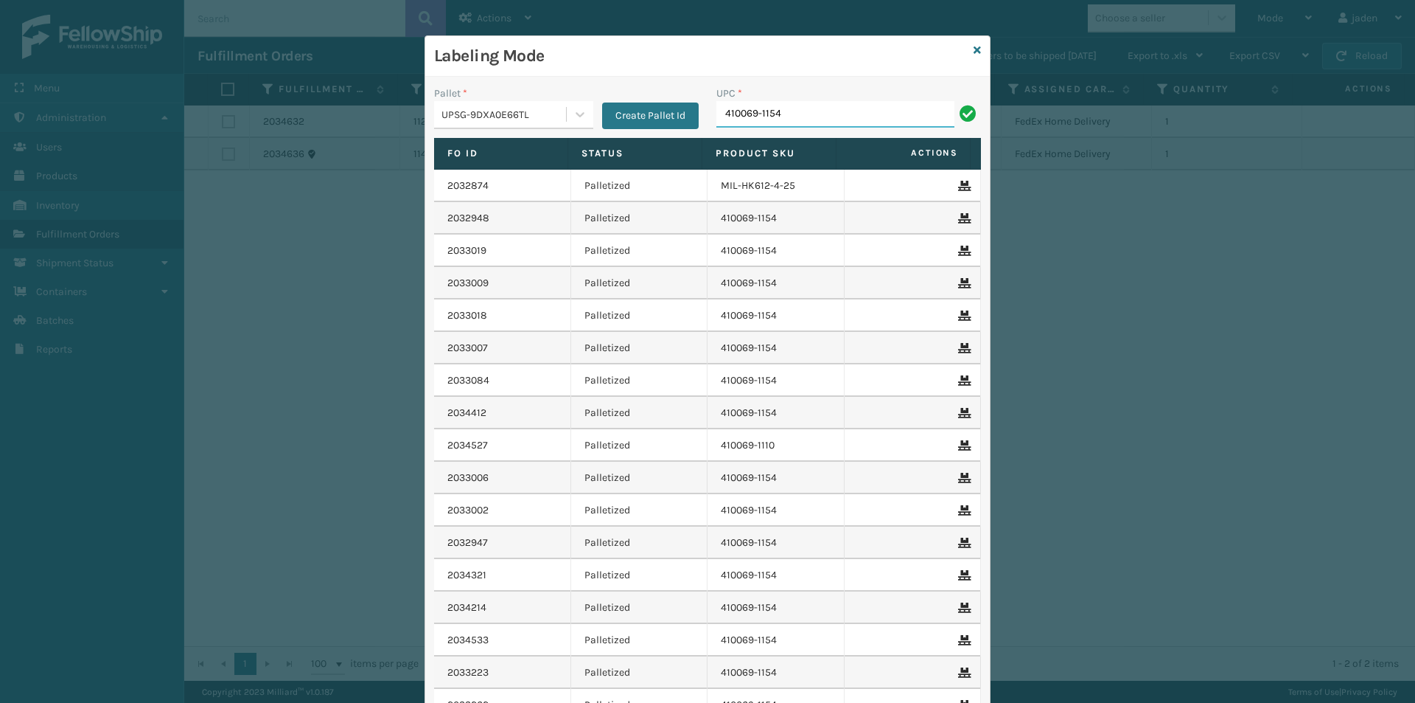
type input "410069-1154"
type input "410079-1130"
click at [974, 52] on icon at bounding box center [977, 50] width 7 height 10
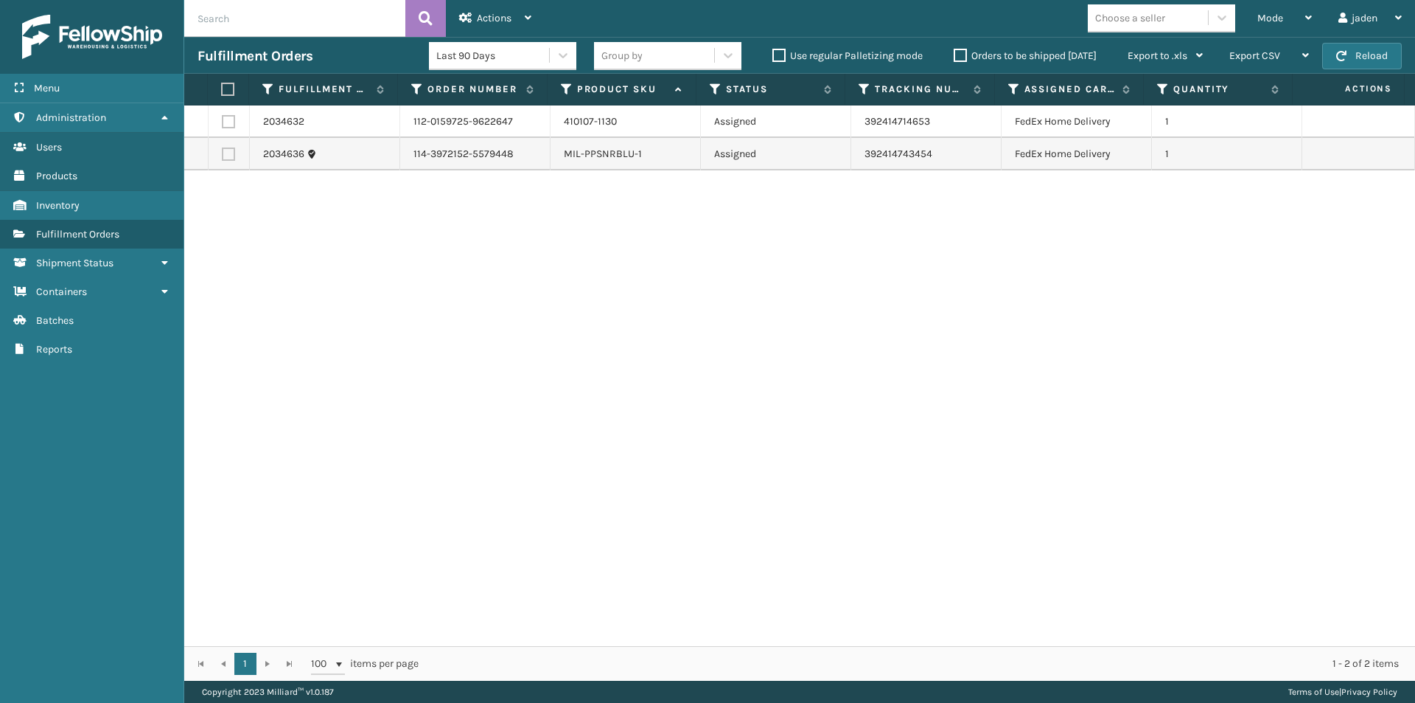
drag, startPoint x: 1078, startPoint y: 355, endPoint x: 899, endPoint y: 133, distance: 284.6
click at [649, 384] on div "2034632 112-0159725-9622647 410107-1130 Assigned 392414714653 FedEx Home Delive…" at bounding box center [799, 375] width 1231 height 540
click at [230, 153] on label at bounding box center [228, 153] width 13 height 13
click at [223, 153] on input "checkbox" at bounding box center [222, 152] width 1 height 10
checkbox input "true"
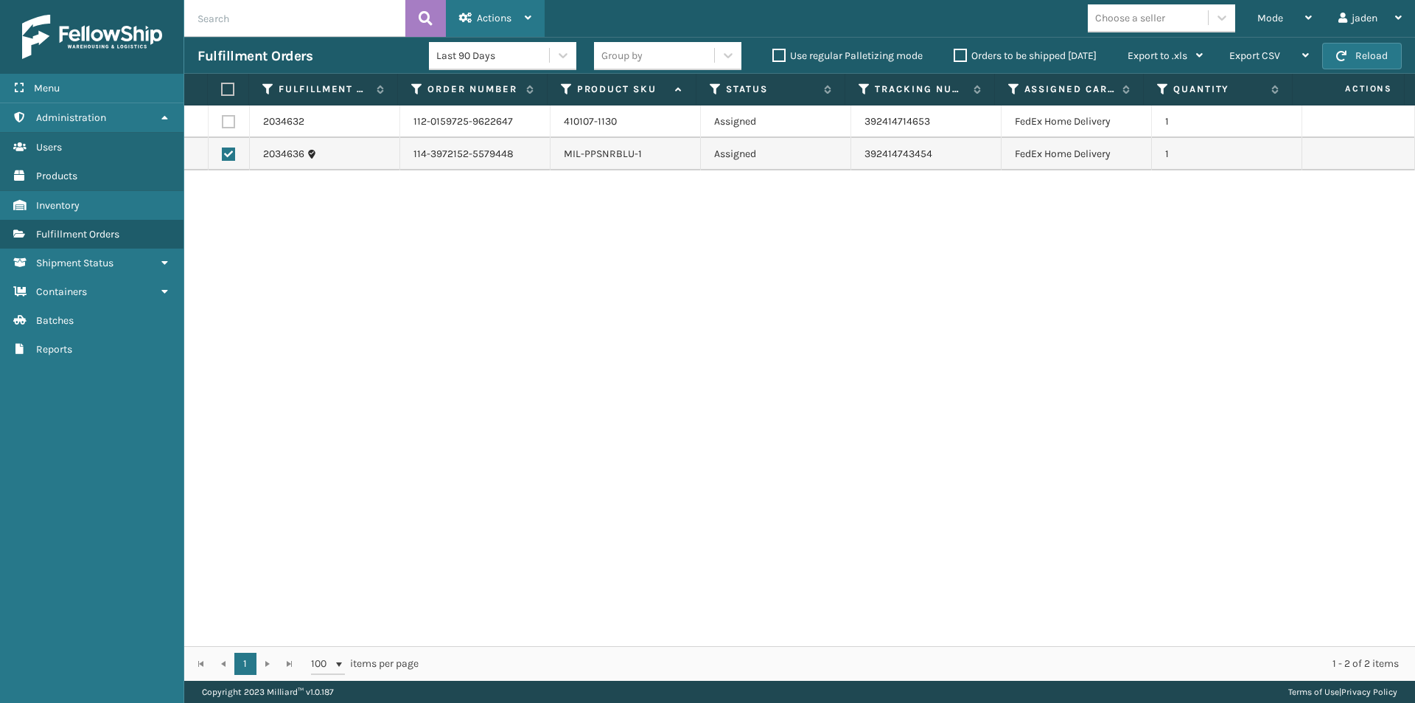
click at [476, 24] on div "Actions" at bounding box center [495, 18] width 72 height 37
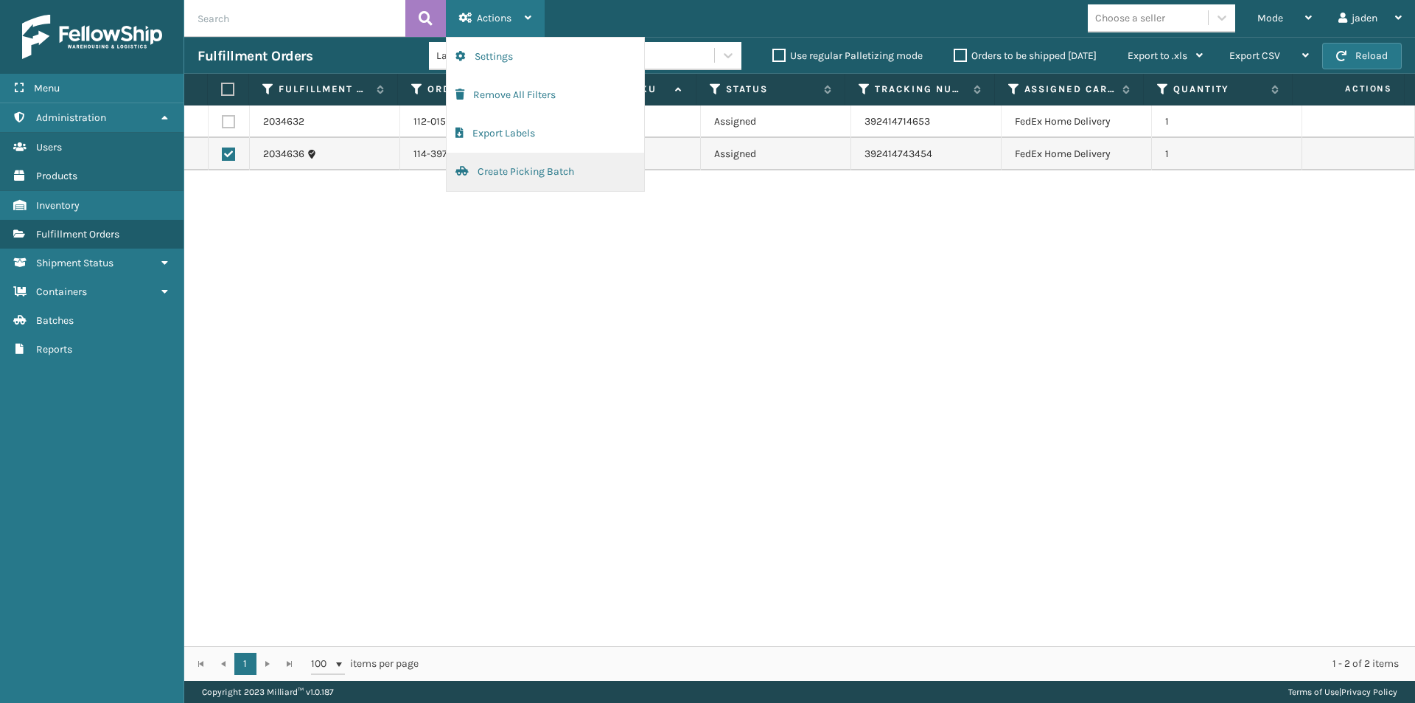
click at [486, 170] on button "Create Picking Batch" at bounding box center [546, 172] width 198 height 38
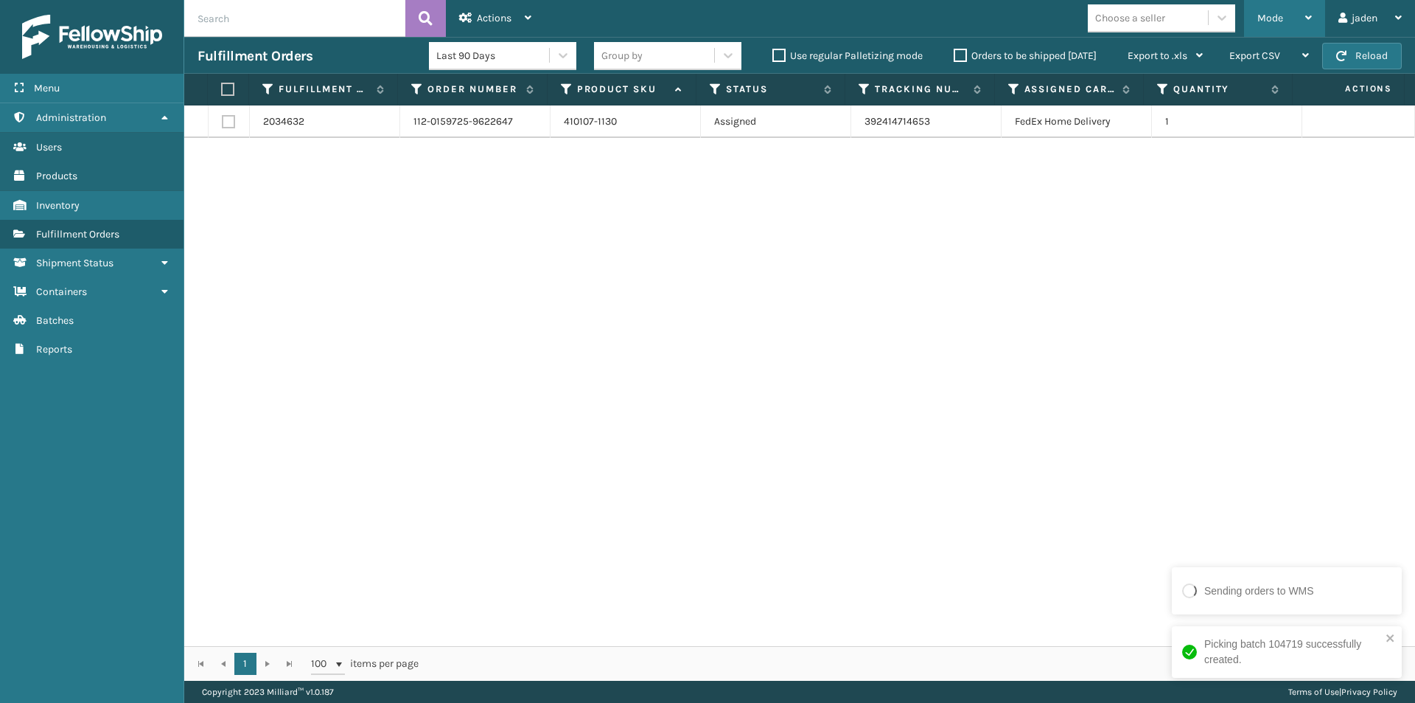
click at [1268, 15] on span "Mode" at bounding box center [1271, 18] width 26 height 13
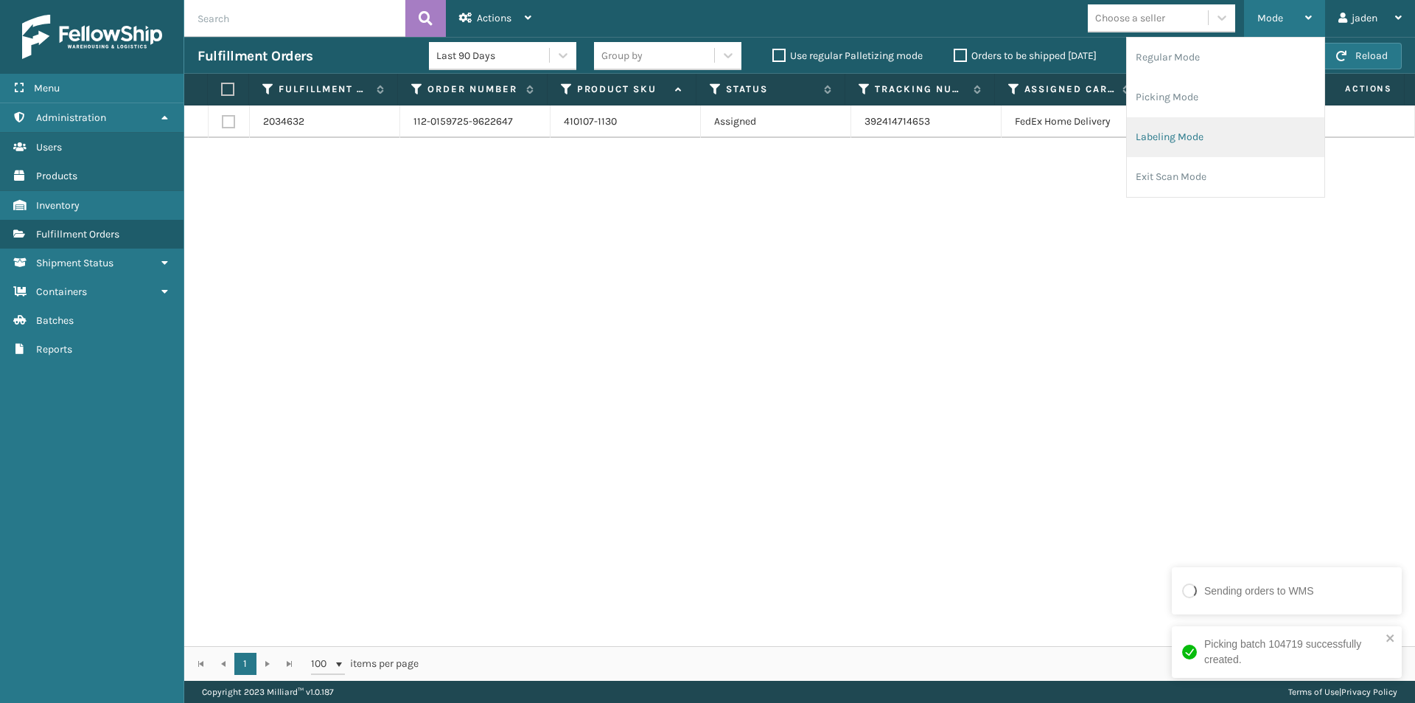
click at [1170, 151] on li "Labeling Mode" at bounding box center [1226, 137] width 198 height 40
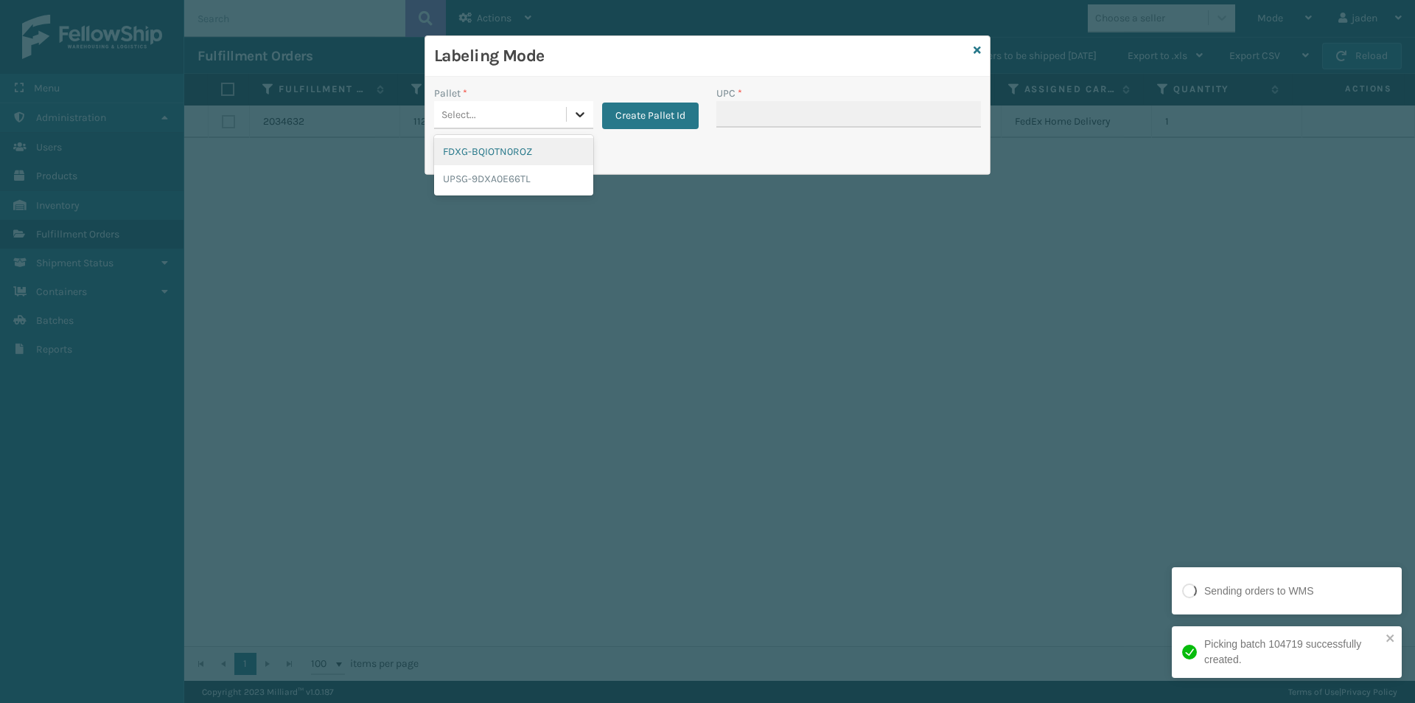
click at [573, 115] on icon at bounding box center [580, 114] width 15 height 15
click at [497, 158] on div "FDXG-BQIOTN0ROZ" at bounding box center [513, 151] width 159 height 27
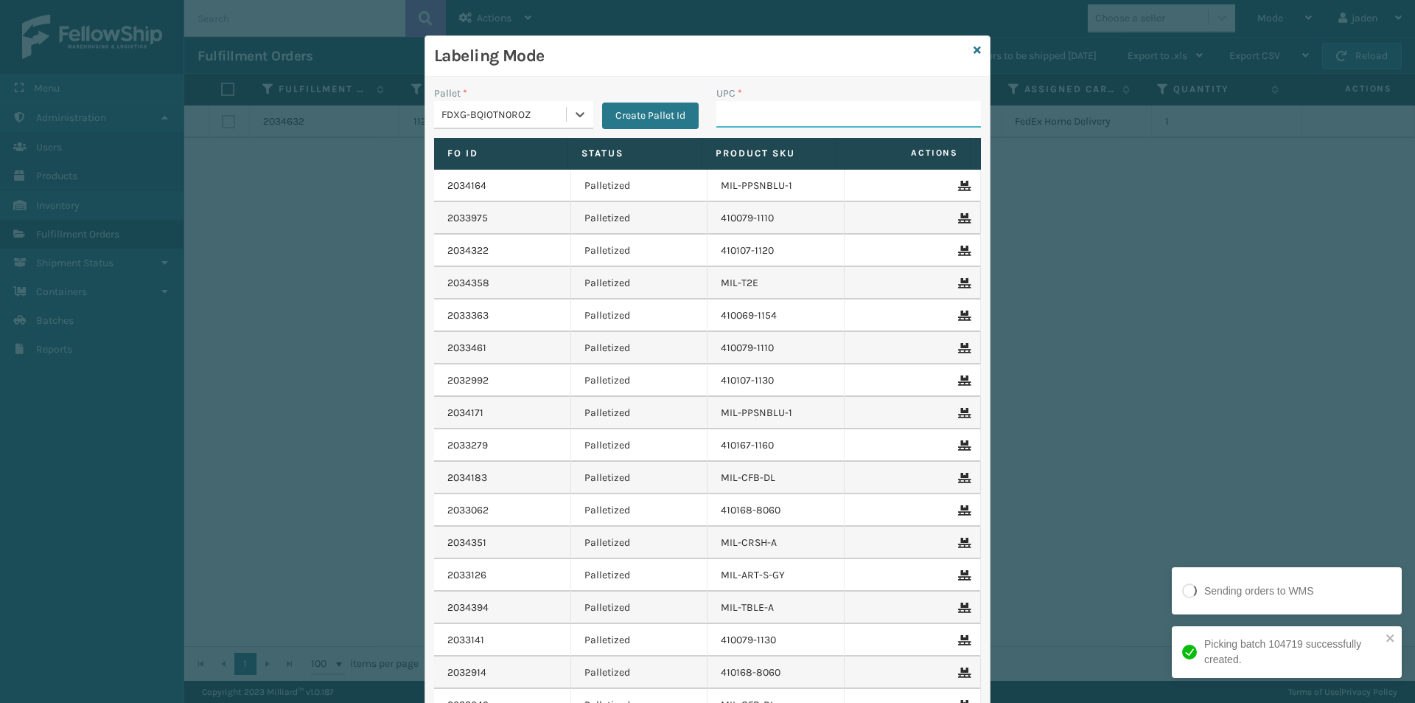
click at [745, 111] on input "UPC *" at bounding box center [849, 114] width 265 height 27
